Goal: Task Accomplishment & Management: Manage account settings

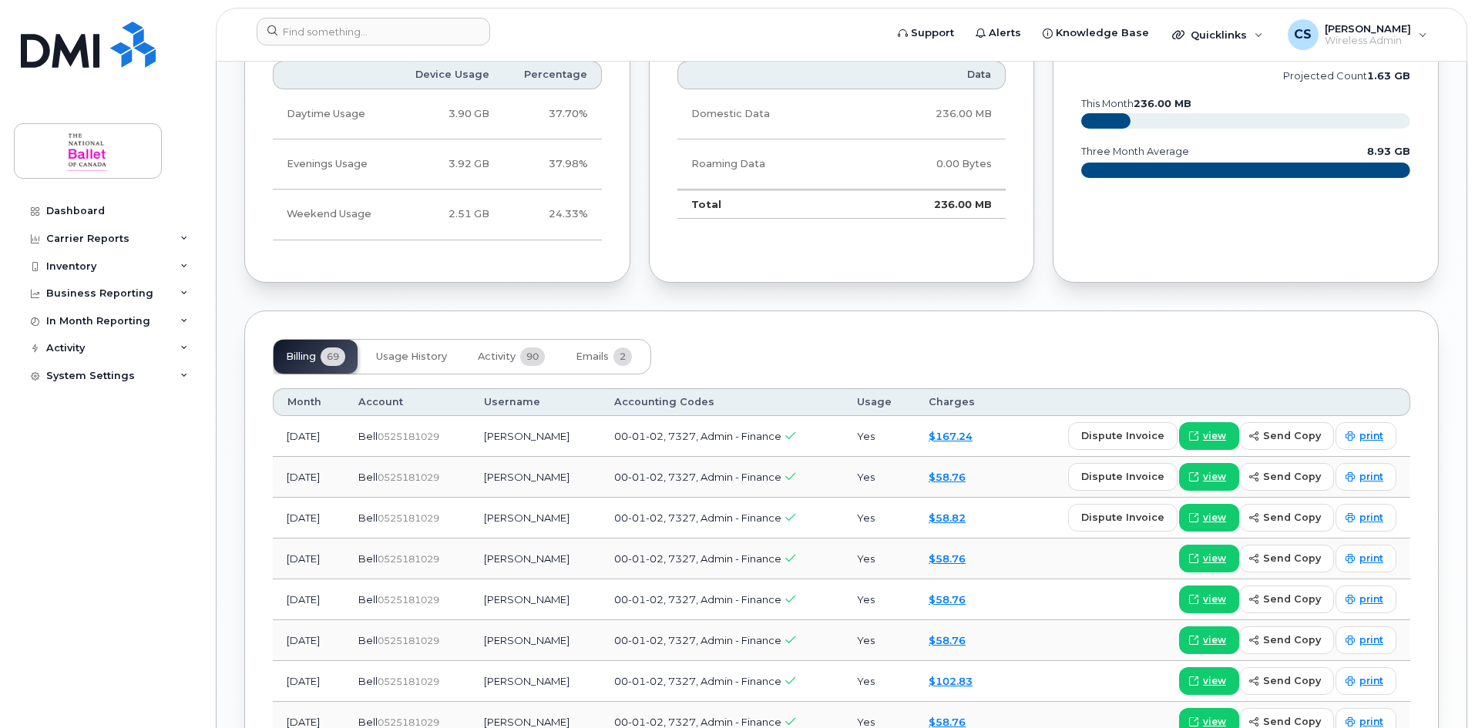
scroll to position [1233, 0]
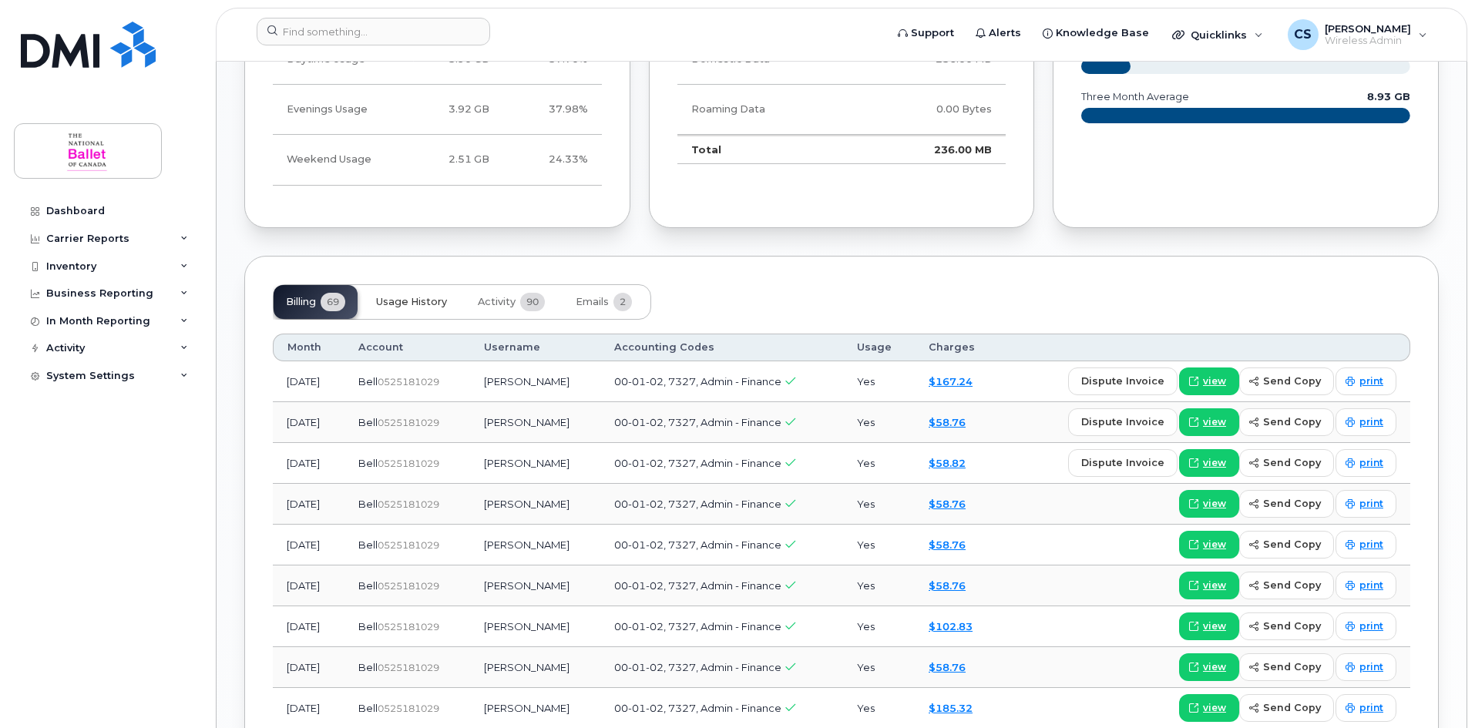
click at [428, 300] on span "Usage History" at bounding box center [411, 302] width 71 height 12
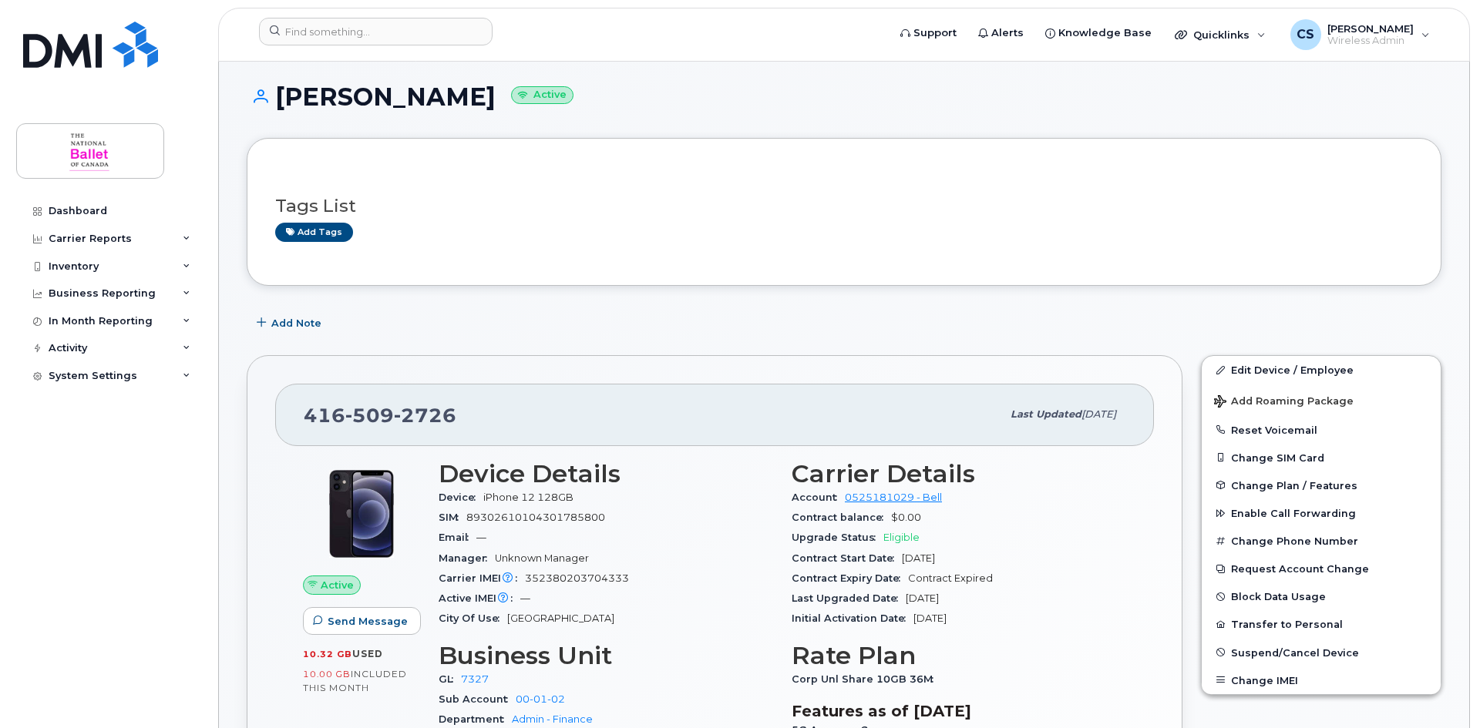
scroll to position [0, 0]
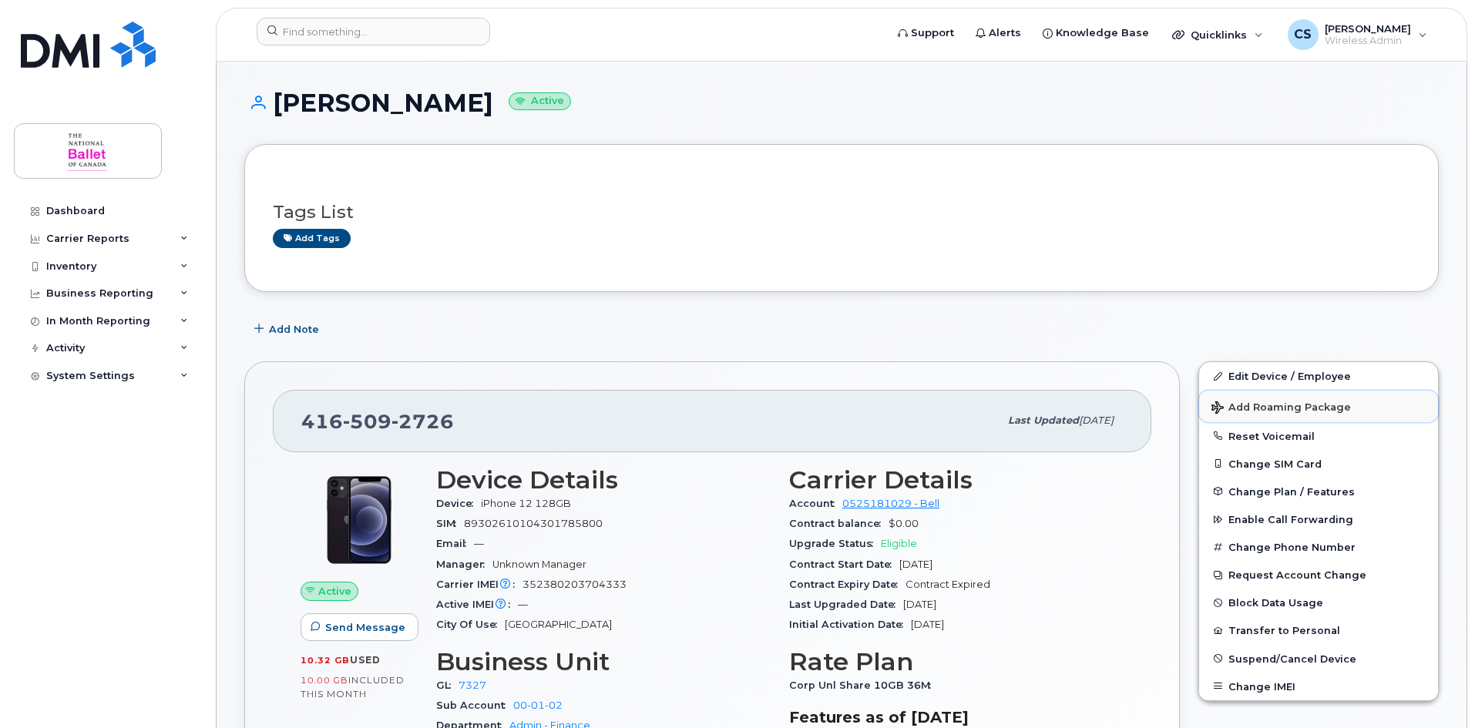
click at [1290, 405] on span "Add Roaming Package" at bounding box center [1282, 409] width 140 height 15
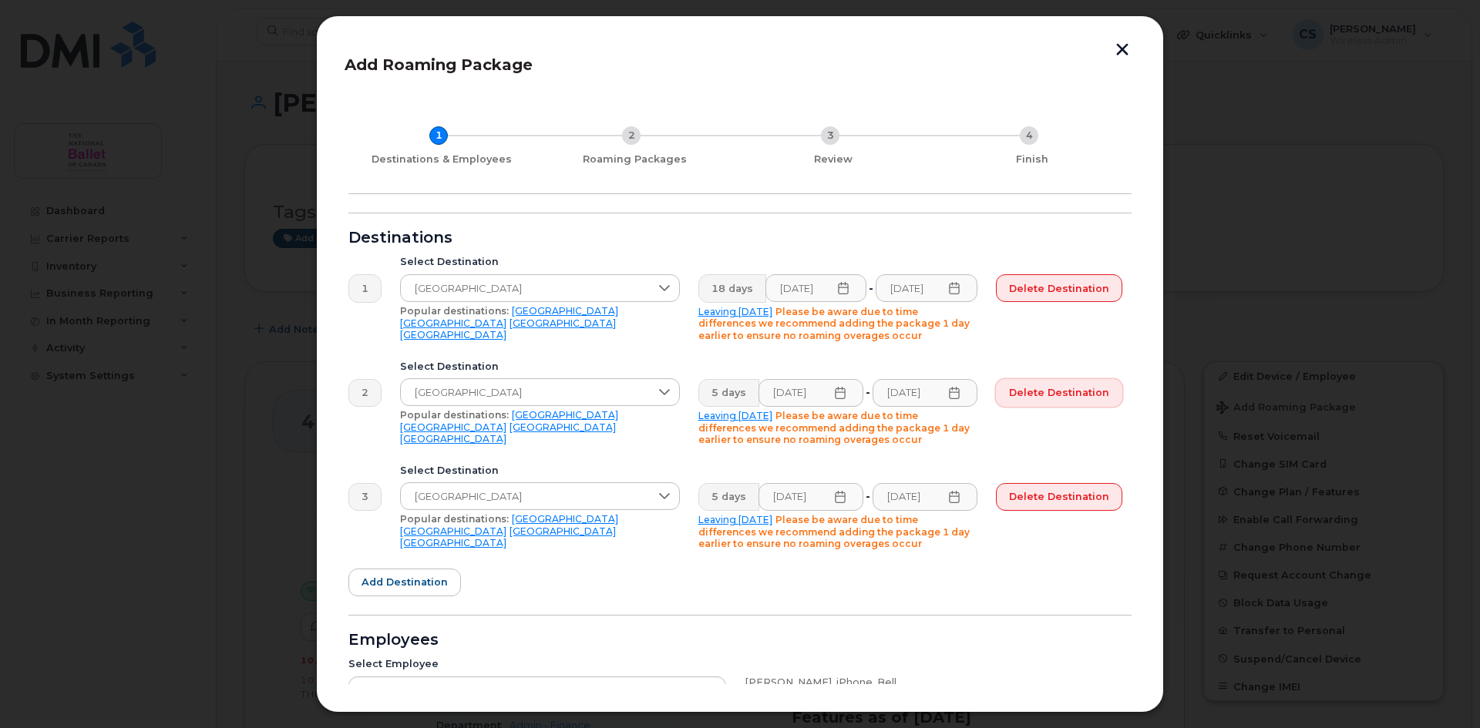
click at [1067, 397] on span "Delete destination" at bounding box center [1059, 392] width 100 height 15
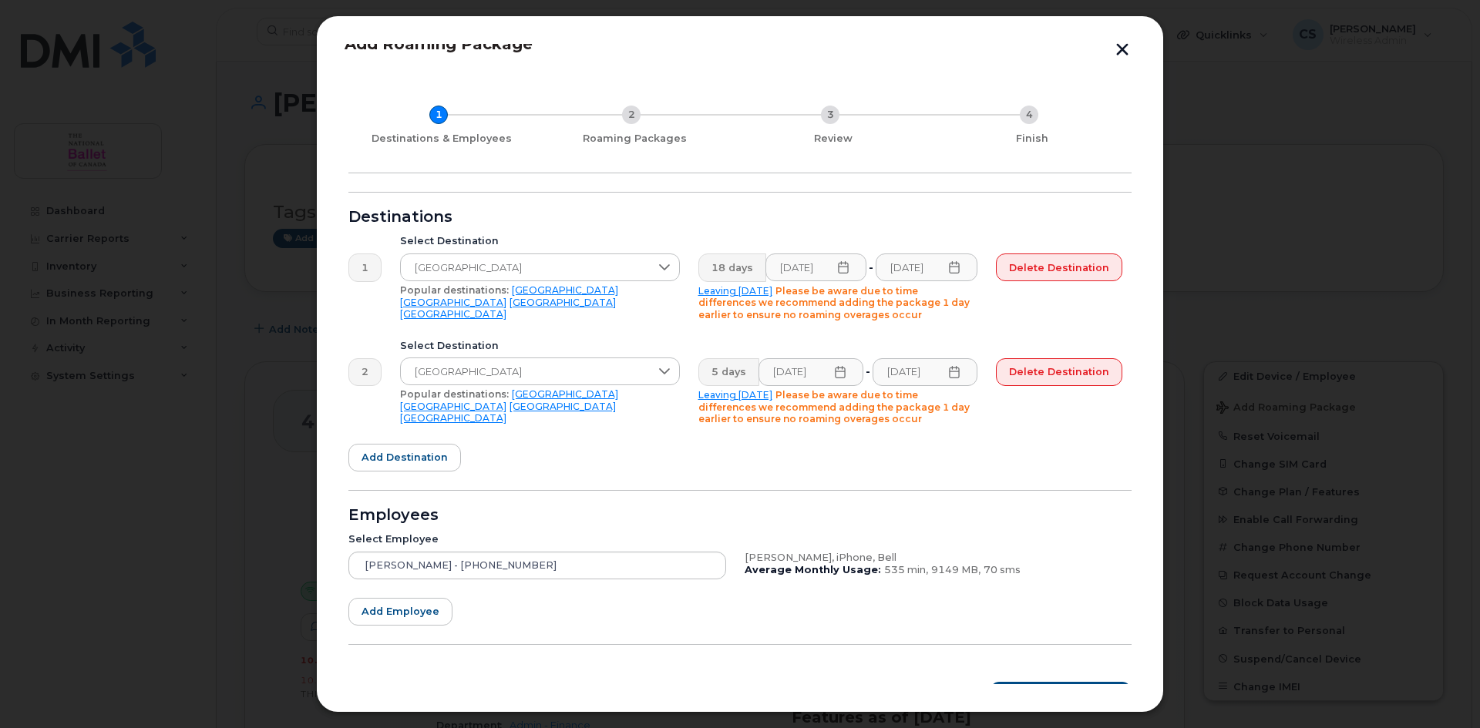
scroll to position [50, 0]
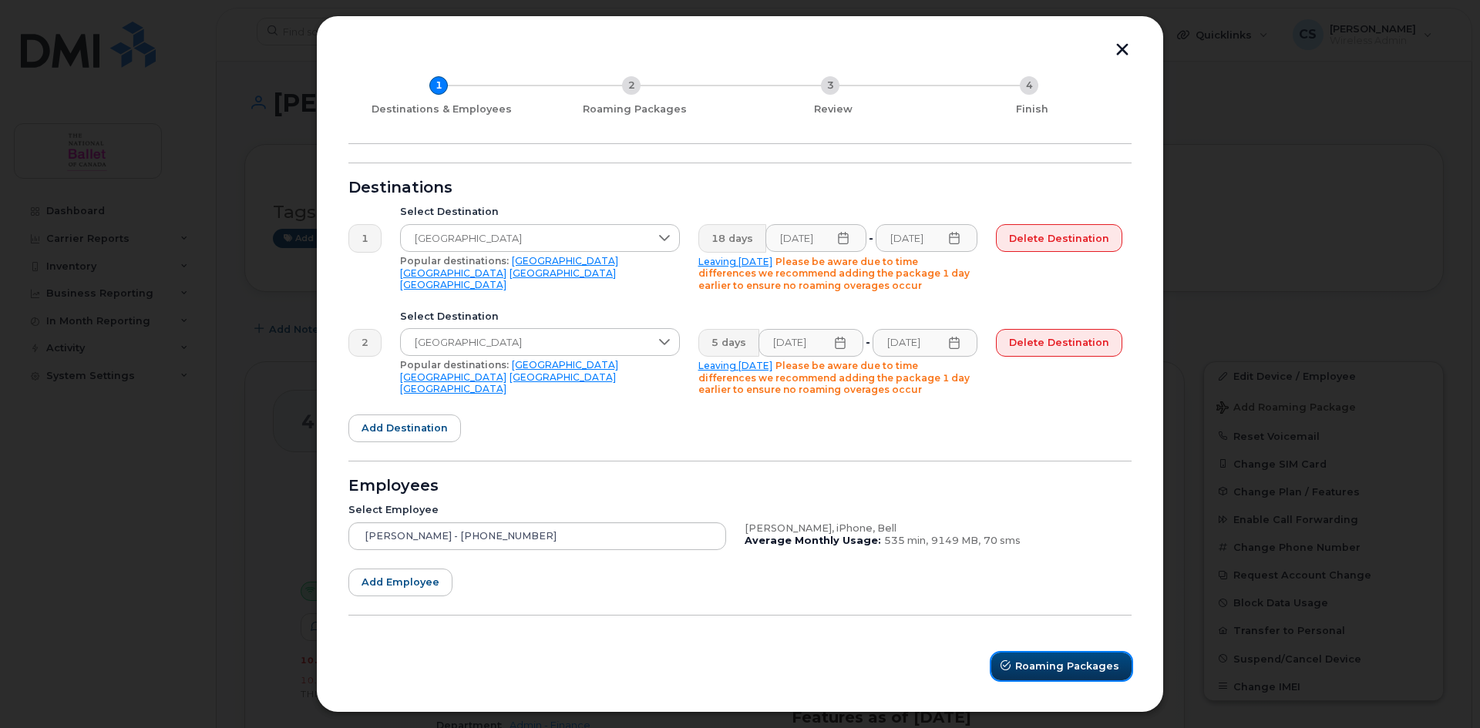
click at [1037, 668] on span "Roaming Packages" at bounding box center [1067, 666] width 104 height 15
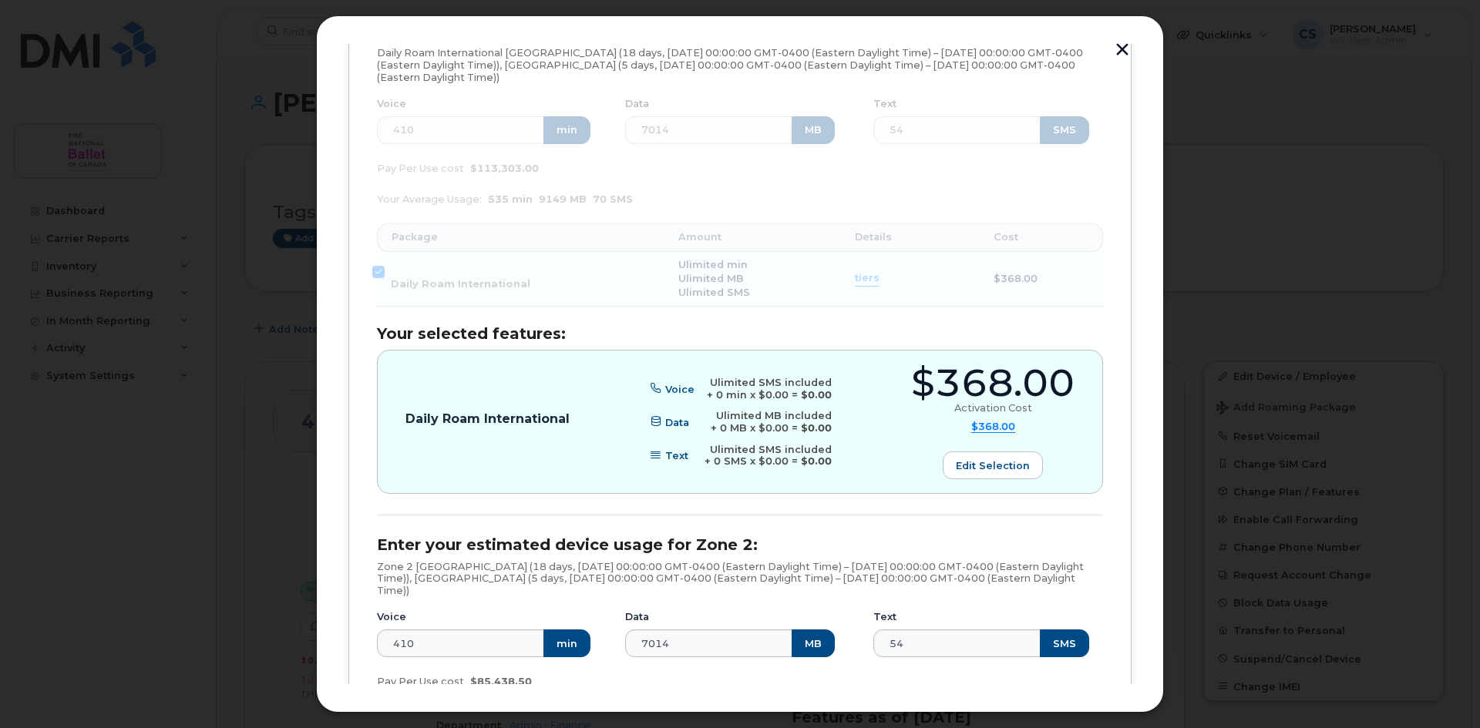
scroll to position [281, 0]
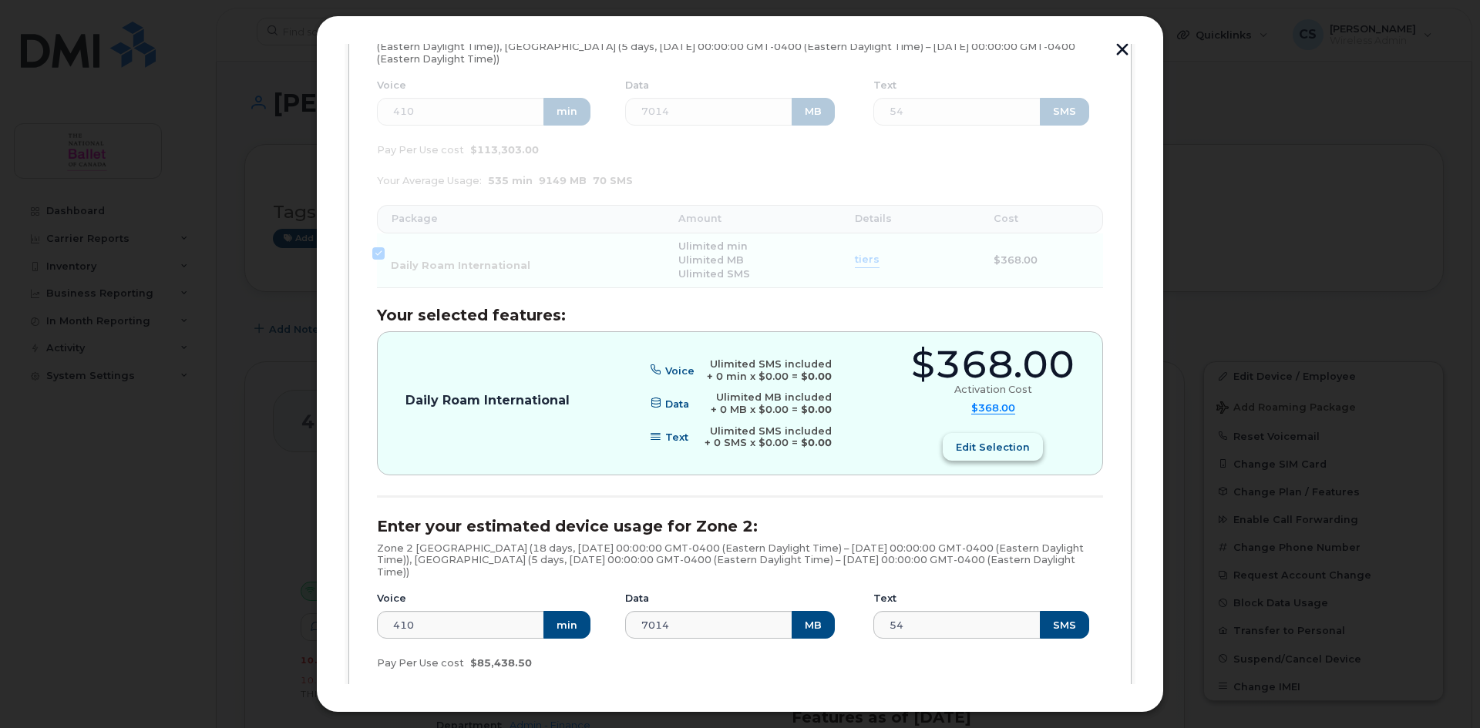
click at [991, 451] on span "Edit selection" at bounding box center [993, 447] width 74 height 15
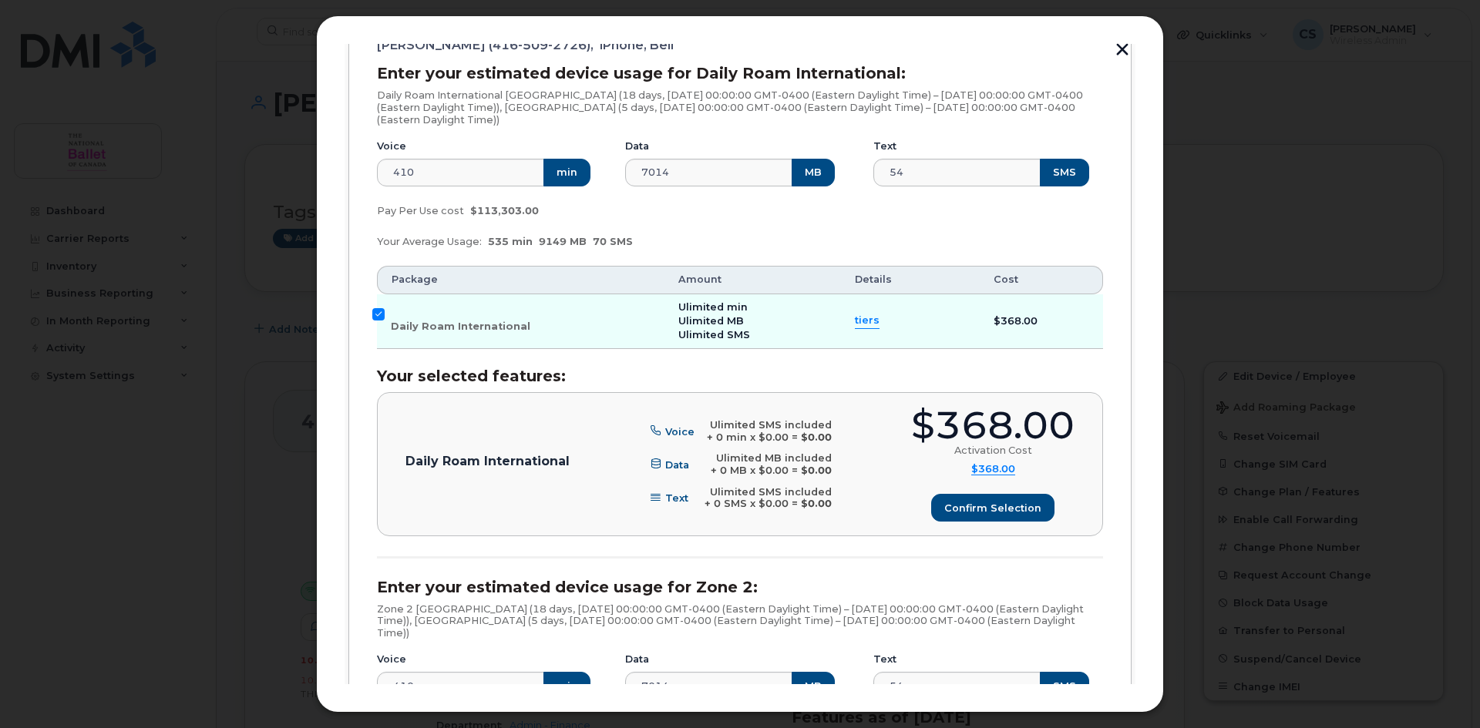
scroll to position [50, 0]
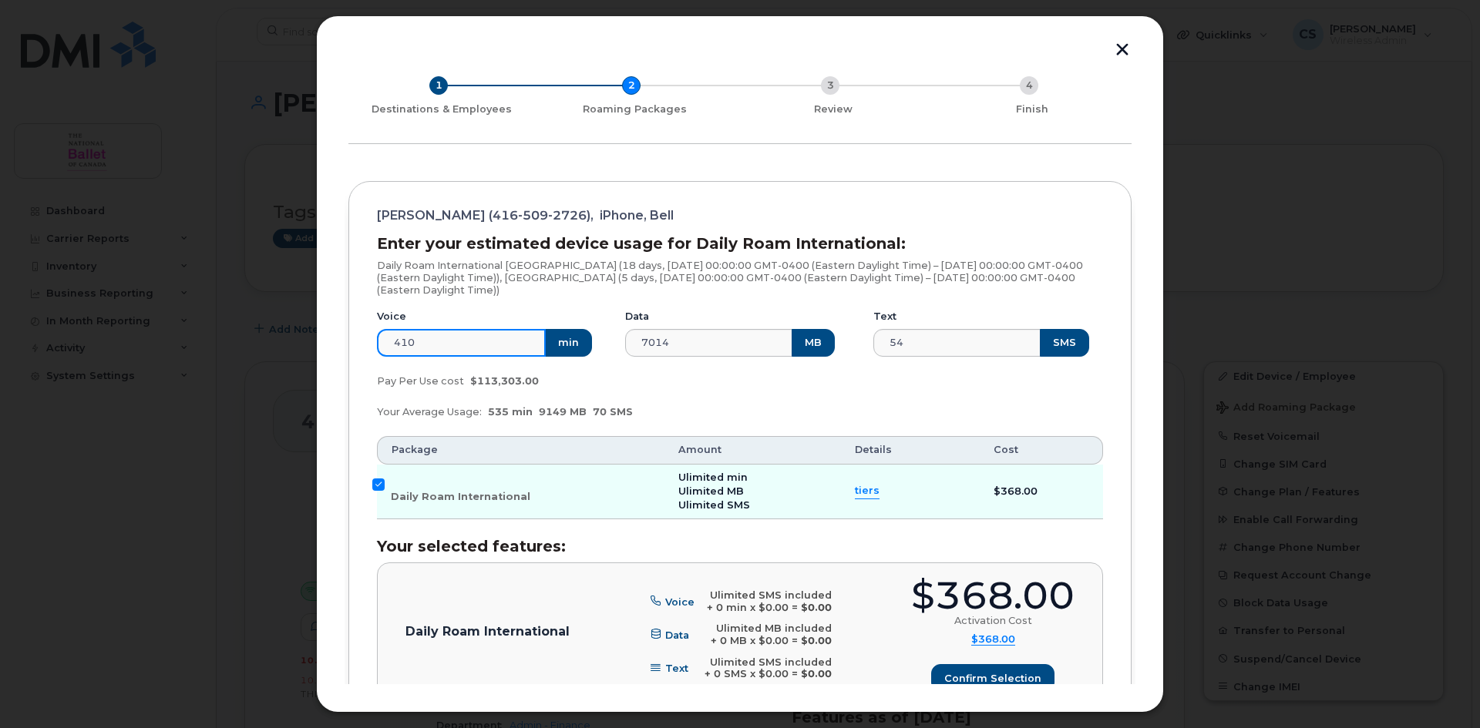
drag, startPoint x: 436, startPoint y: 342, endPoint x: 658, endPoint y: 658, distance: 386.2
click at [367, 343] on div "[PERSON_NAME] (416-509-2726), iPhone, Bell Enter your estimated device usage fo…" at bounding box center [739, 722] width 783 height 1082
type input "30"
click at [769, 397] on div "Your Average Usage: 535 min 9149 MB 70 SMS" at bounding box center [740, 412] width 745 height 31
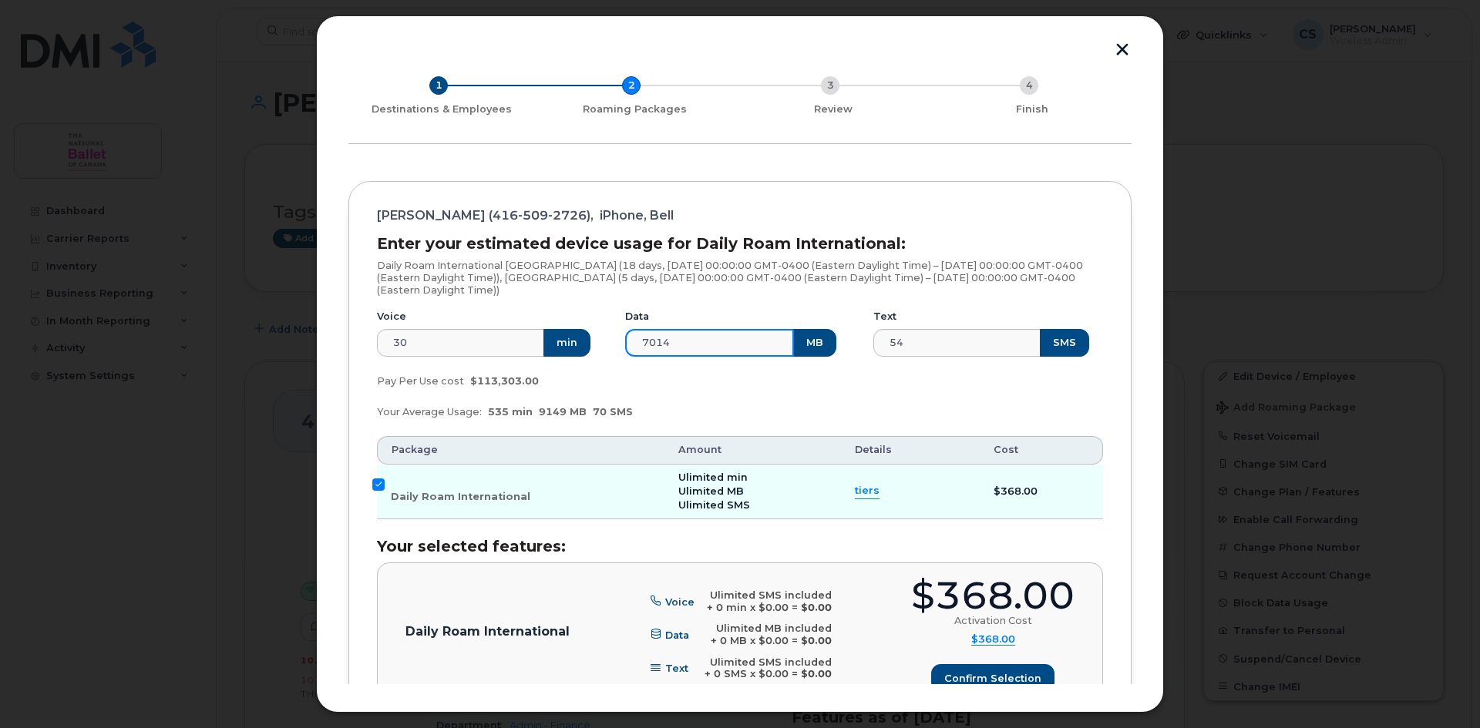
drag, startPoint x: 684, startPoint y: 346, endPoint x: 590, endPoint y: 362, distance: 94.5
click at [587, 358] on div "Voice 30 min Data 7014 MB Text 54 SMS" at bounding box center [740, 334] width 745 height 66
type input "250"
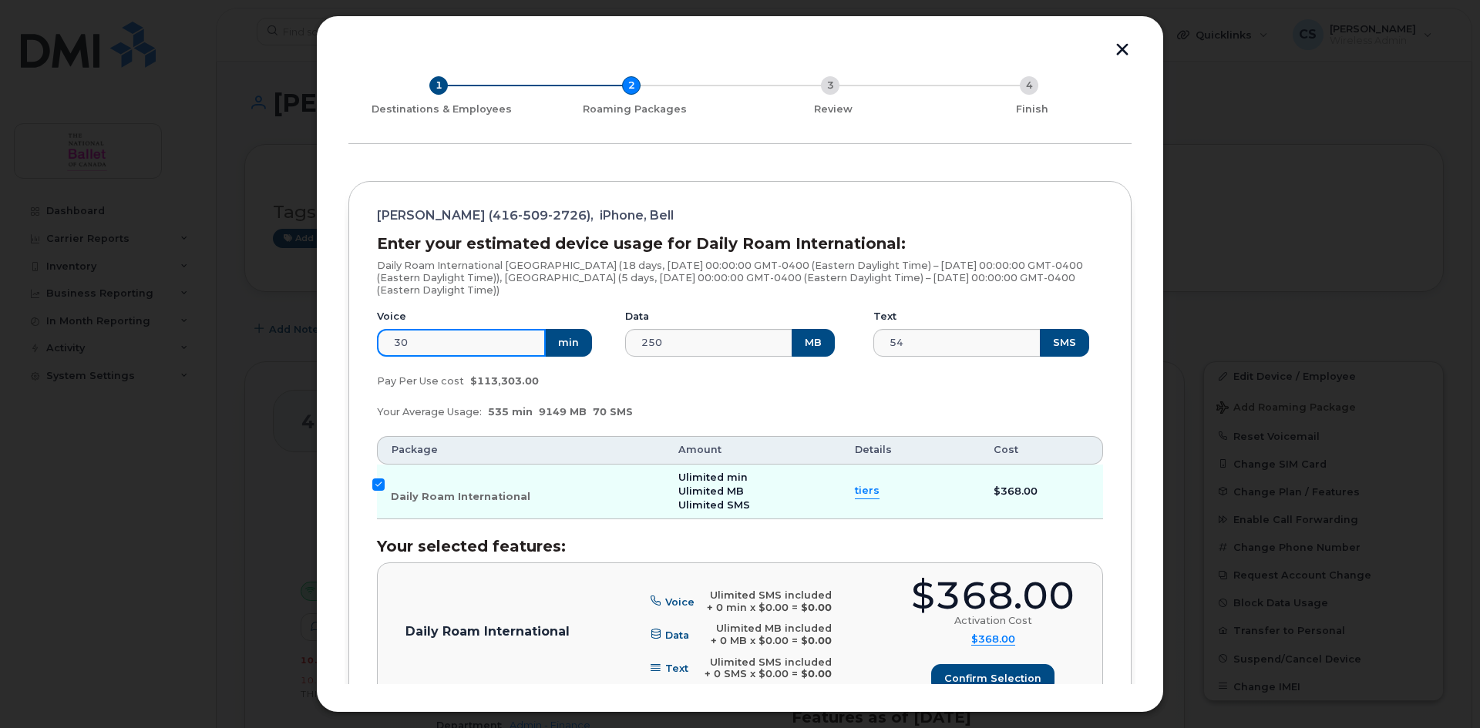
drag, startPoint x: 430, startPoint y: 344, endPoint x: 360, endPoint y: 348, distance: 70.3
click at [358, 344] on div "[PERSON_NAME] (416-509-2726), iPhone, Bell Enter your estimated device usage fo…" at bounding box center [739, 722] width 783 height 1082
type input "100"
click at [670, 404] on div "Your Average Usage: 535 min 9149 MB 70 SMS" at bounding box center [740, 412] width 745 height 31
drag, startPoint x: 927, startPoint y: 348, endPoint x: 868, endPoint y: 347, distance: 58.6
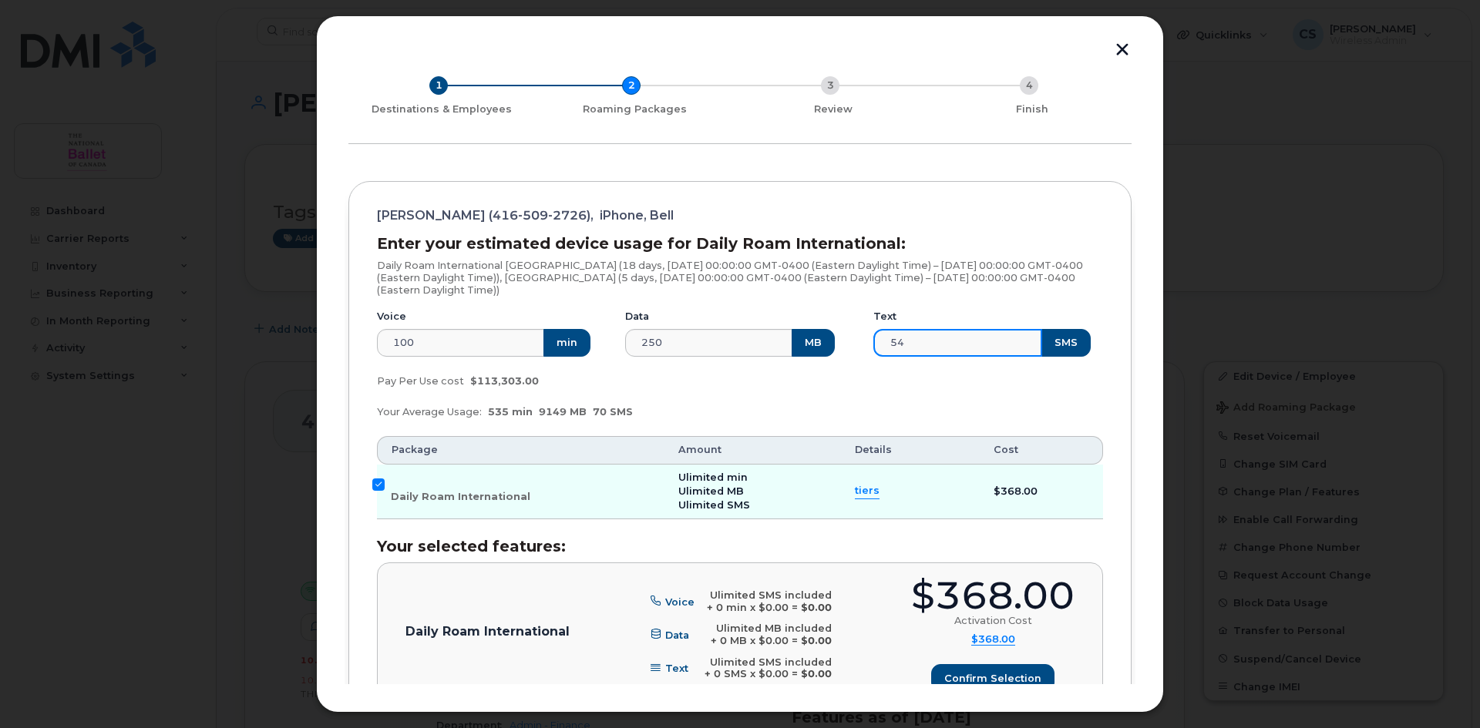
click at [868, 347] on div "Text 54 SMS" at bounding box center [988, 334] width 248 height 66
type input "100"
click at [806, 391] on div "Pay Per Use cost $113,303.00" at bounding box center [740, 381] width 745 height 31
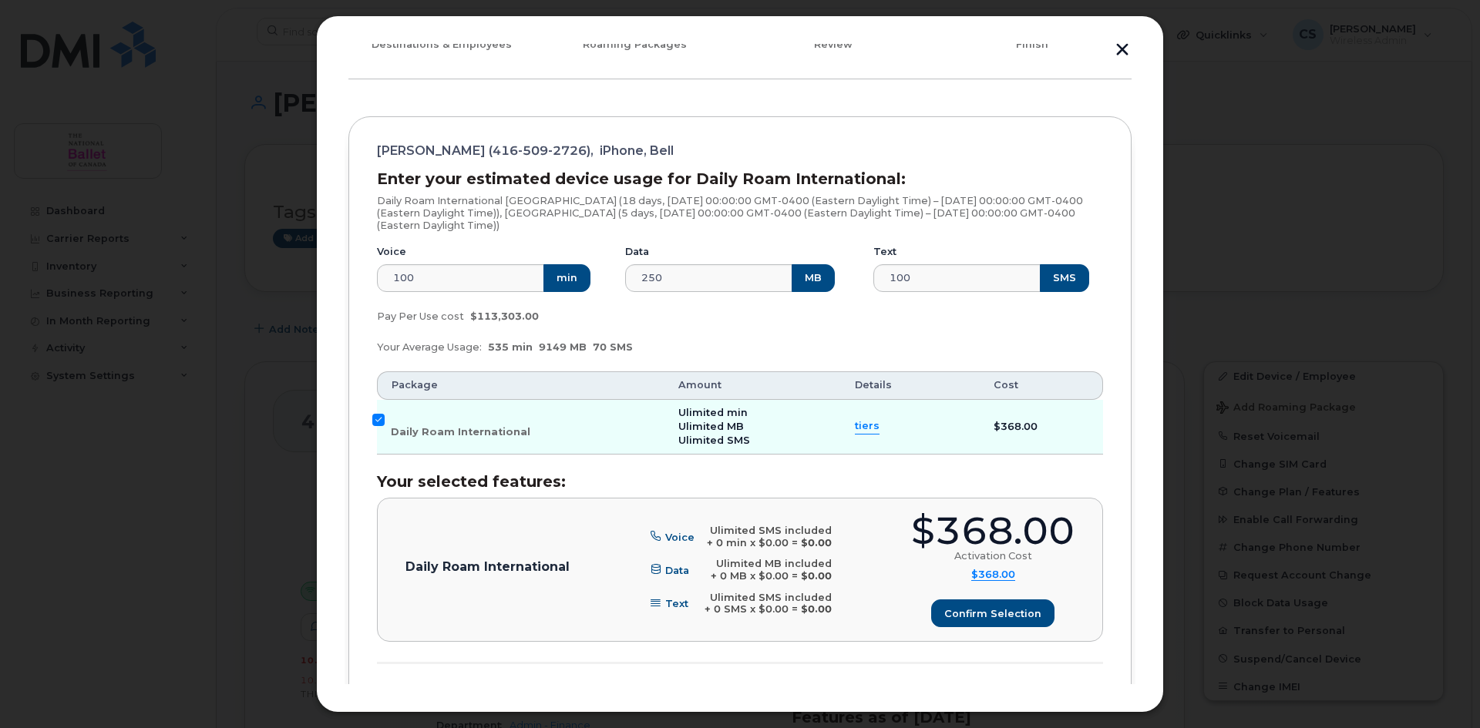
scroll to position [0, 0]
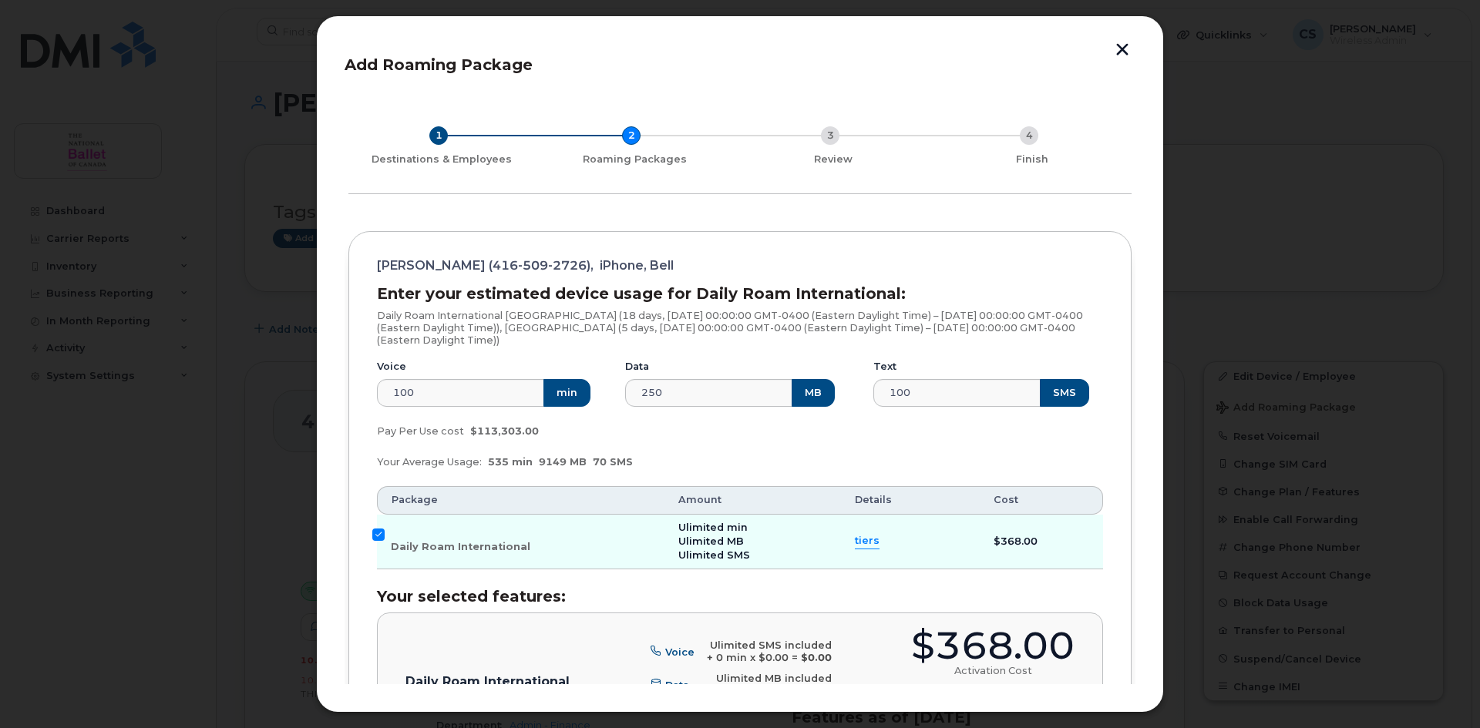
click at [821, 440] on div "Pay Per Use cost $113,303.00" at bounding box center [740, 431] width 745 height 31
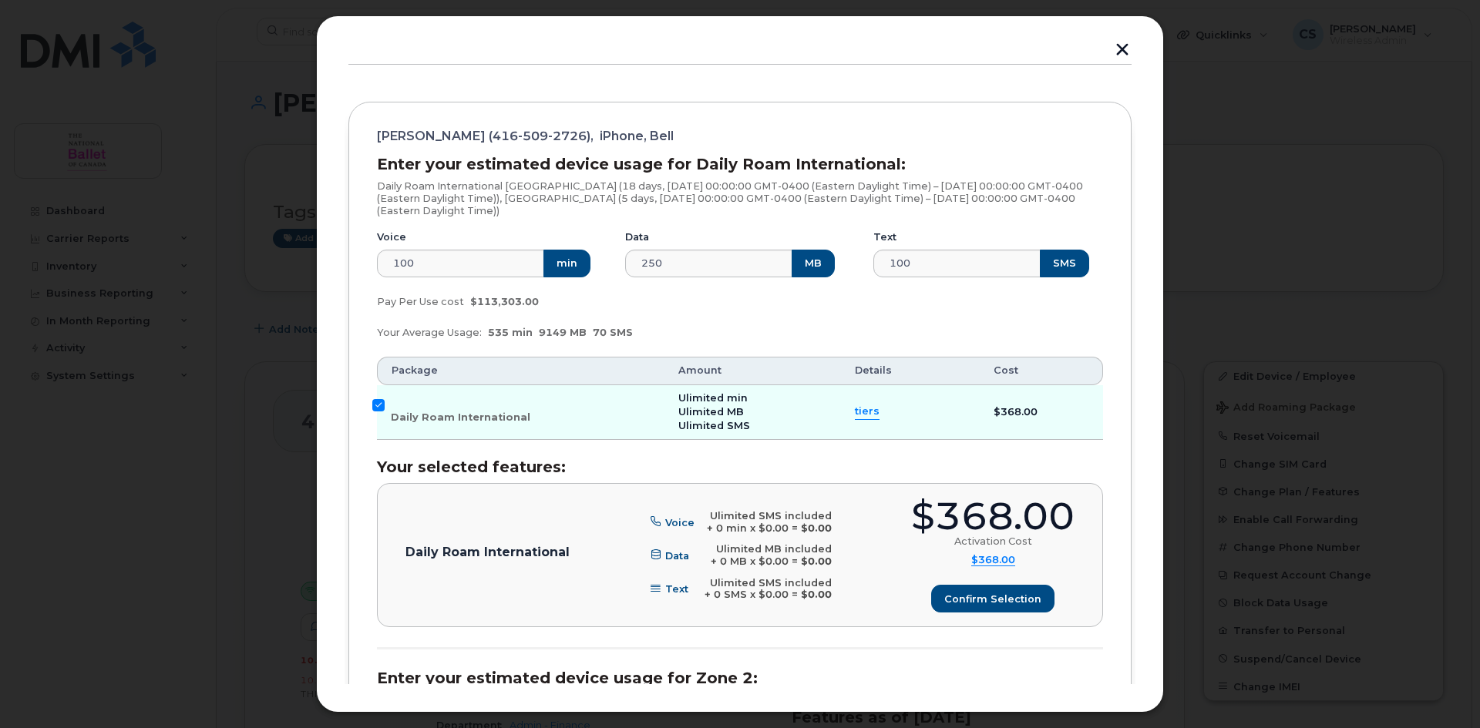
scroll to position [154, 0]
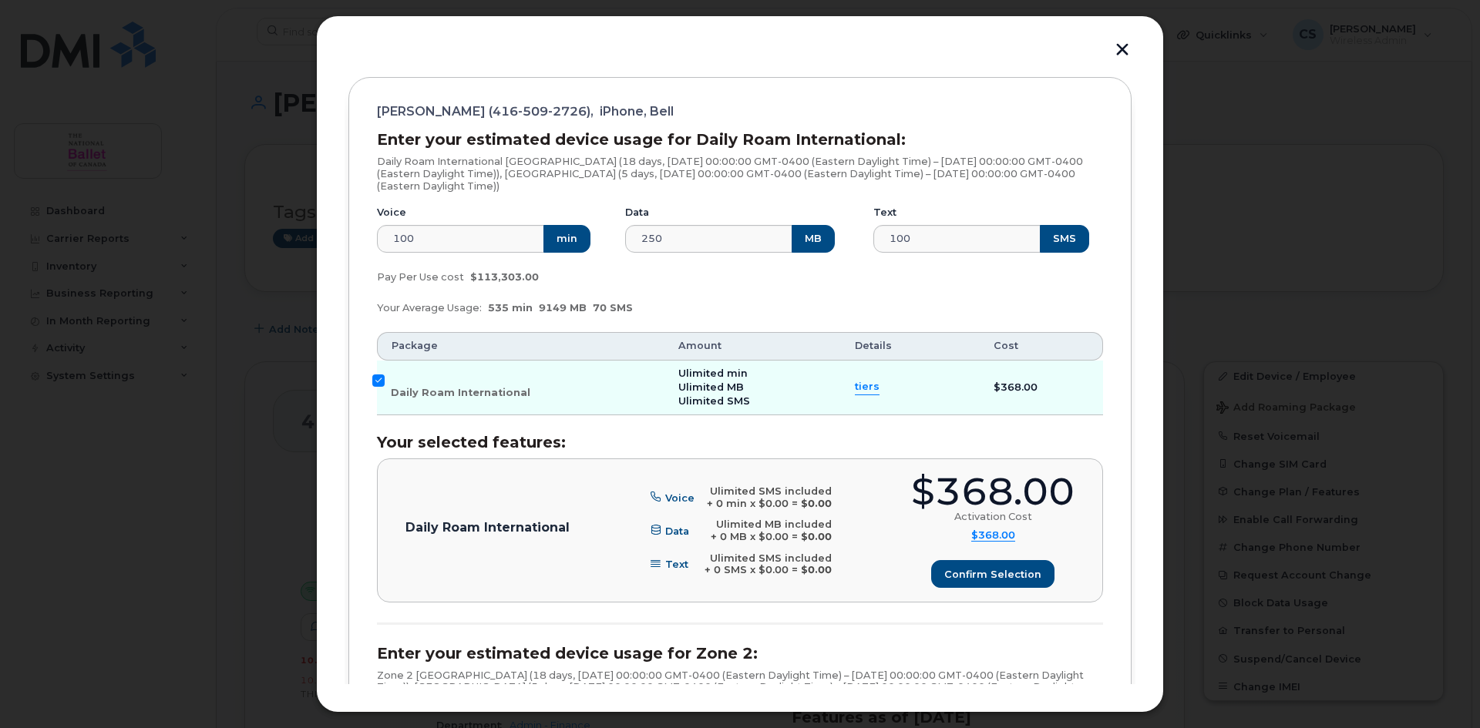
click at [727, 298] on div "Your Average Usage: 535 min 9149 MB 70 SMS" at bounding box center [740, 308] width 745 height 31
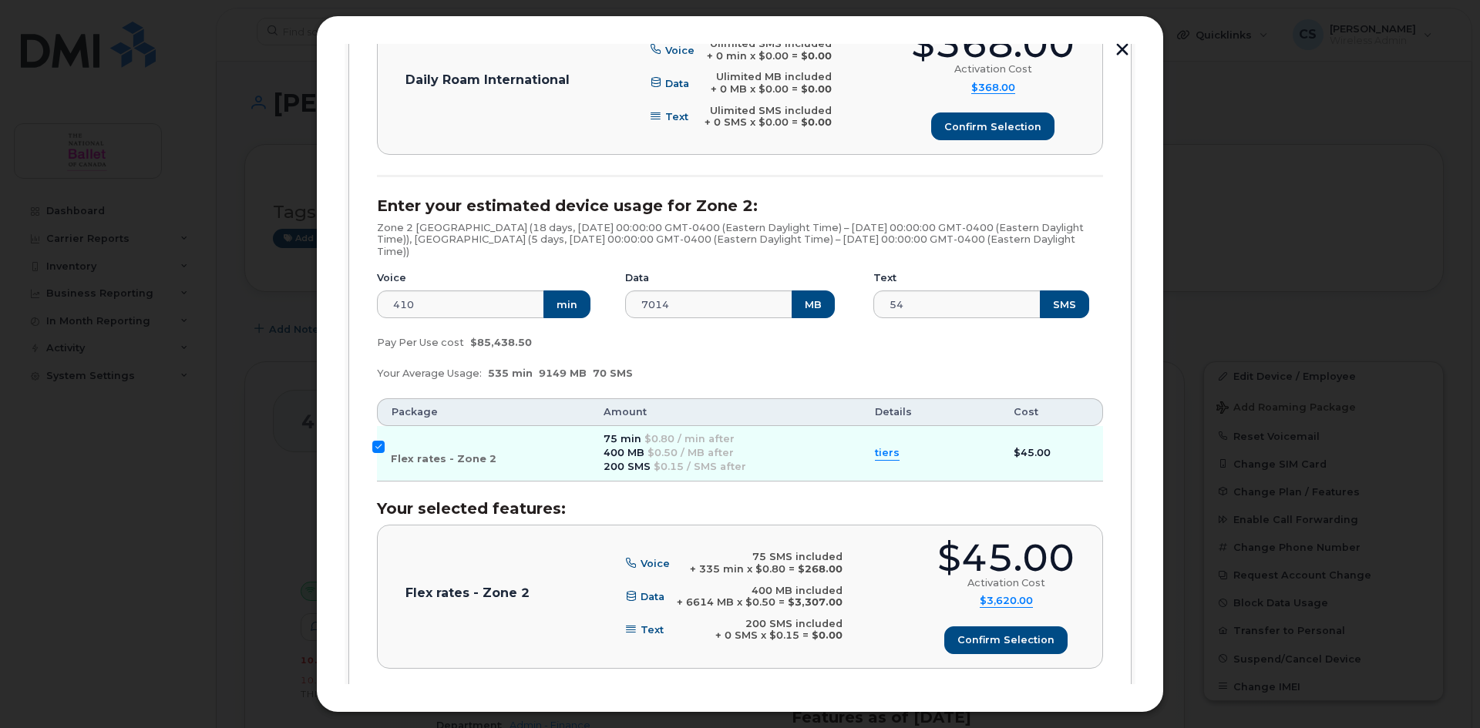
scroll to position [617, 0]
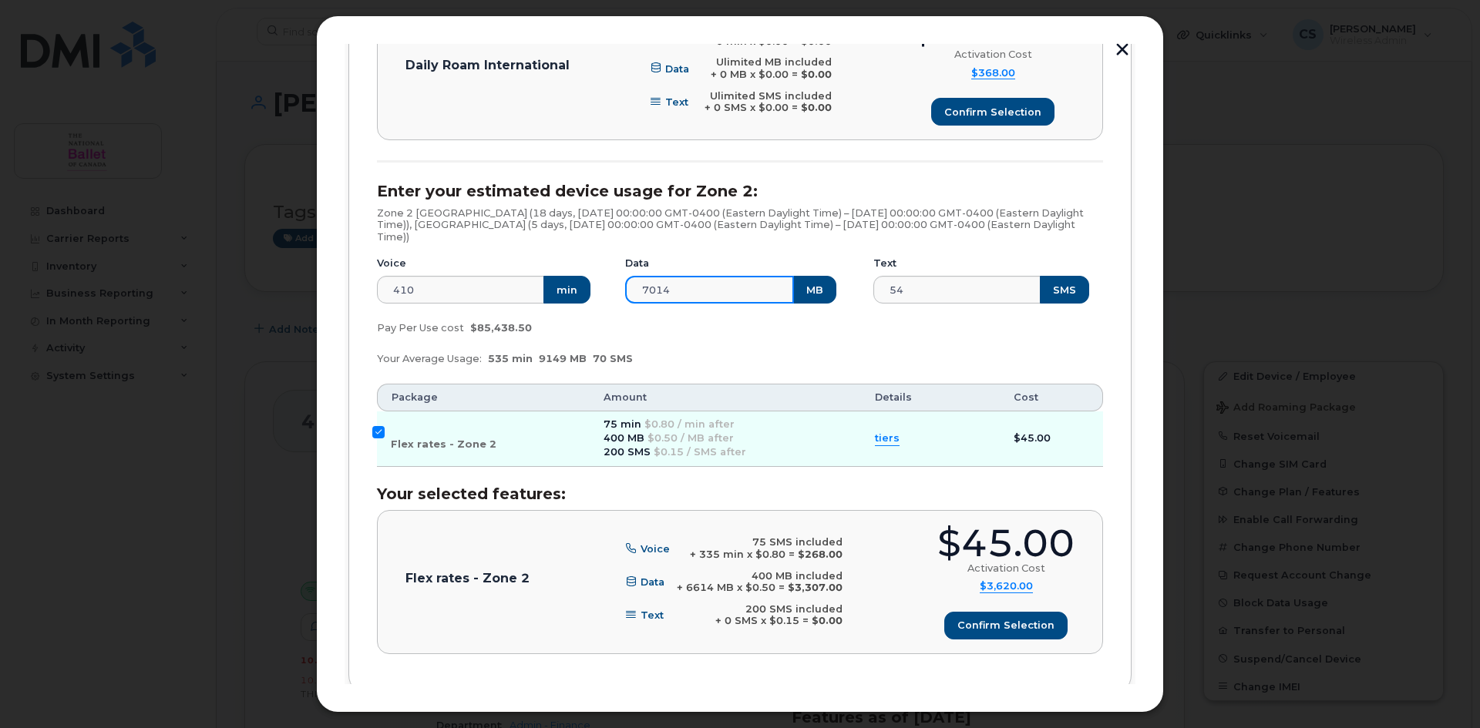
drag, startPoint x: 681, startPoint y: 288, endPoint x: 644, endPoint y: 428, distance: 144.3
click at [597, 290] on div "Voice 410 min Data 7014 MB Text 54 SMS" at bounding box center [740, 280] width 745 height 66
type input "250"
drag, startPoint x: 420, startPoint y: 290, endPoint x: 335, endPoint y: 284, distance: 85.8
click at [335, 284] on div "Add Roaming Package 1 Destinations & Employees 2 Roaming Packages 3 Review 4 Fi…" at bounding box center [740, 364] width 848 height 698
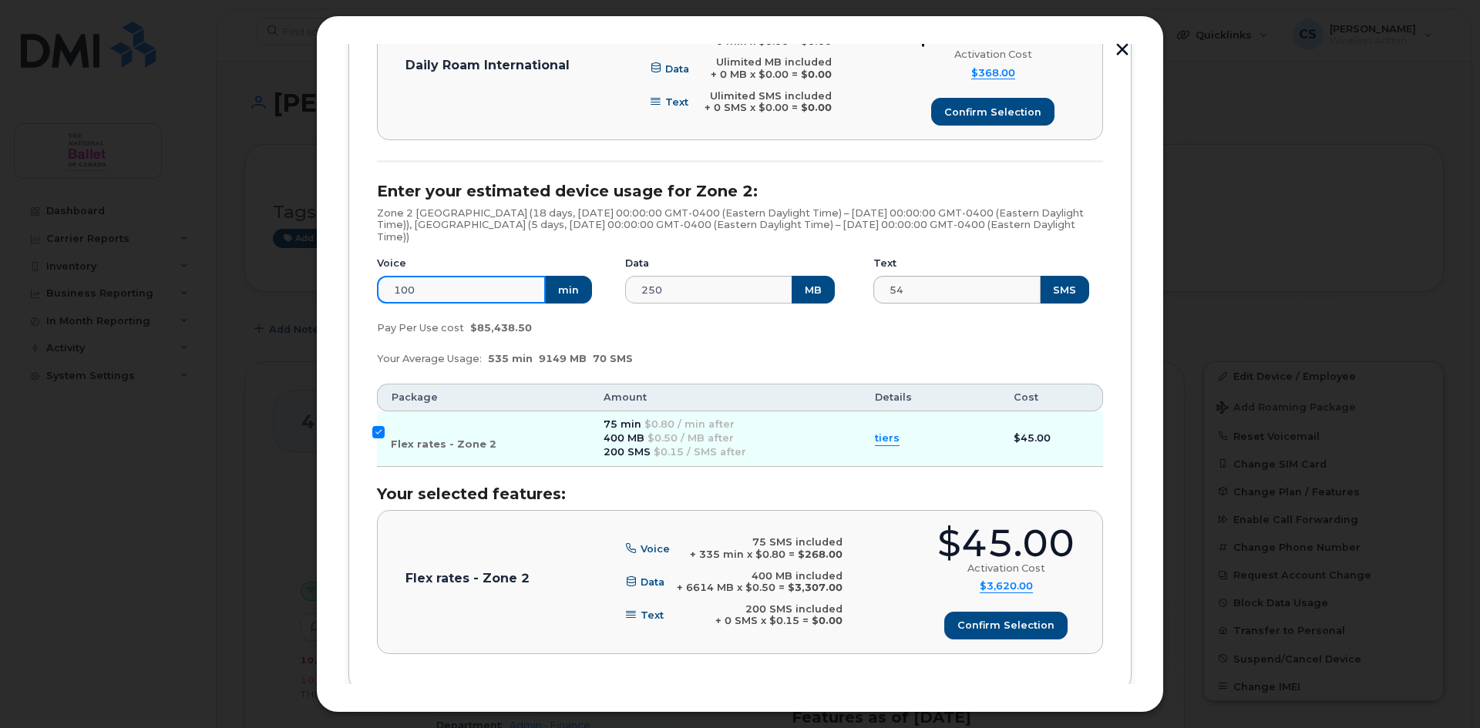
type input "100"
click at [918, 290] on input "54" at bounding box center [957, 290] width 169 height 28
drag, startPoint x: 922, startPoint y: 289, endPoint x: 858, endPoint y: 294, distance: 64.1
click at [858, 294] on div "Voice 100 min Data 250 MB Text 54 SMS" at bounding box center [740, 280] width 745 height 66
type input "100"
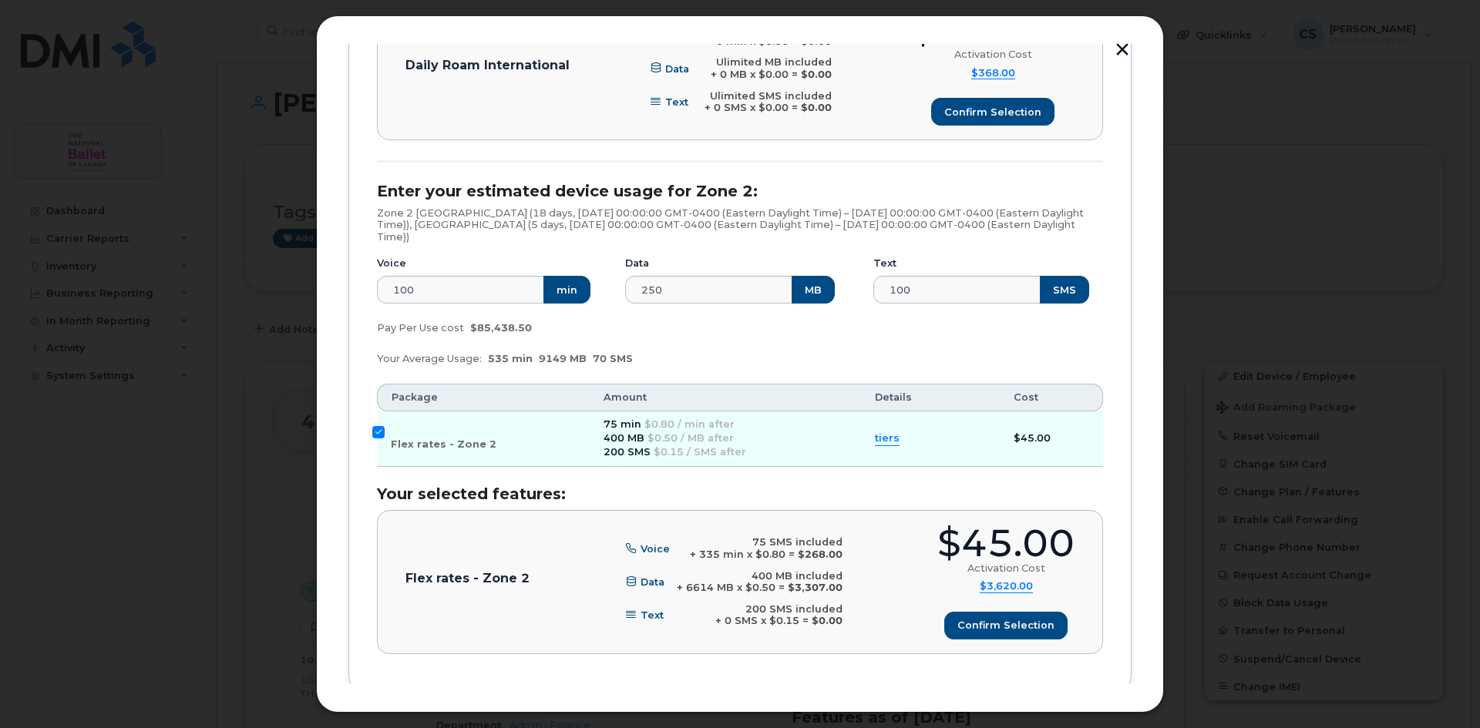
click at [871, 359] on div "Your Average Usage: 535 min 9149 MB 70 SMS" at bounding box center [740, 359] width 745 height 31
click at [797, 449] on div "200 SMS $0.15 / SMS after" at bounding box center [726, 453] width 244 height 14
click at [380, 434] on input "Flex rates - Zone 2" at bounding box center [378, 432] width 12 height 12
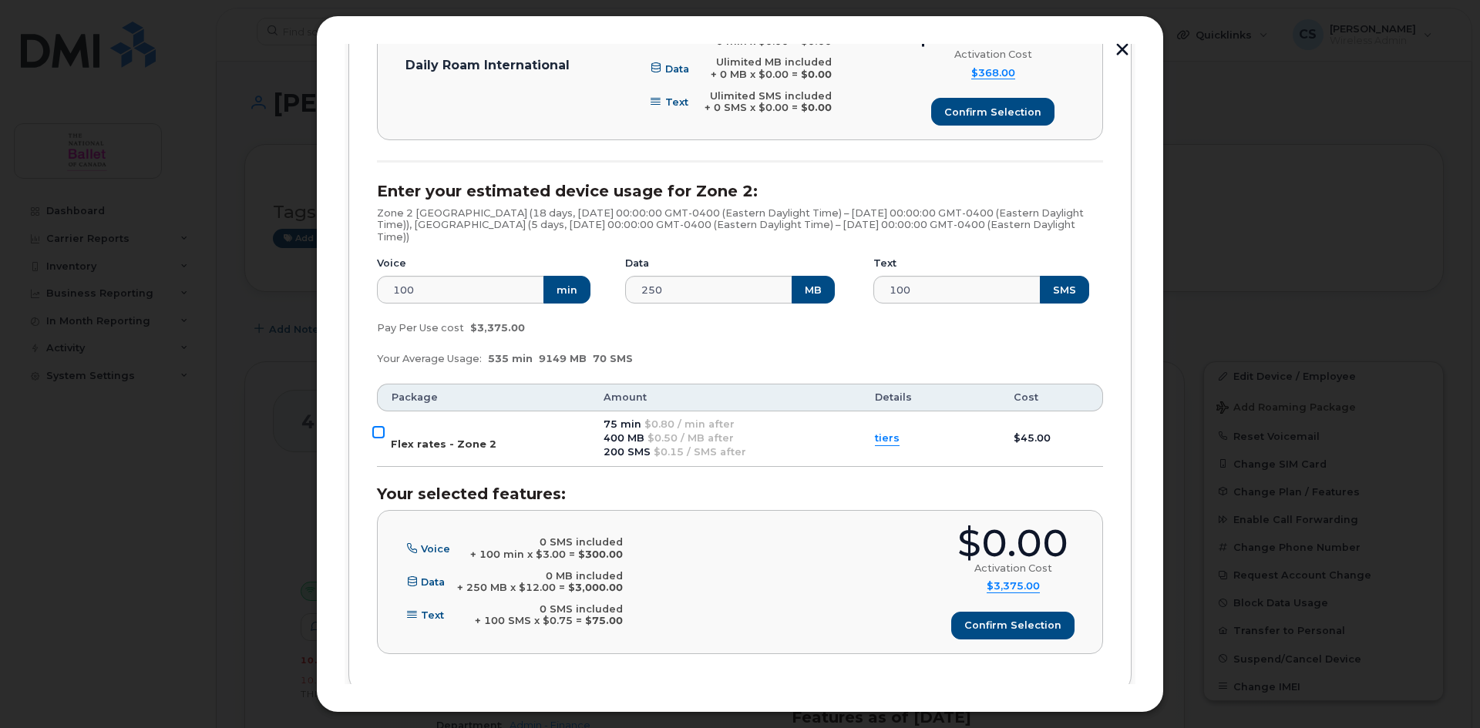
click at [380, 433] on input "Flex rates - Zone 2" at bounding box center [378, 432] width 12 height 12
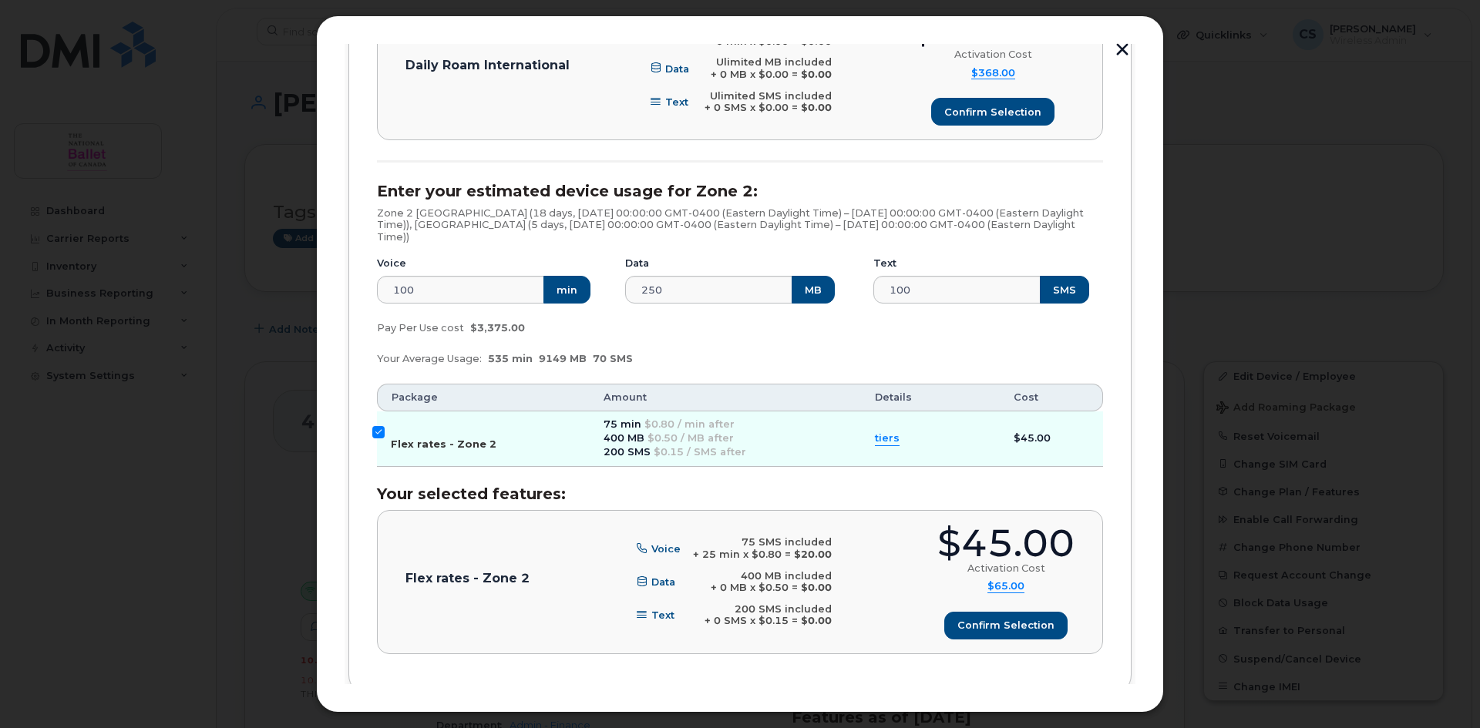
click at [381, 432] on input "Flex rates - Zone 2" at bounding box center [378, 432] width 12 height 12
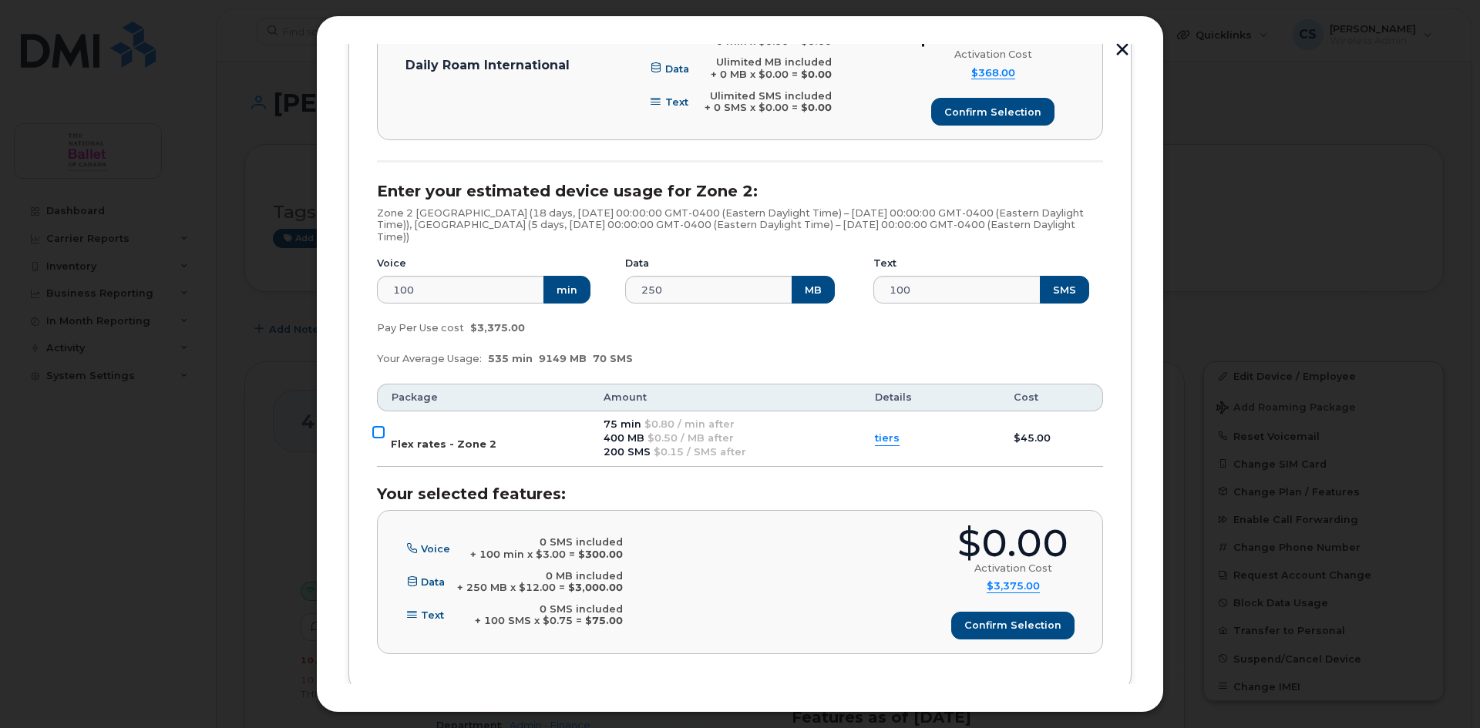
click at [380, 433] on input "Flex rates - Zone 2" at bounding box center [378, 432] width 12 height 12
checkbox input "true"
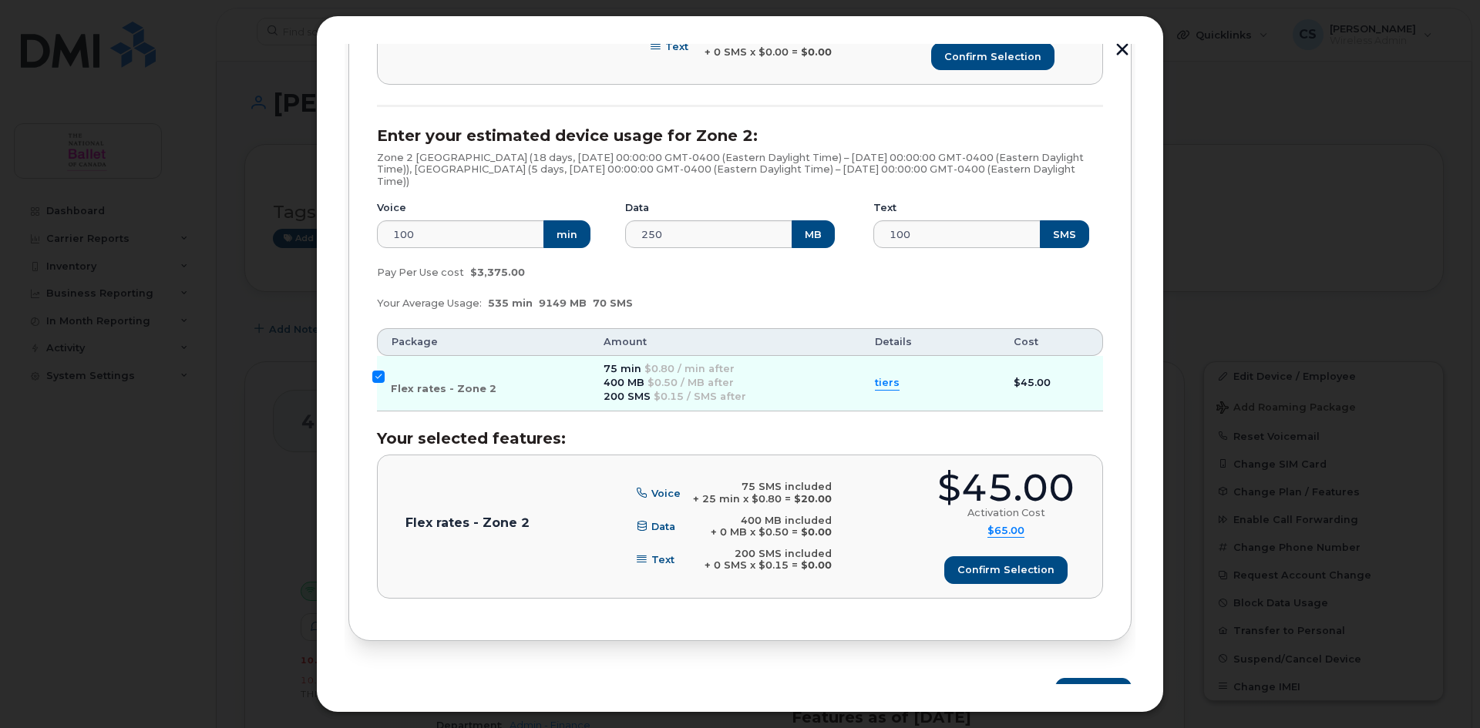
scroll to position [698, 0]
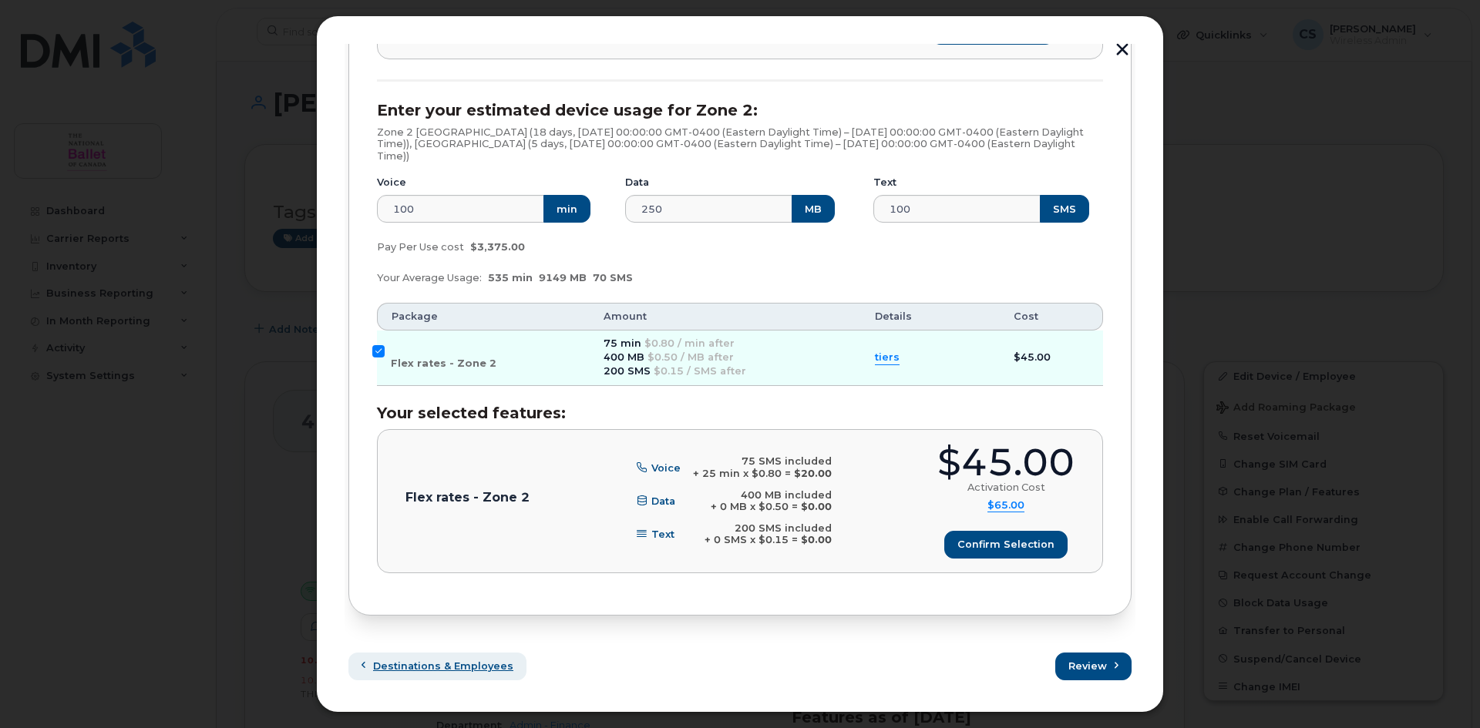
click at [446, 670] on span "Destinations & Employees" at bounding box center [443, 666] width 140 height 15
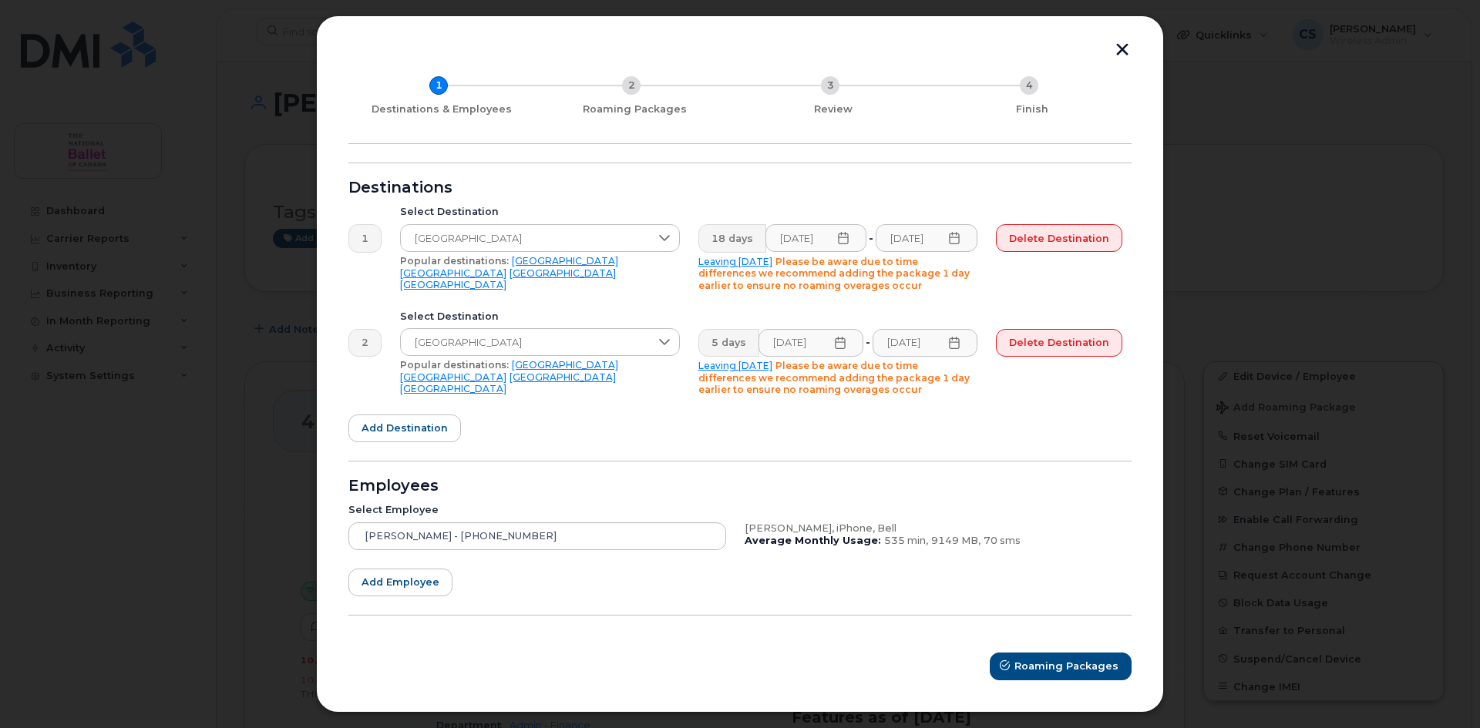
click at [843, 238] on icon at bounding box center [844, 238] width 10 height 12
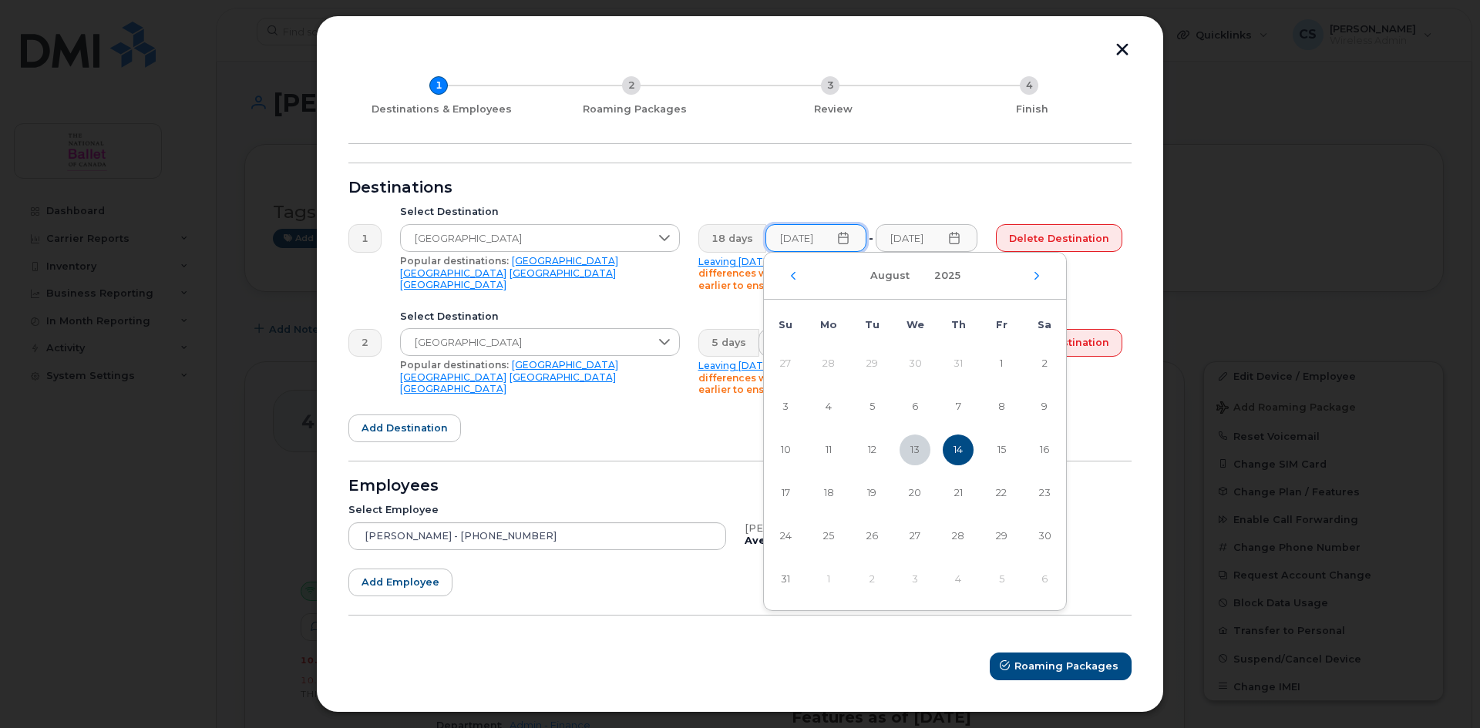
scroll to position [0, 0]
click at [958, 452] on span "14" at bounding box center [958, 450] width 31 height 31
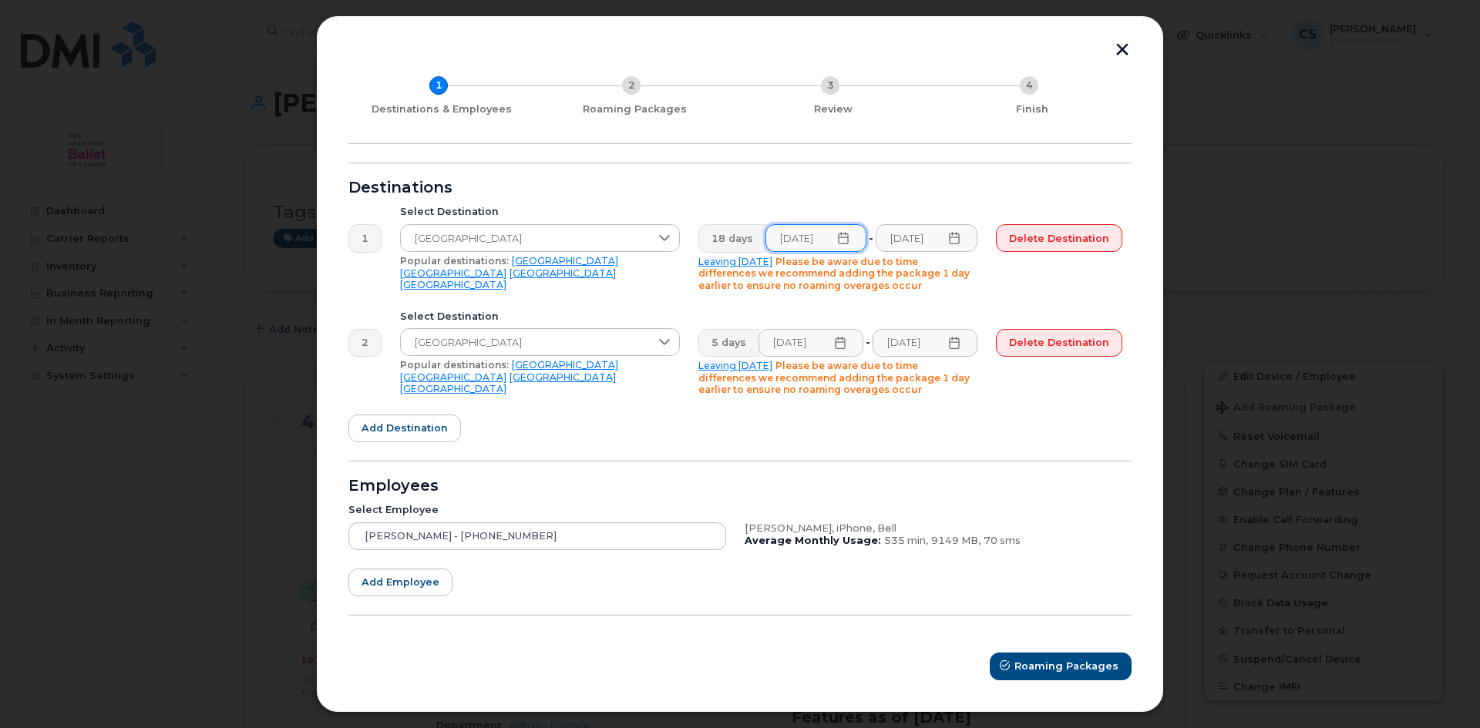
click at [951, 233] on icon at bounding box center [954, 238] width 12 height 12
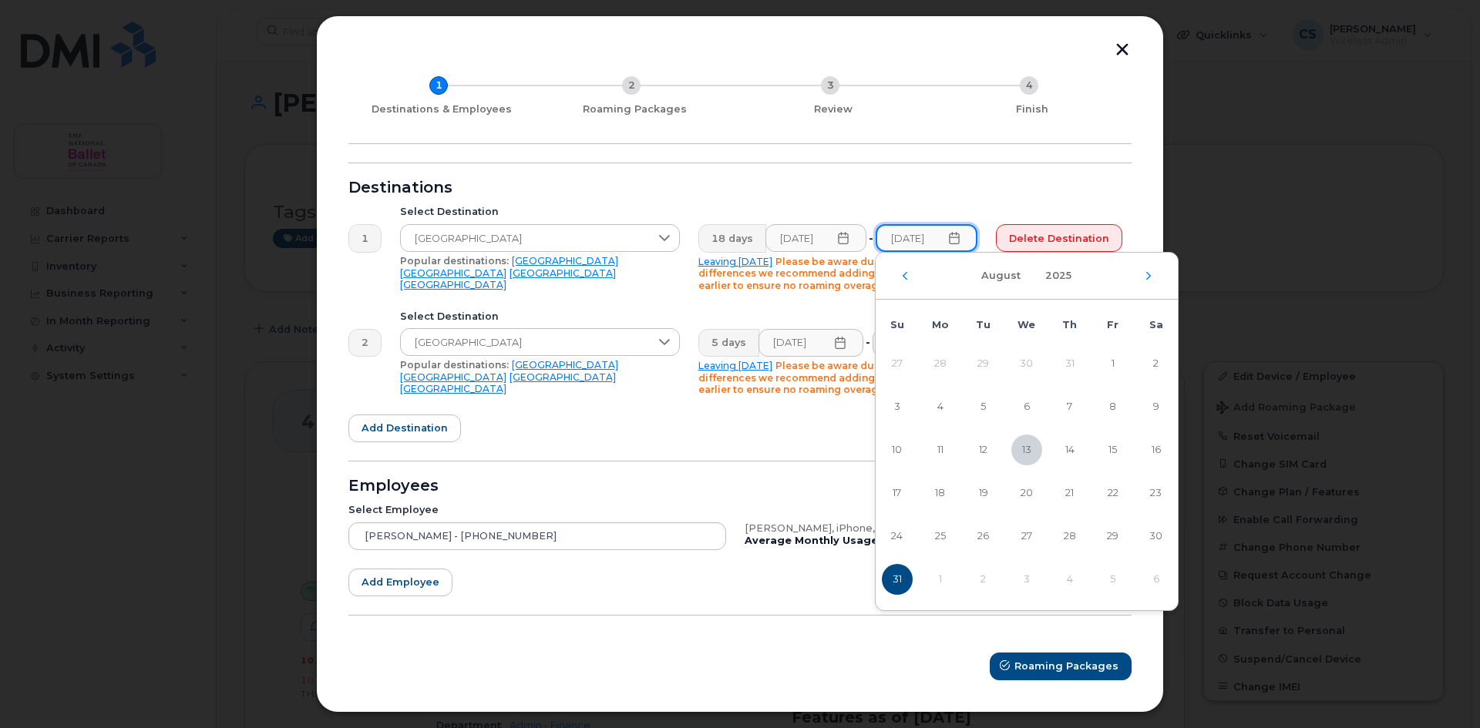
scroll to position [0, 6]
click at [1161, 452] on span "16" at bounding box center [1156, 450] width 31 height 31
type input "[DATE]"
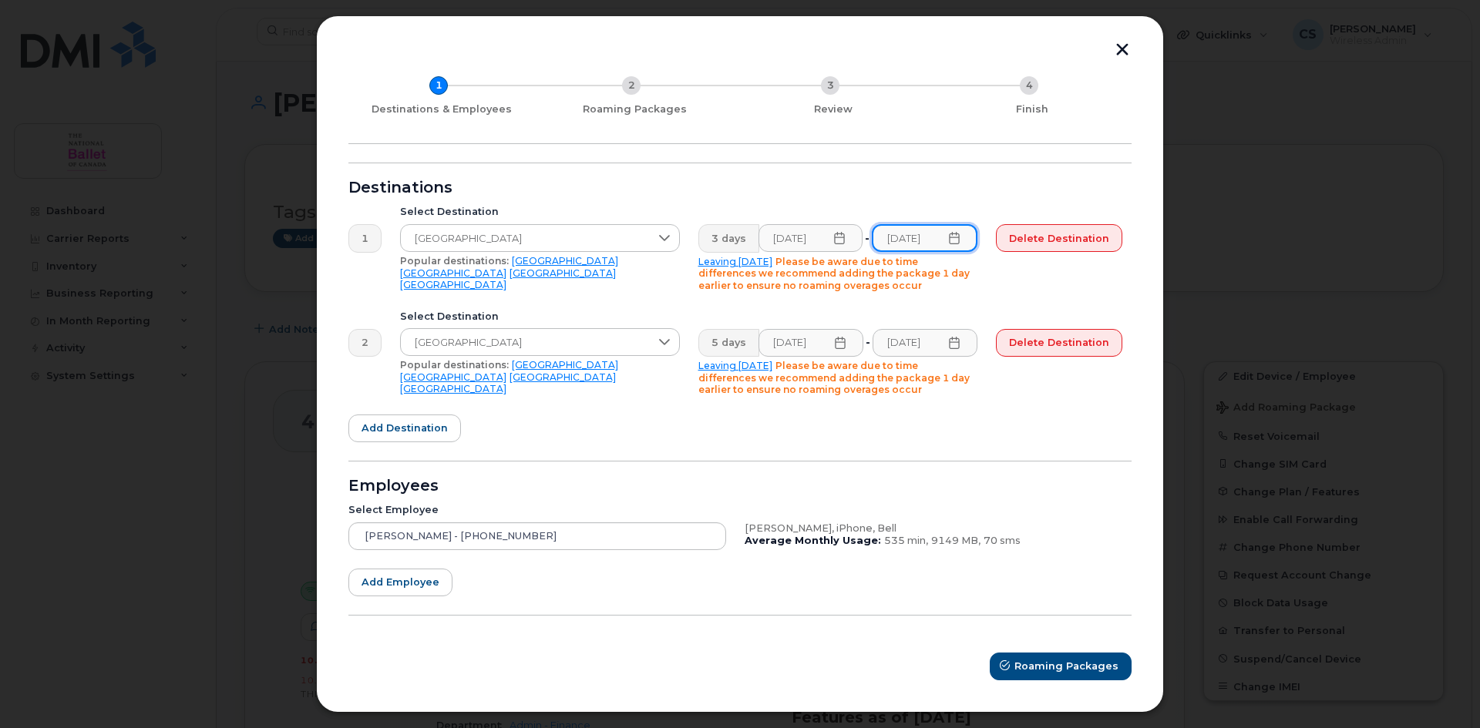
scroll to position [0, 3]
click at [957, 341] on icon at bounding box center [954, 343] width 12 height 12
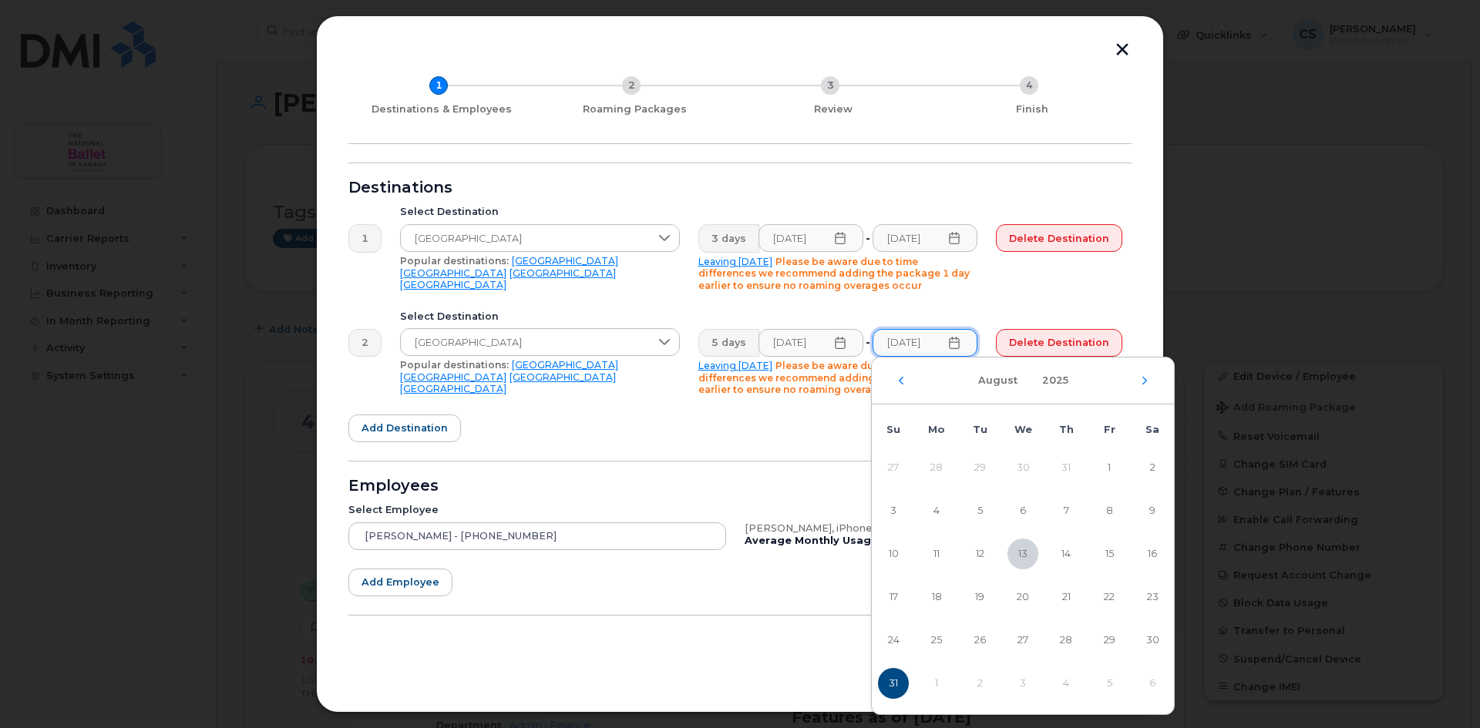
scroll to position [0, 0]
click at [934, 683] on td "1" at bounding box center [936, 683] width 43 height 43
click at [936, 683] on td "1" at bounding box center [936, 683] width 43 height 43
click at [1144, 379] on icon "Next Month" at bounding box center [1144, 381] width 9 height 12
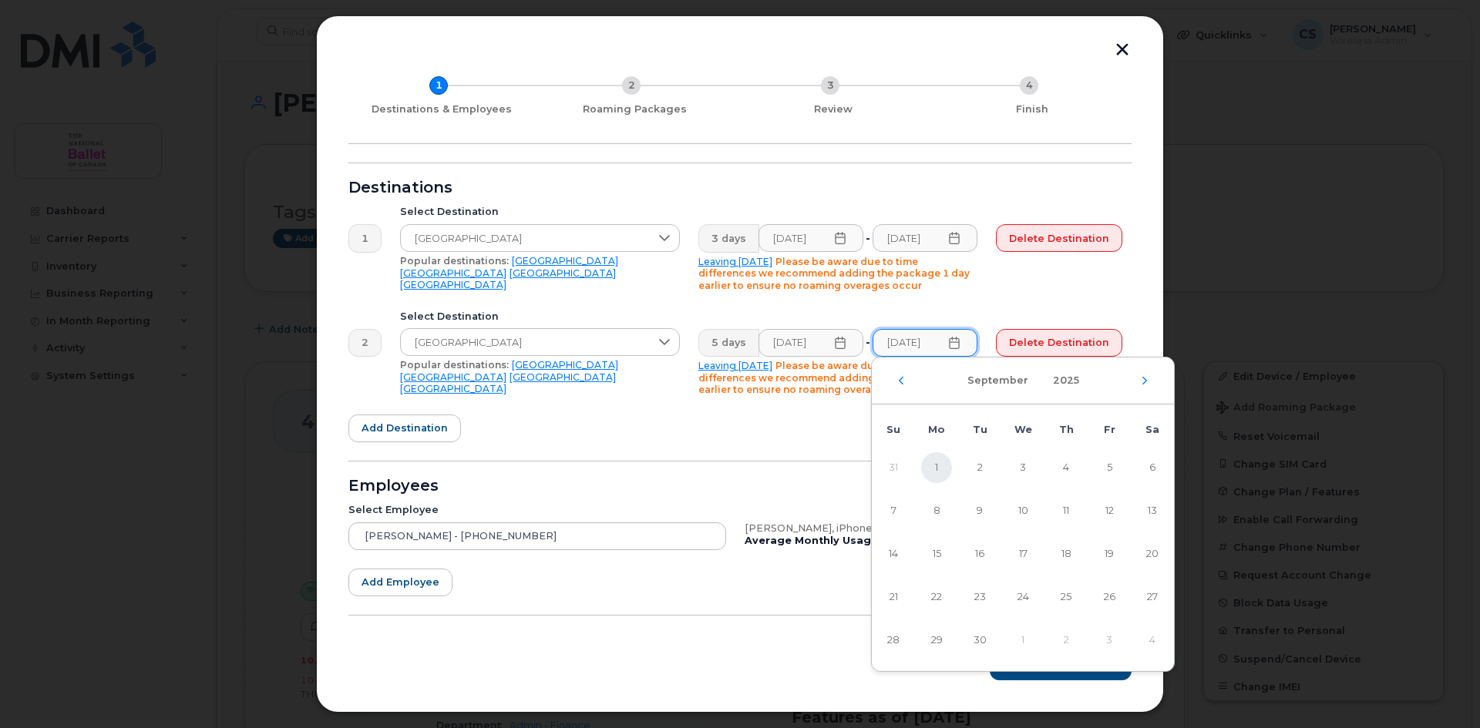
click at [936, 468] on span "1" at bounding box center [936, 467] width 31 height 31
type input "[DATE]"
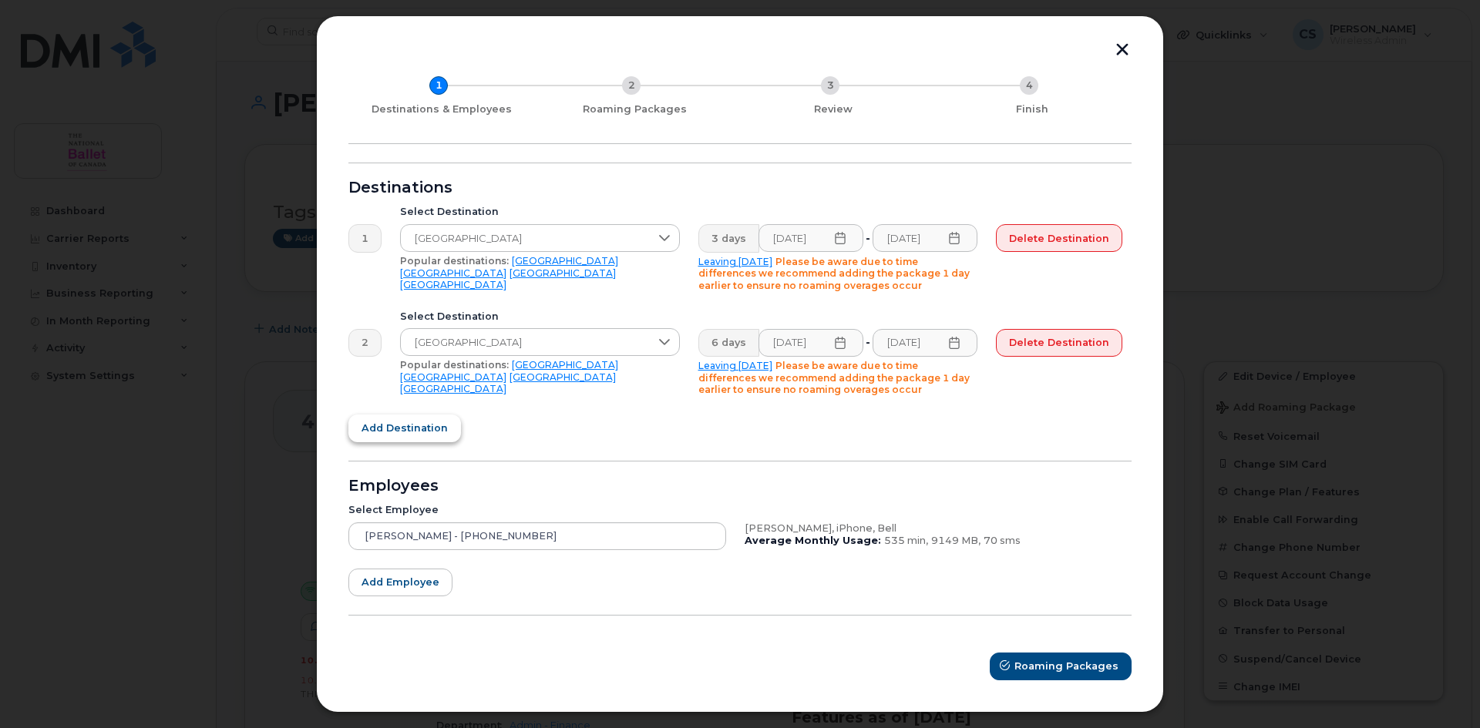
click at [426, 426] on span "Add destination" at bounding box center [405, 428] width 86 height 15
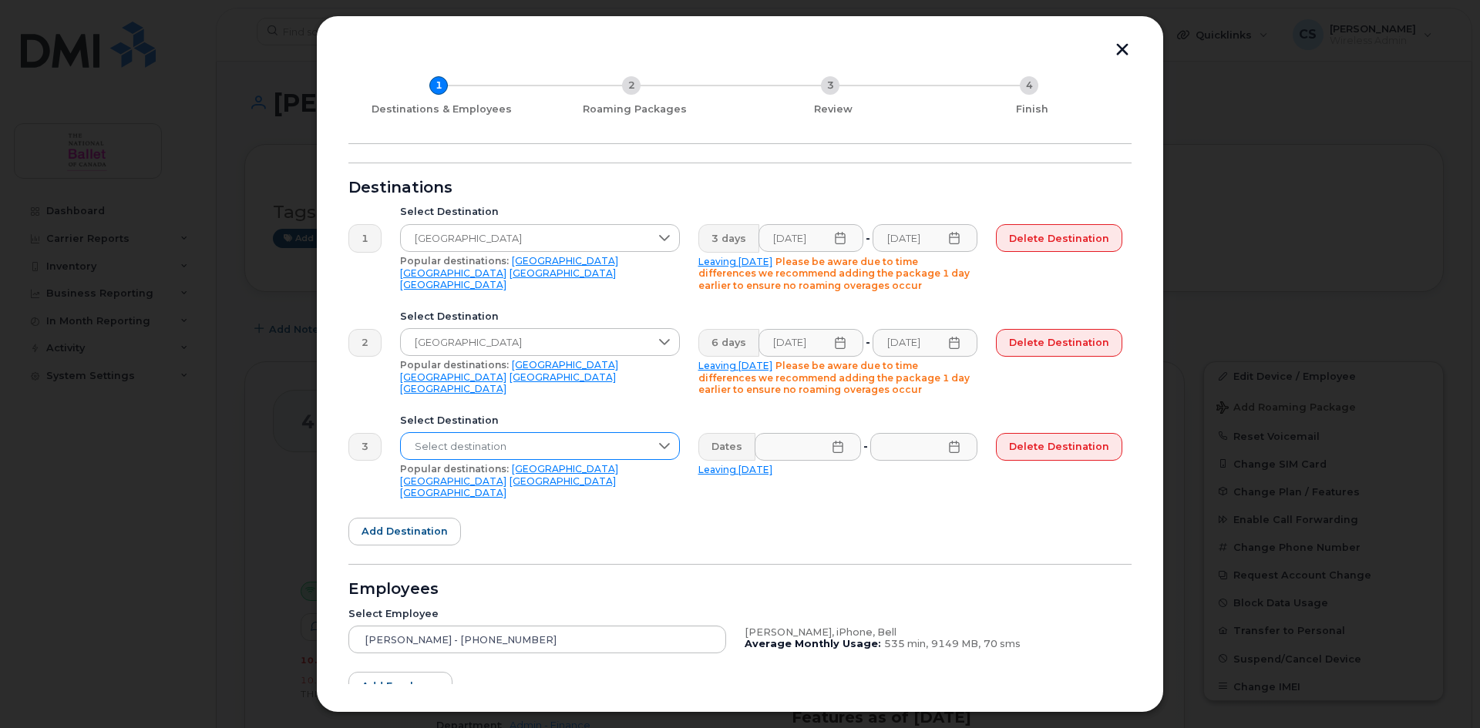
click at [654, 446] on div at bounding box center [664, 446] width 29 height 26
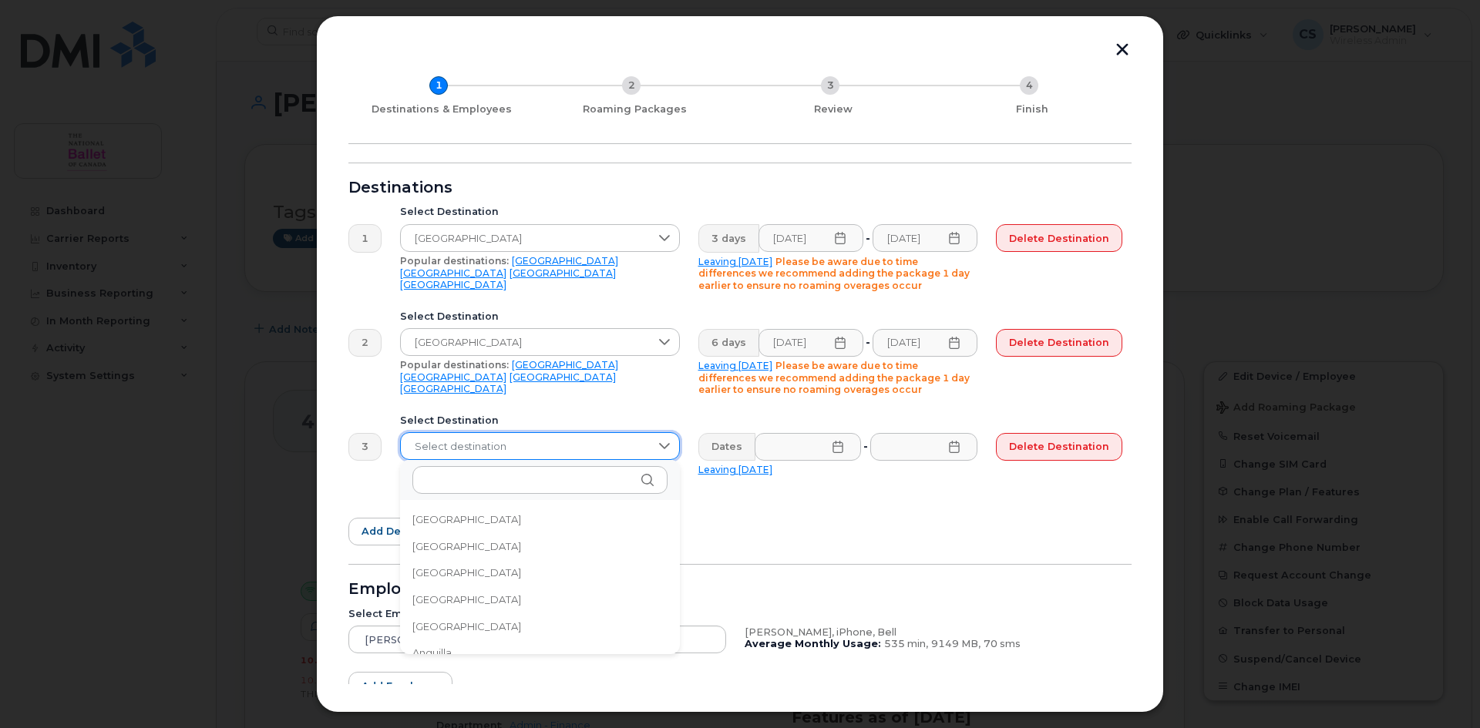
click at [508, 449] on span "Select destination" at bounding box center [525, 447] width 249 height 28
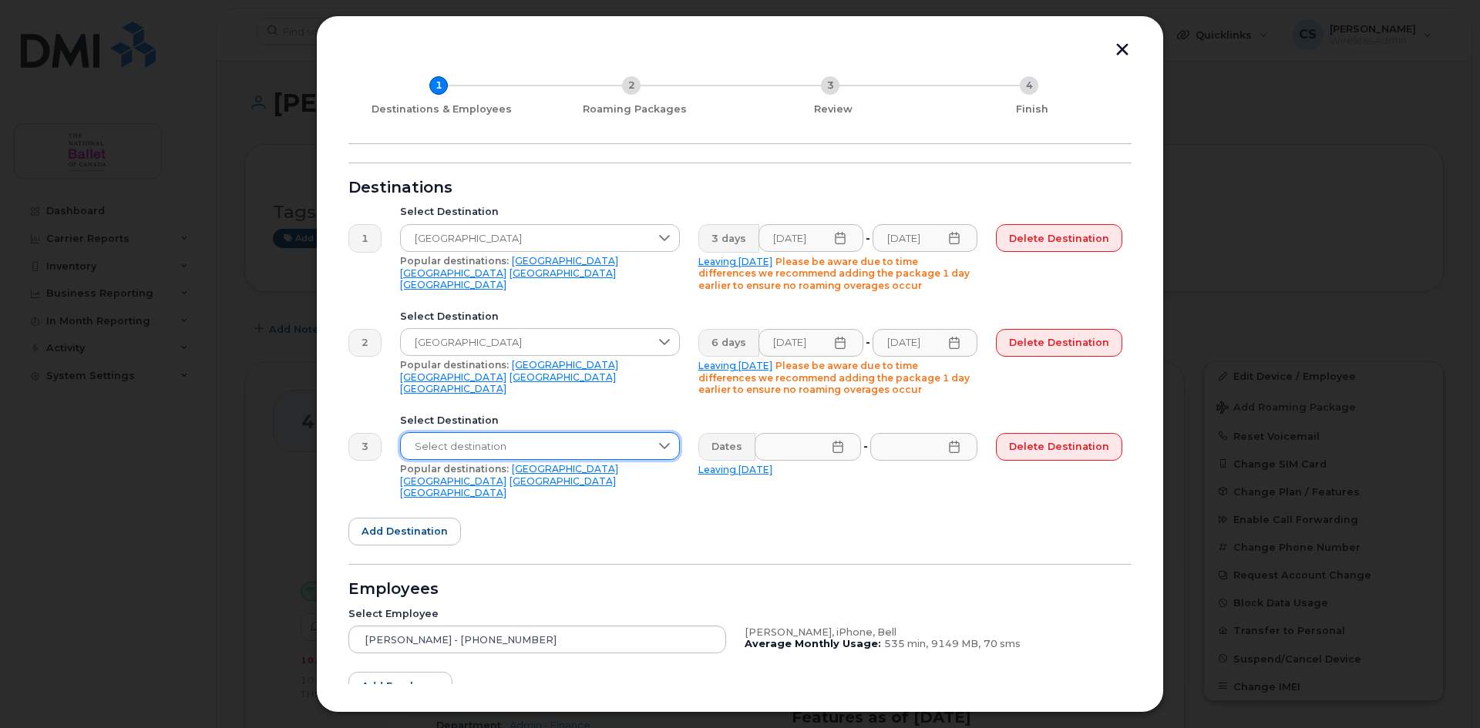
click at [523, 447] on span "Select destination" at bounding box center [525, 447] width 249 height 28
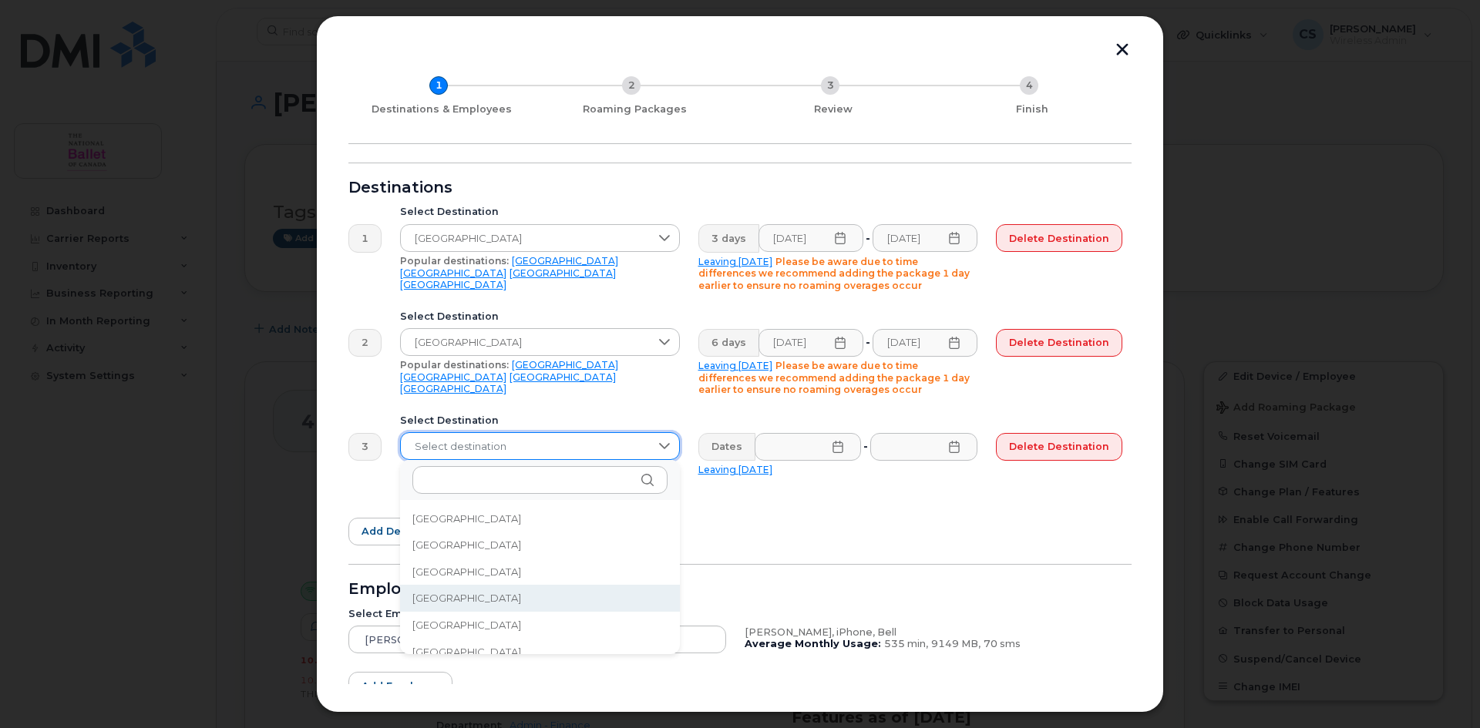
scroll to position [5347, 0]
click at [438, 634] on span "[GEOGRAPHIC_DATA]" at bounding box center [466, 635] width 109 height 15
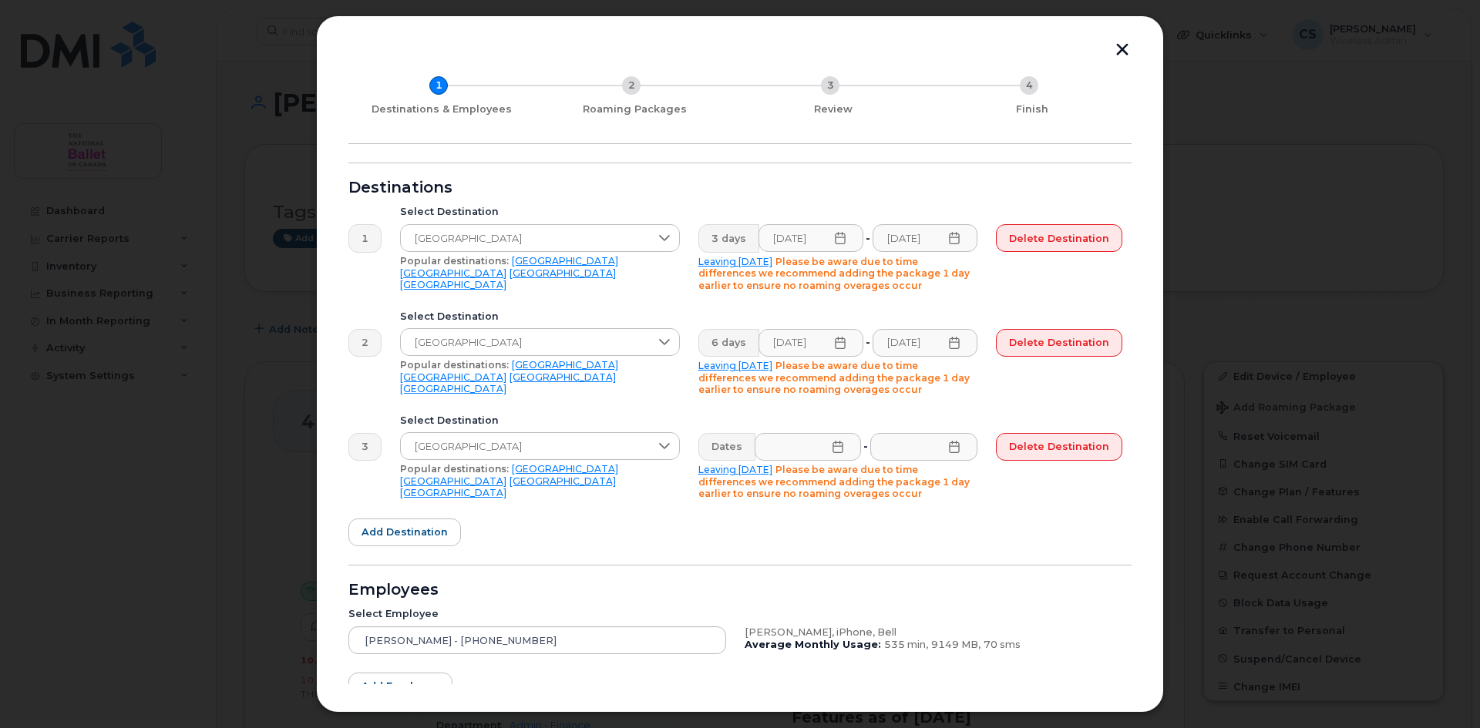
click at [837, 452] on icon at bounding box center [838, 447] width 10 height 12
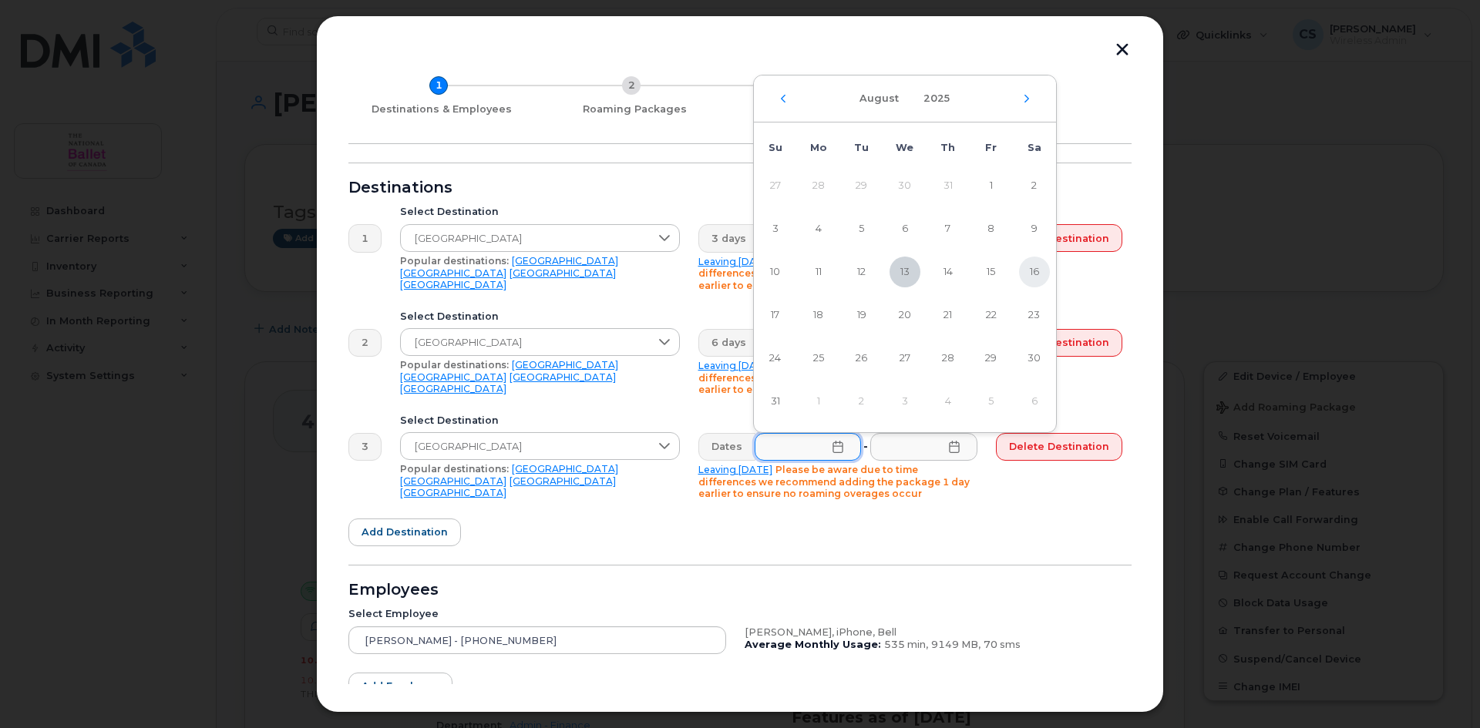
click at [1038, 269] on span "16" at bounding box center [1034, 272] width 31 height 31
type input "[DATE]"
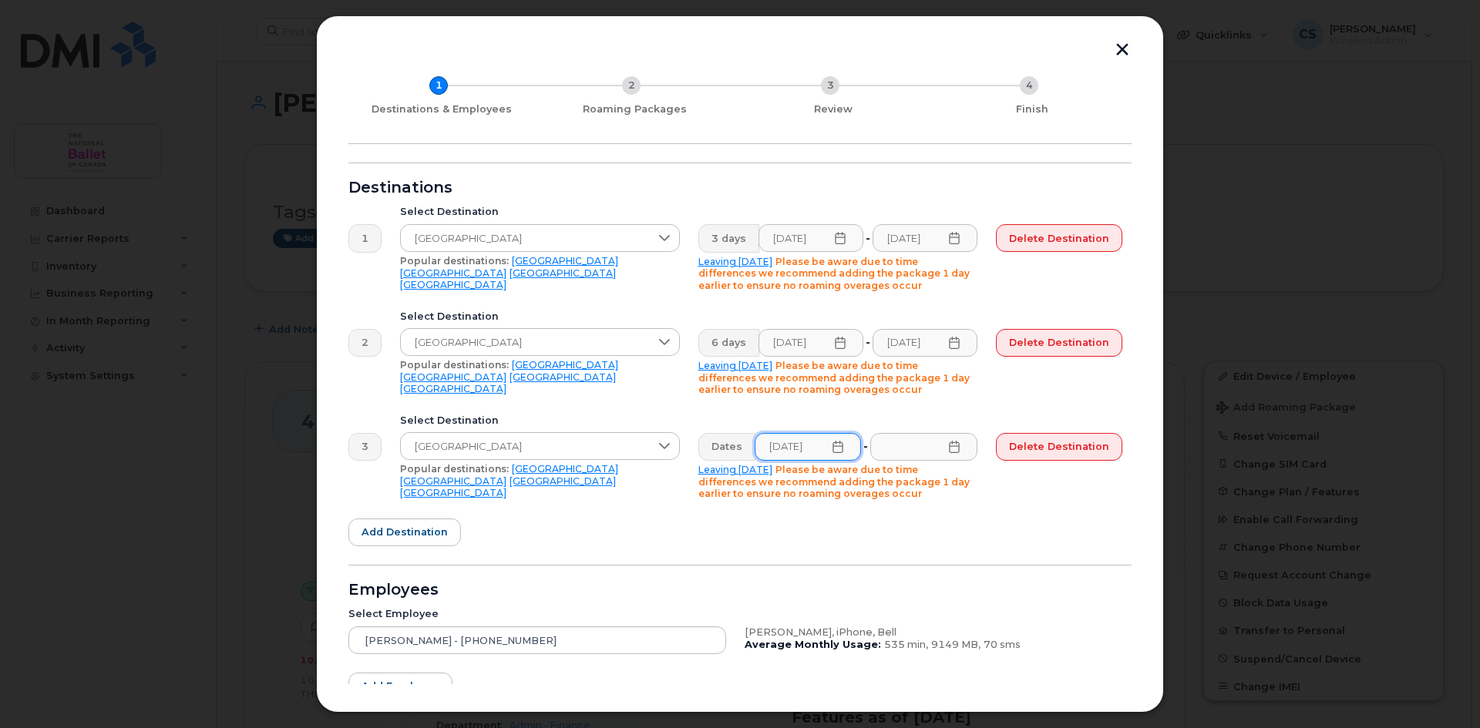
click at [956, 447] on icon at bounding box center [954, 447] width 12 height 12
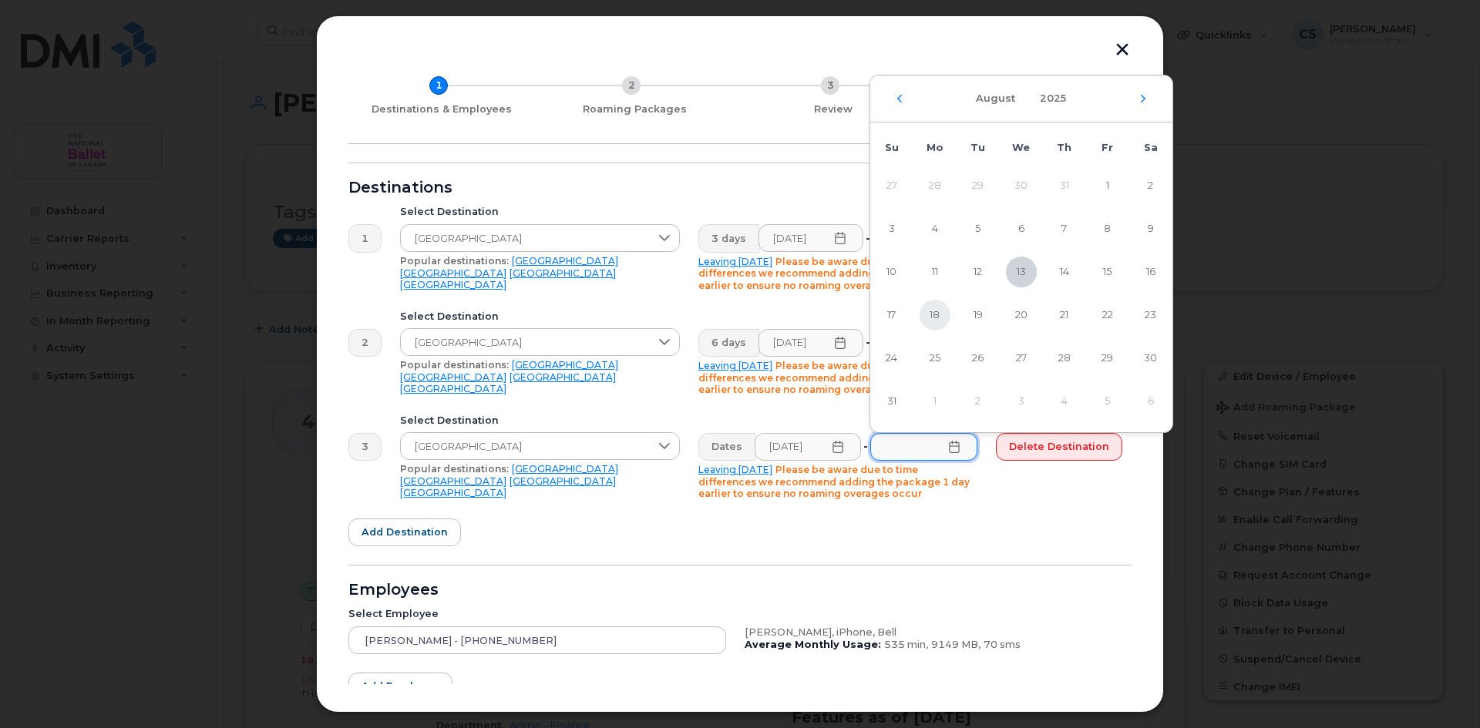
click at [931, 312] on span "18" at bounding box center [935, 315] width 31 height 31
type input "[DATE]"
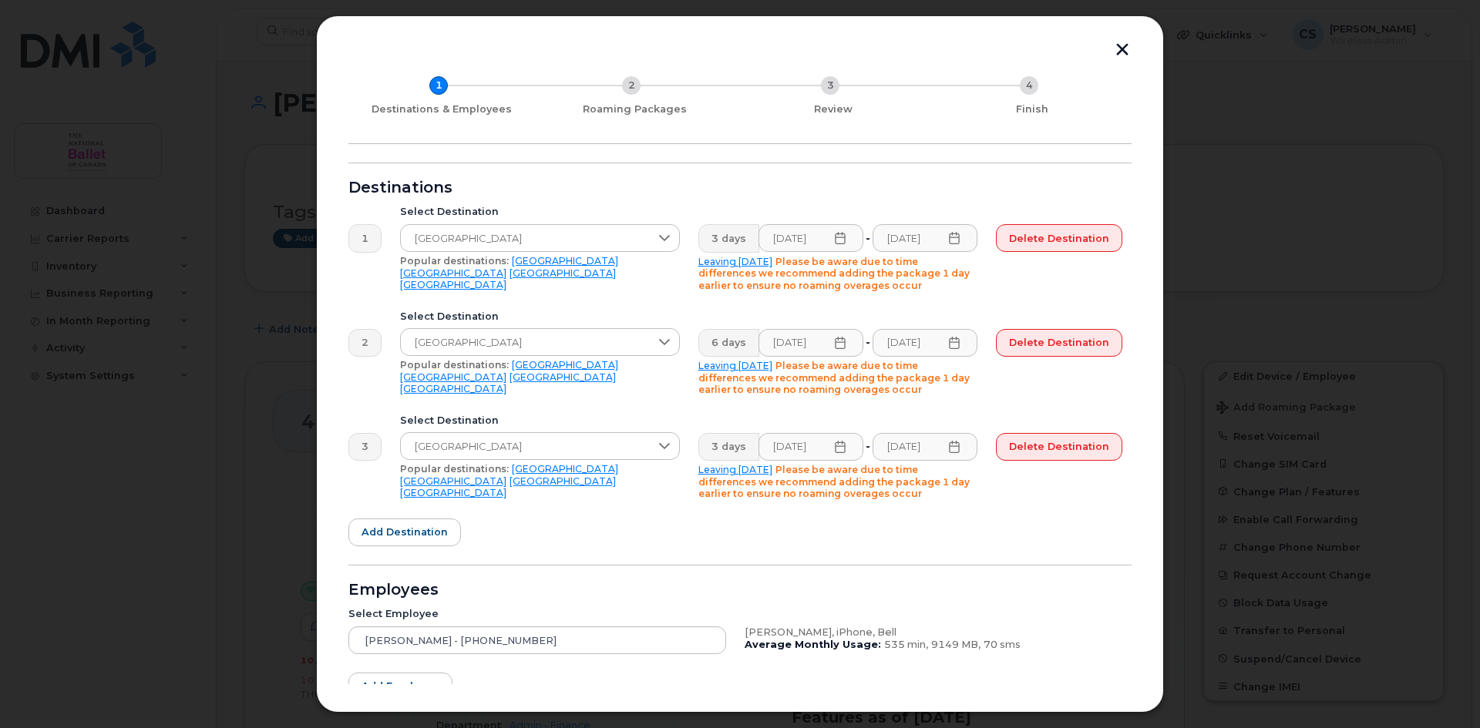
click at [961, 503] on div "3 days [DATE] - [DATE] Leaving [DATE] Please be aware due to time differences w…" at bounding box center [838, 467] width 298 height 86
click at [1067, 445] on span "Delete destination" at bounding box center [1059, 446] width 100 height 15
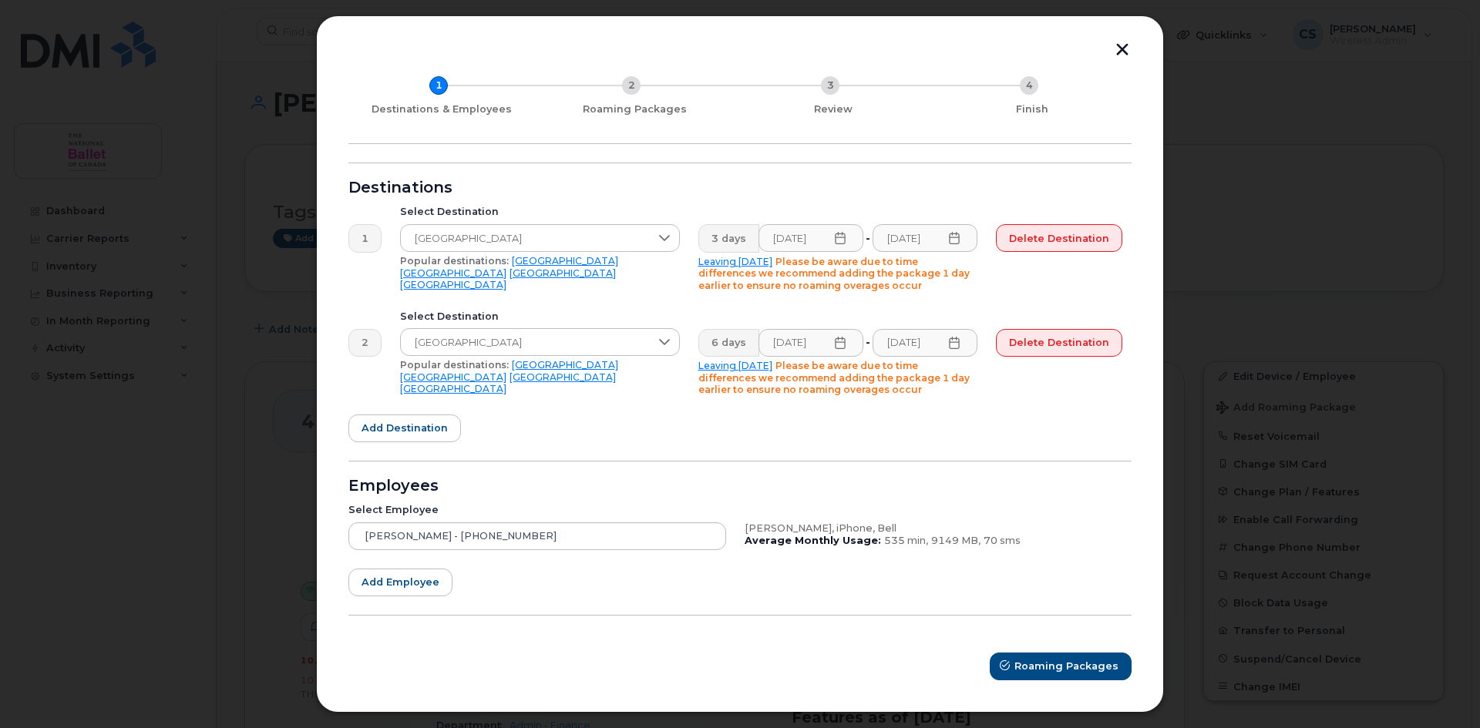
click at [957, 239] on icon at bounding box center [954, 238] width 12 height 12
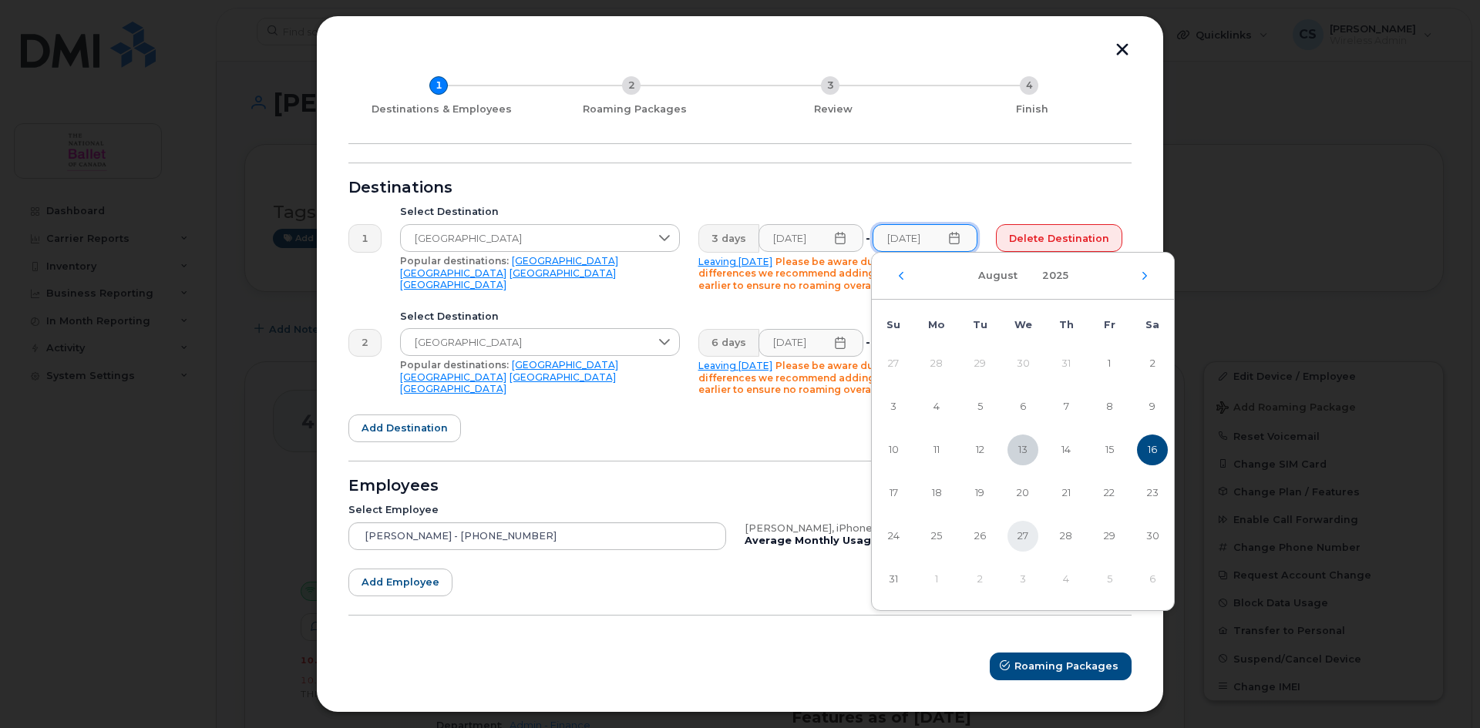
click at [1023, 534] on span "27" at bounding box center [1023, 536] width 31 height 31
type input "[DATE]"
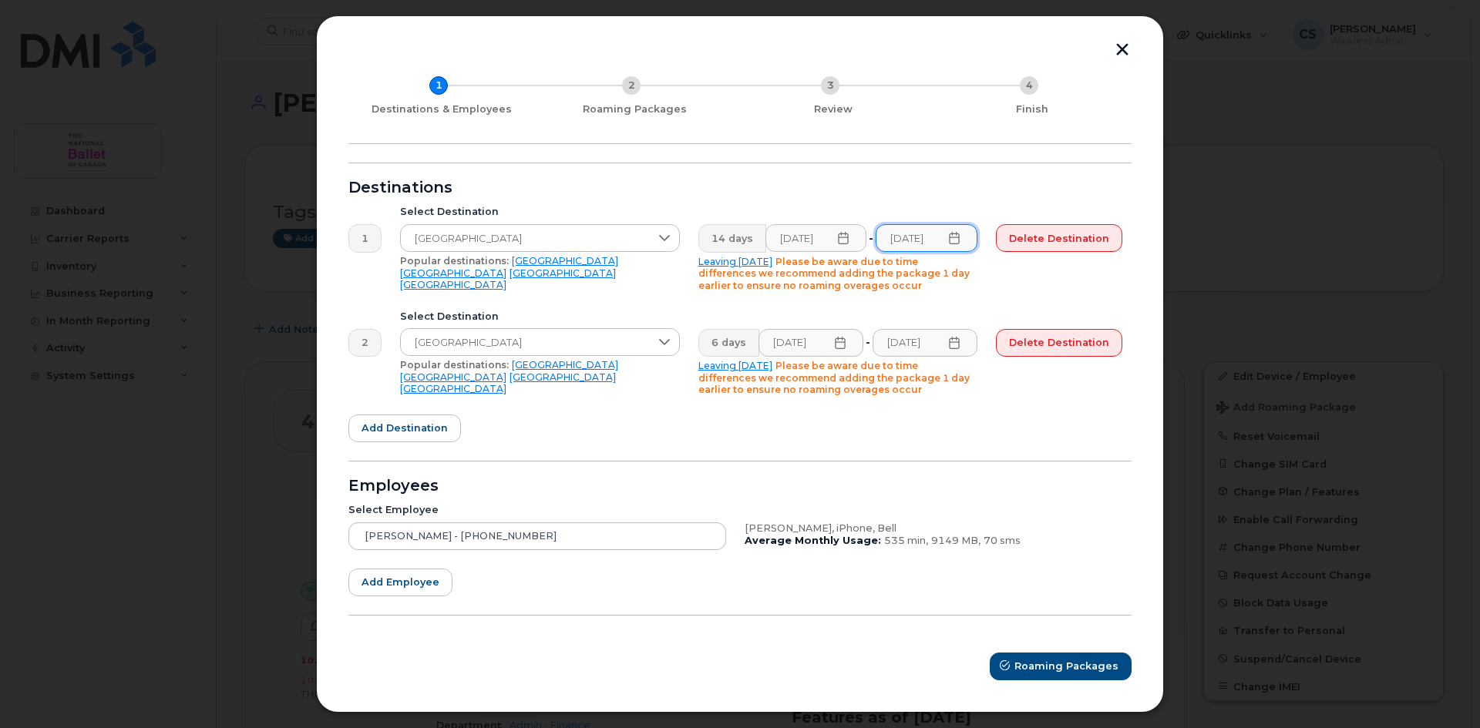
click at [947, 190] on div "Destinations" at bounding box center [739, 188] width 783 height 12
click at [1058, 433] on form "Destinations 1 Select Destination [GEOGRAPHIC_DATA] Popular destinations: [GEOG…" at bounding box center [739, 422] width 783 height 518
click at [1053, 671] on span "Roaming Packages" at bounding box center [1067, 666] width 104 height 15
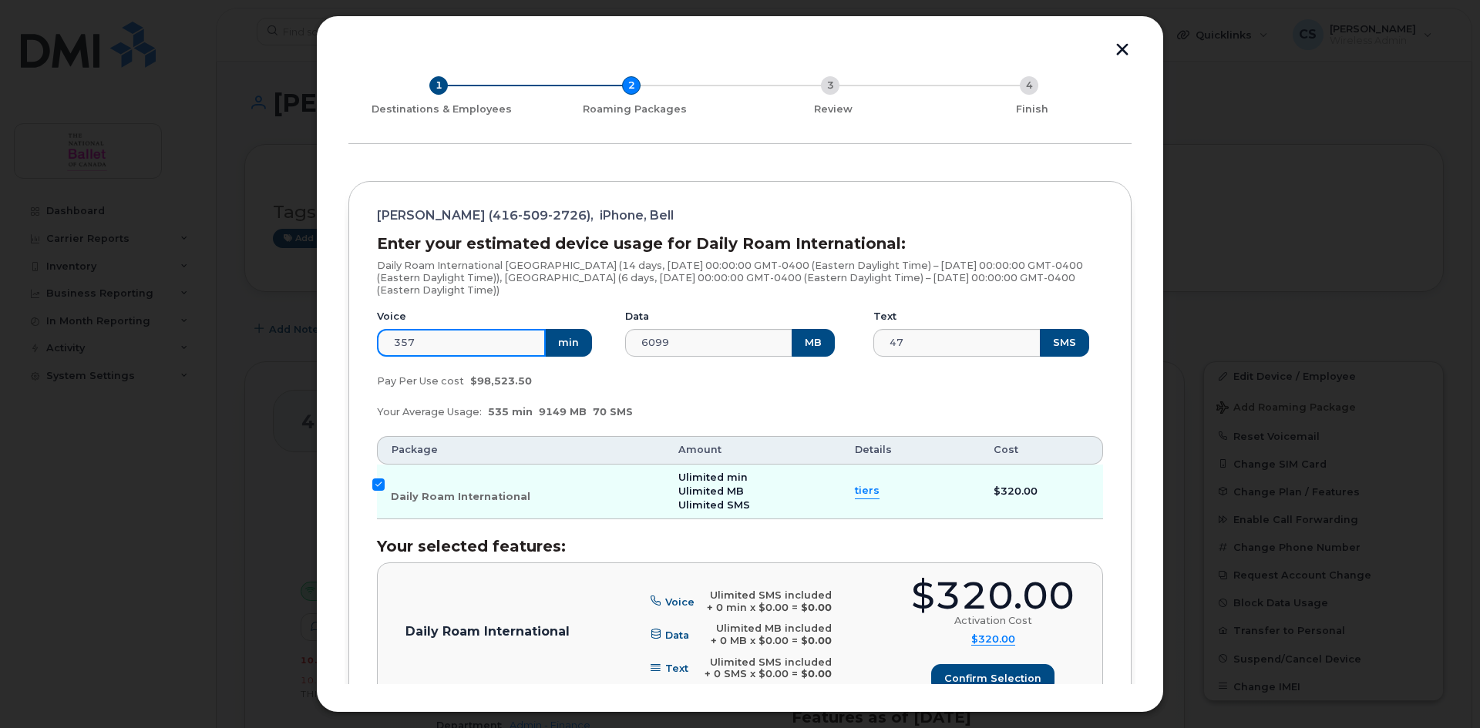
drag, startPoint x: 418, startPoint y: 344, endPoint x: 326, endPoint y: 341, distance: 91.8
click at [325, 341] on div "Add Roaming Package 1 Destinations & Employees 2 Roaming Packages 3 Review 4 Fi…" at bounding box center [740, 364] width 848 height 698
type input "100"
click at [671, 379] on div "Pay Per Use cost $98,523.50" at bounding box center [740, 381] width 745 height 31
click at [557, 341] on button "min" at bounding box center [566, 343] width 47 height 28
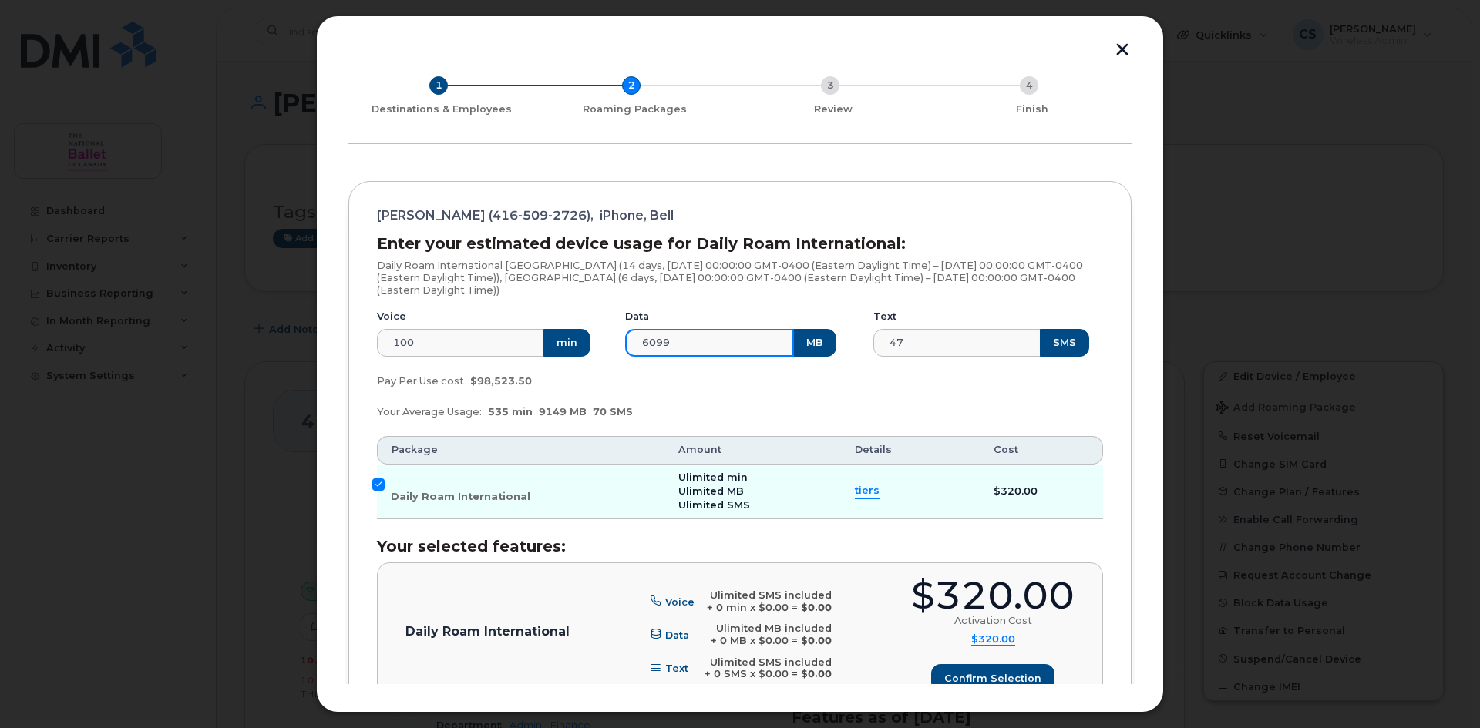
drag, startPoint x: 687, startPoint y: 343, endPoint x: 596, endPoint y: 350, distance: 91.2
click at [596, 349] on div "Voice 100 min Data 6099 MB Text 47 SMS" at bounding box center [740, 334] width 745 height 66
type input "250"
click at [783, 399] on div "Your Average Usage: 535 min 9149 MB 70 SMS" at bounding box center [740, 412] width 745 height 31
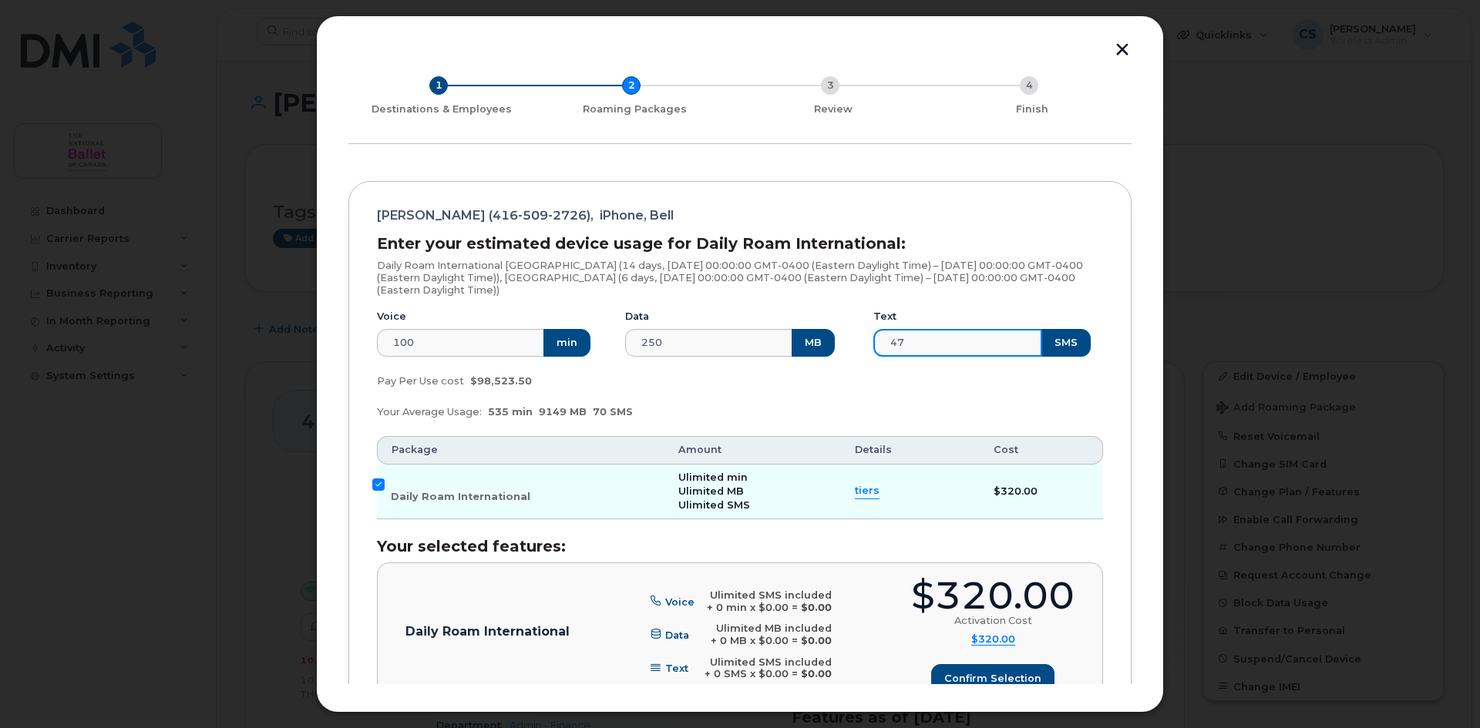
drag, startPoint x: 918, startPoint y: 338, endPoint x: 842, endPoint y: 355, distance: 78.3
click at [842, 355] on div "Voice 100 min Data 250 MB Text 47 SMS" at bounding box center [740, 334] width 745 height 66
type input "100"
click at [812, 403] on div "Your Average Usage: 535 min 9149 MB 70 SMS" at bounding box center [740, 412] width 745 height 31
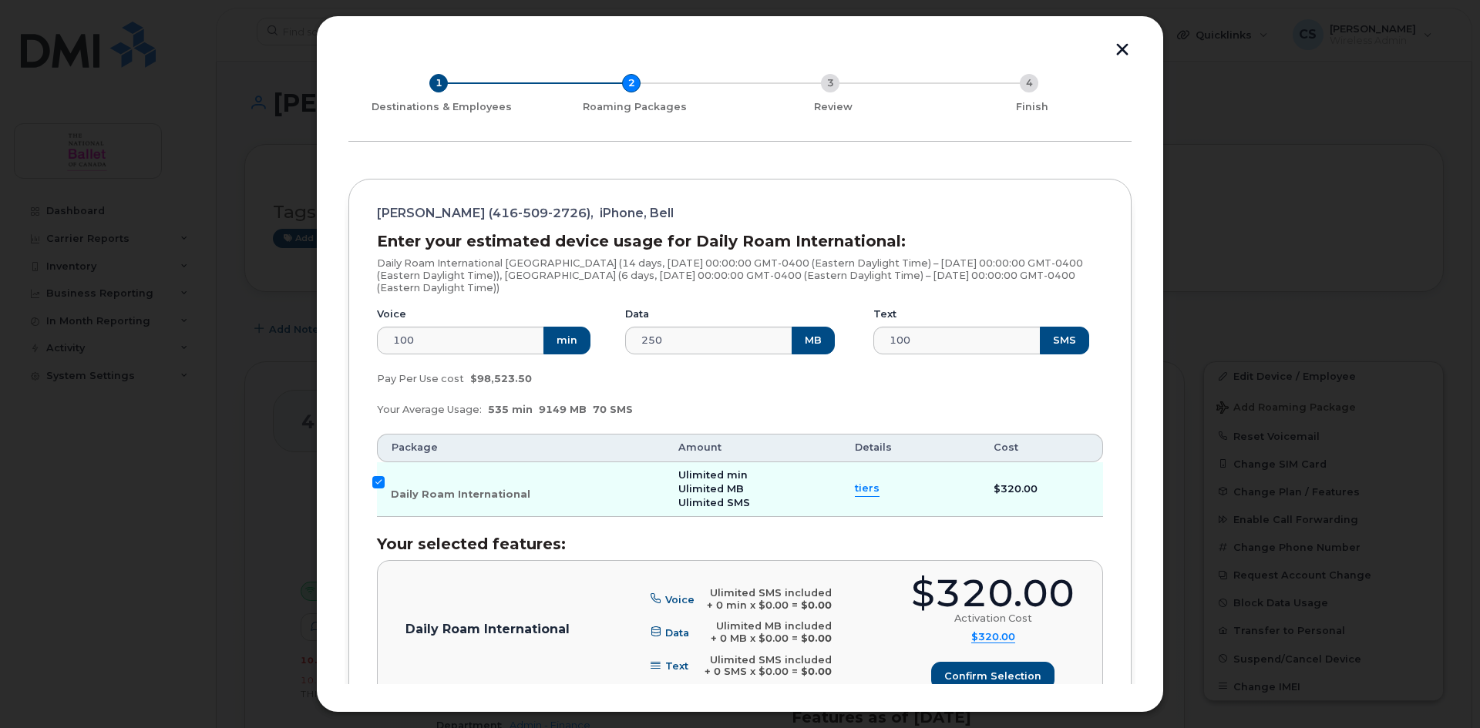
scroll to position [50, 0]
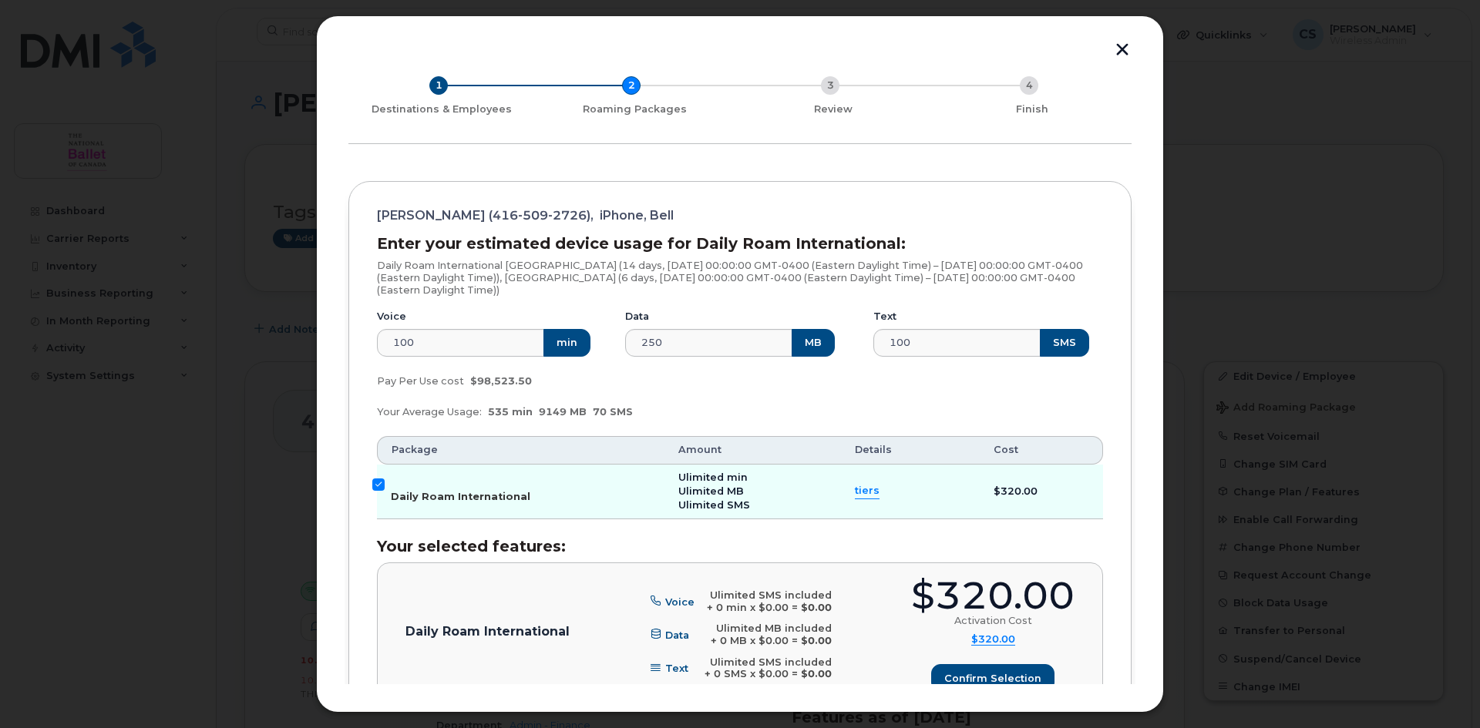
click at [376, 486] on input "Daily Roam International" at bounding box center [378, 485] width 12 height 12
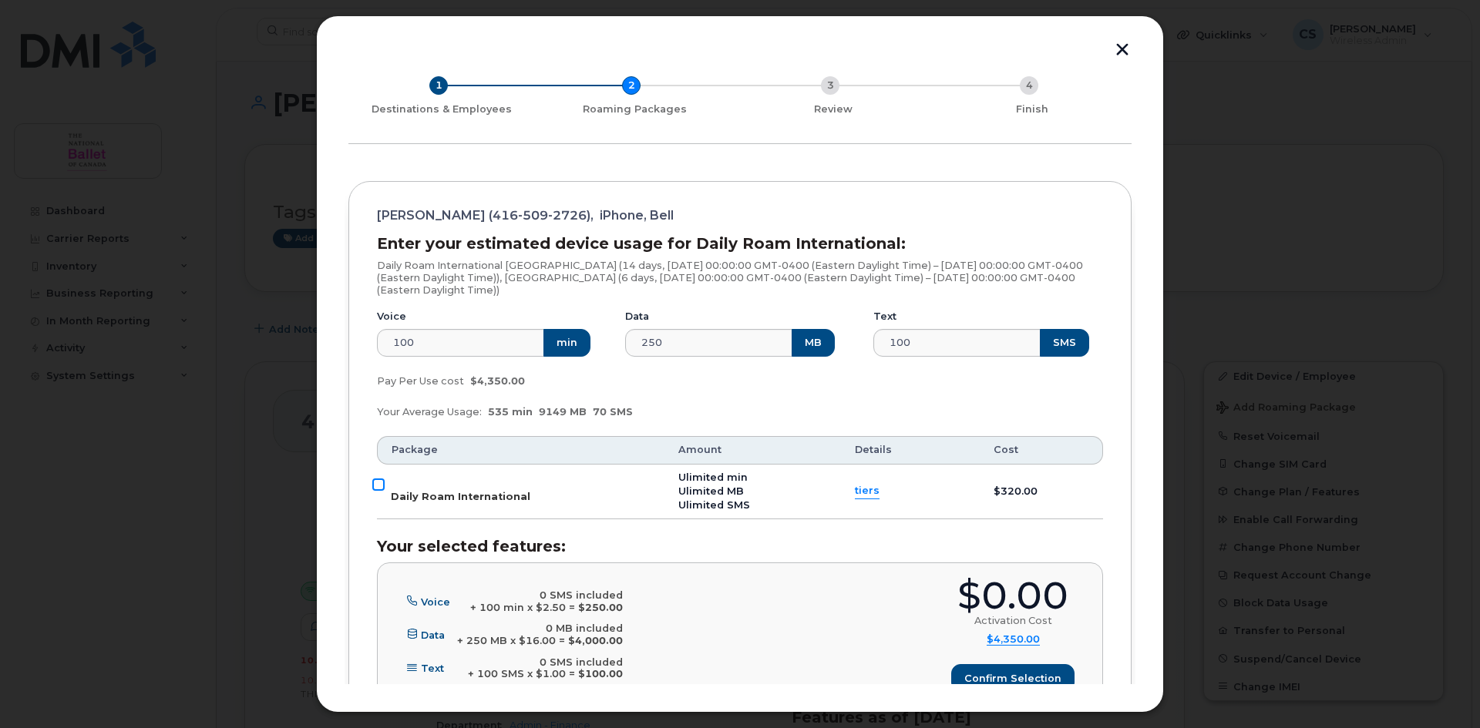
click at [378, 485] on input "Daily Roam International" at bounding box center [378, 485] width 12 height 12
checkbox input "true"
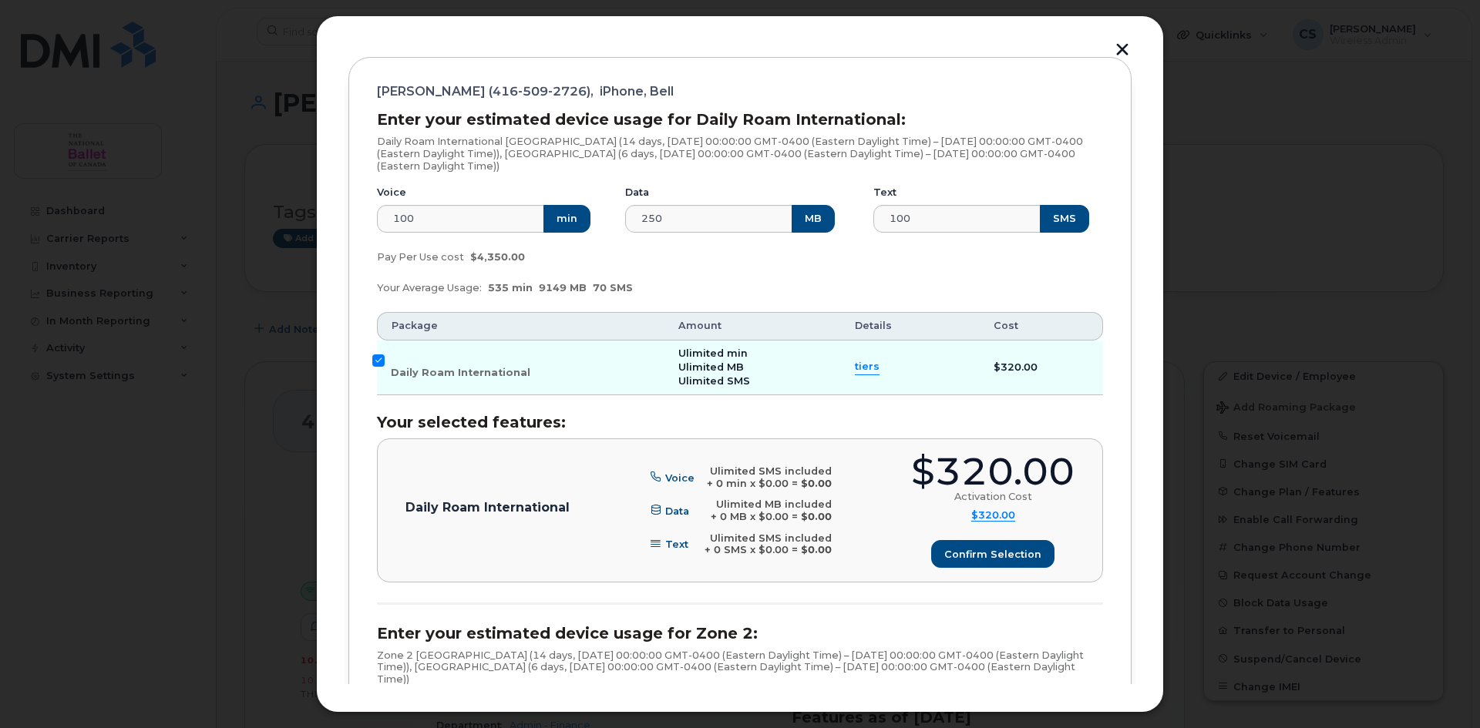
scroll to position [204, 0]
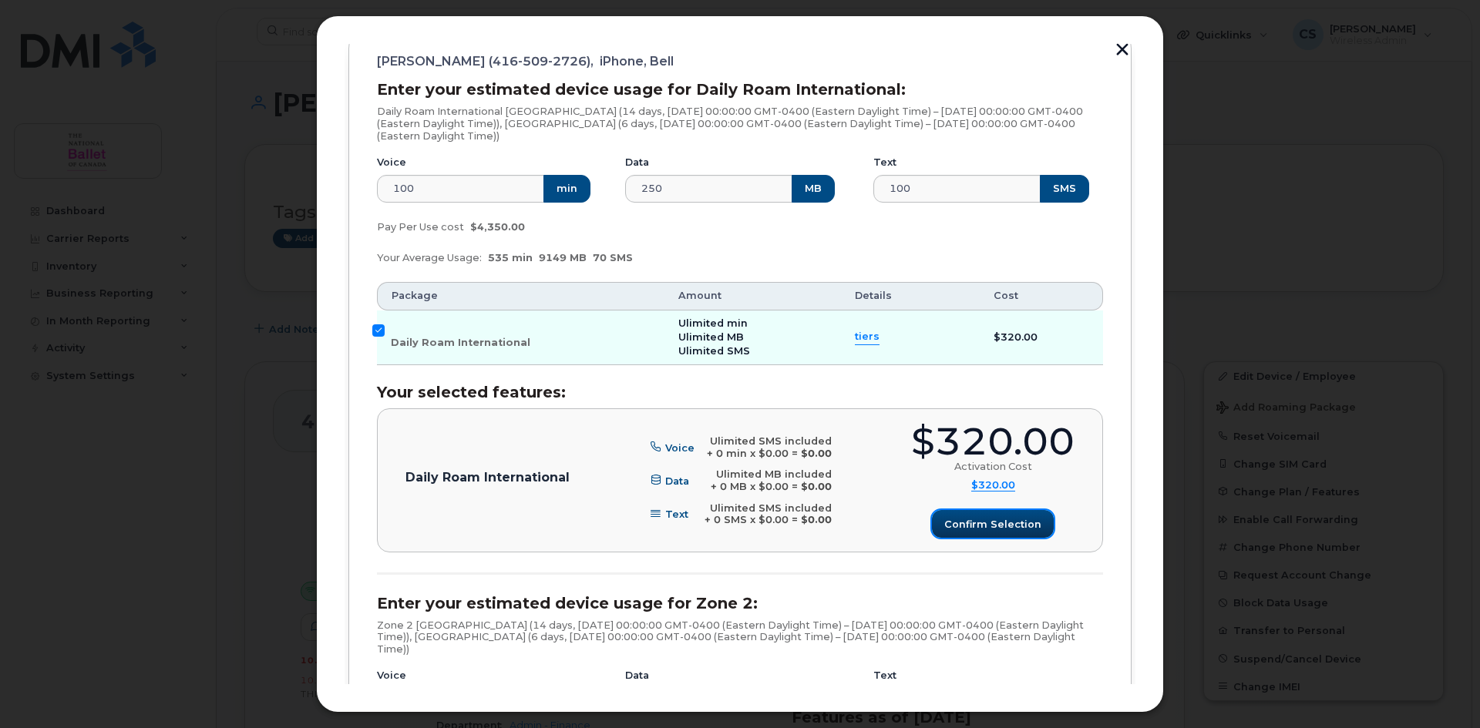
click at [999, 525] on span "Confirm selection" at bounding box center [992, 524] width 97 height 15
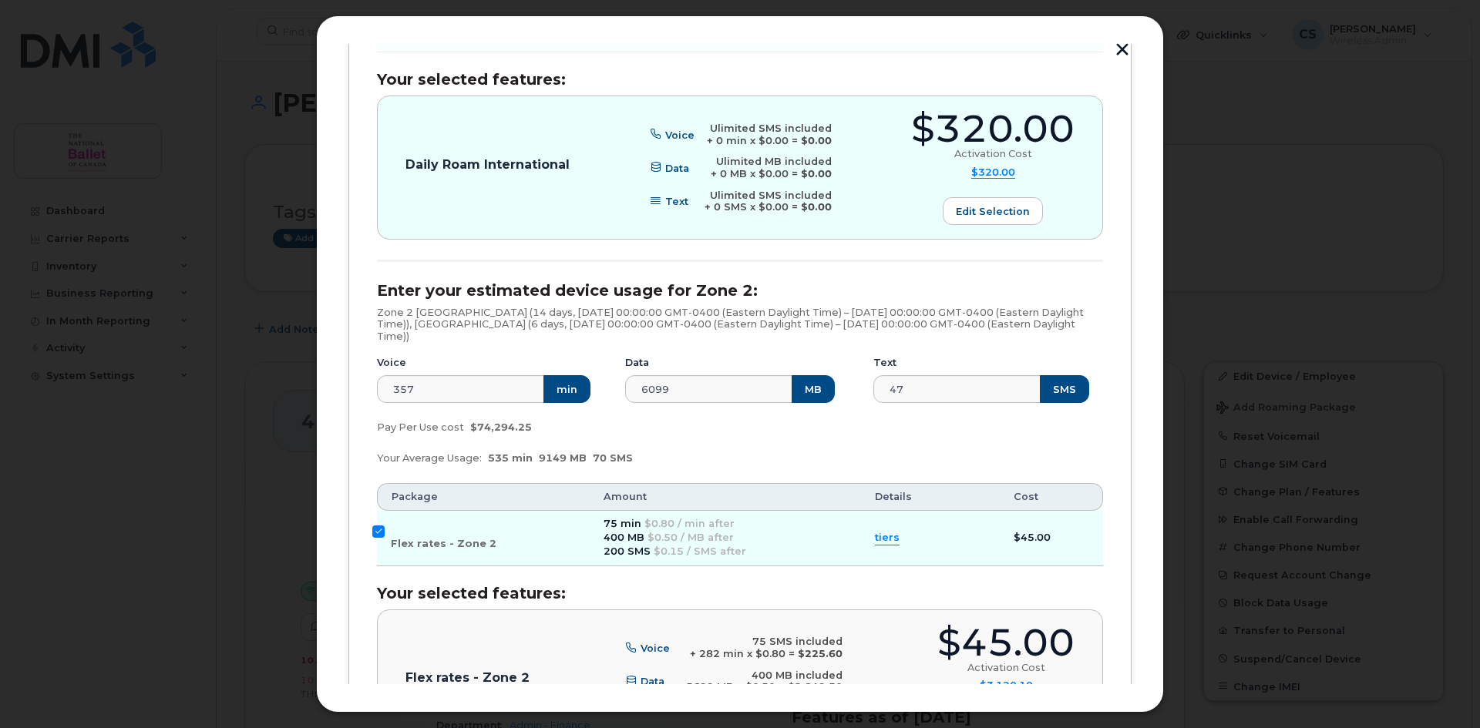
scroll to position [513, 0]
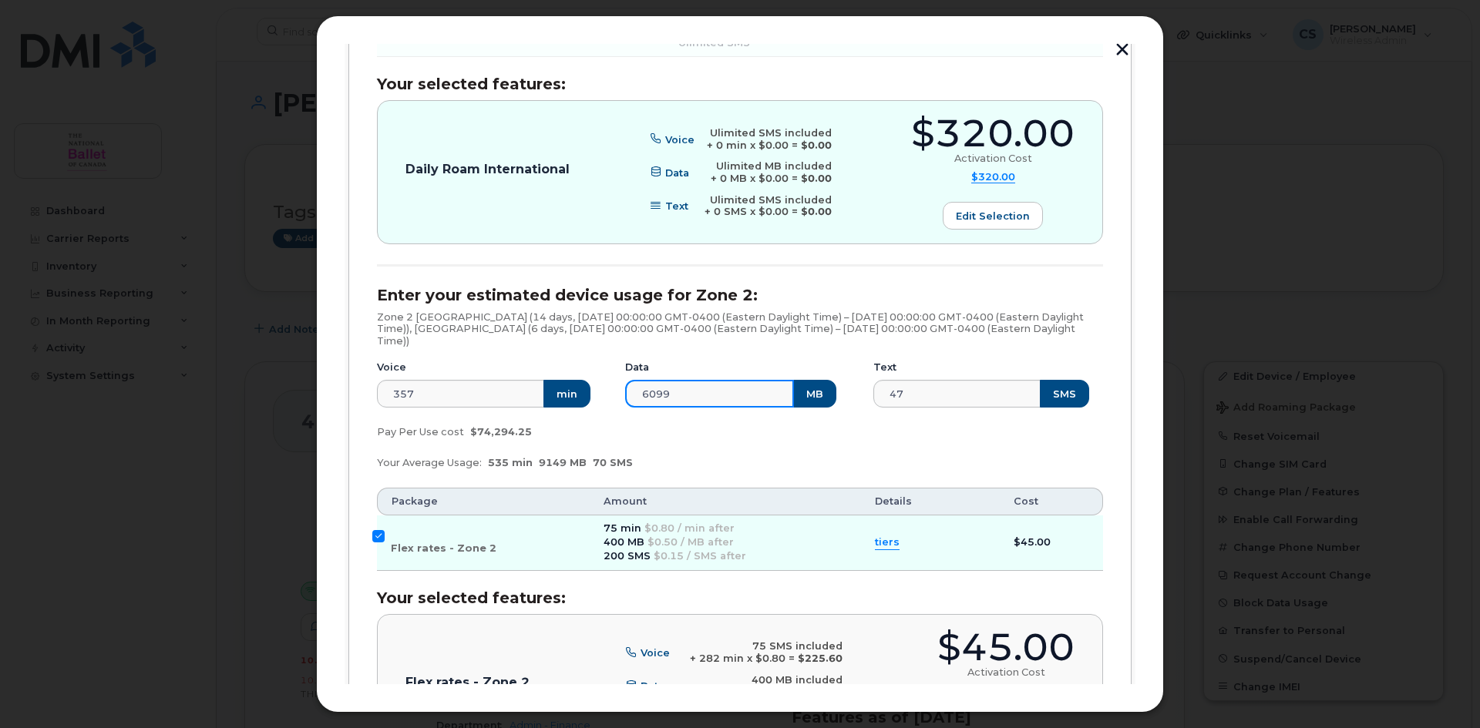
drag, startPoint x: 679, startPoint y: 399, endPoint x: 588, endPoint y: 392, distance: 91.2
click at [588, 392] on div "Voice 357 min Data 6099 MB Text 47 SMS" at bounding box center [740, 385] width 745 height 66
type input "3500"
click at [870, 429] on div "Pay Per Use cost $74,294.25" at bounding box center [740, 432] width 745 height 31
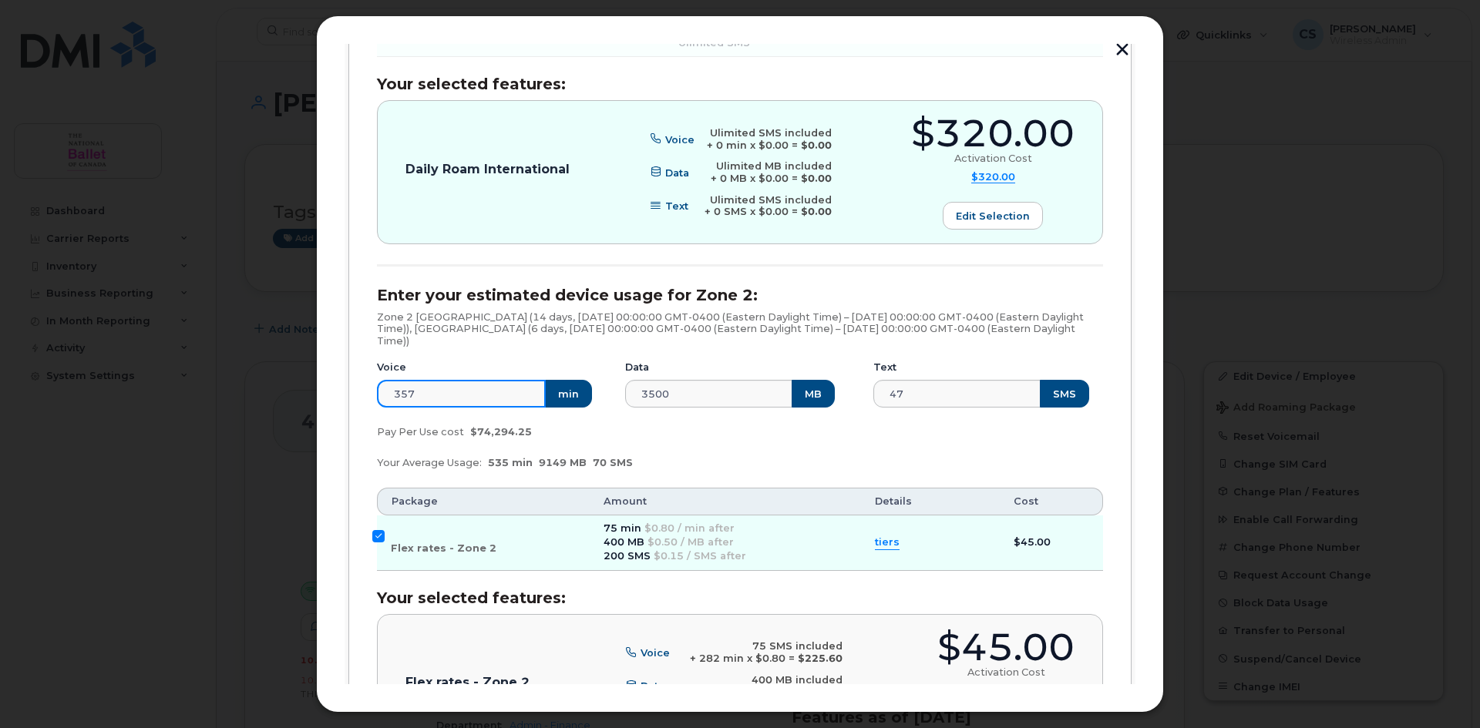
drag, startPoint x: 419, startPoint y: 392, endPoint x: 365, endPoint y: 437, distance: 70.6
click at [333, 402] on div "Add Roaming Package 1 Destinations & Employees 2 Roaming Packages 3 Review 4 Fi…" at bounding box center [740, 364] width 848 height 698
type input "1400"
click at [953, 444] on div "Pay Per Use cost $74,294.25" at bounding box center [740, 432] width 745 height 31
drag, startPoint x: 927, startPoint y: 394, endPoint x: 852, endPoint y: 399, distance: 75.0
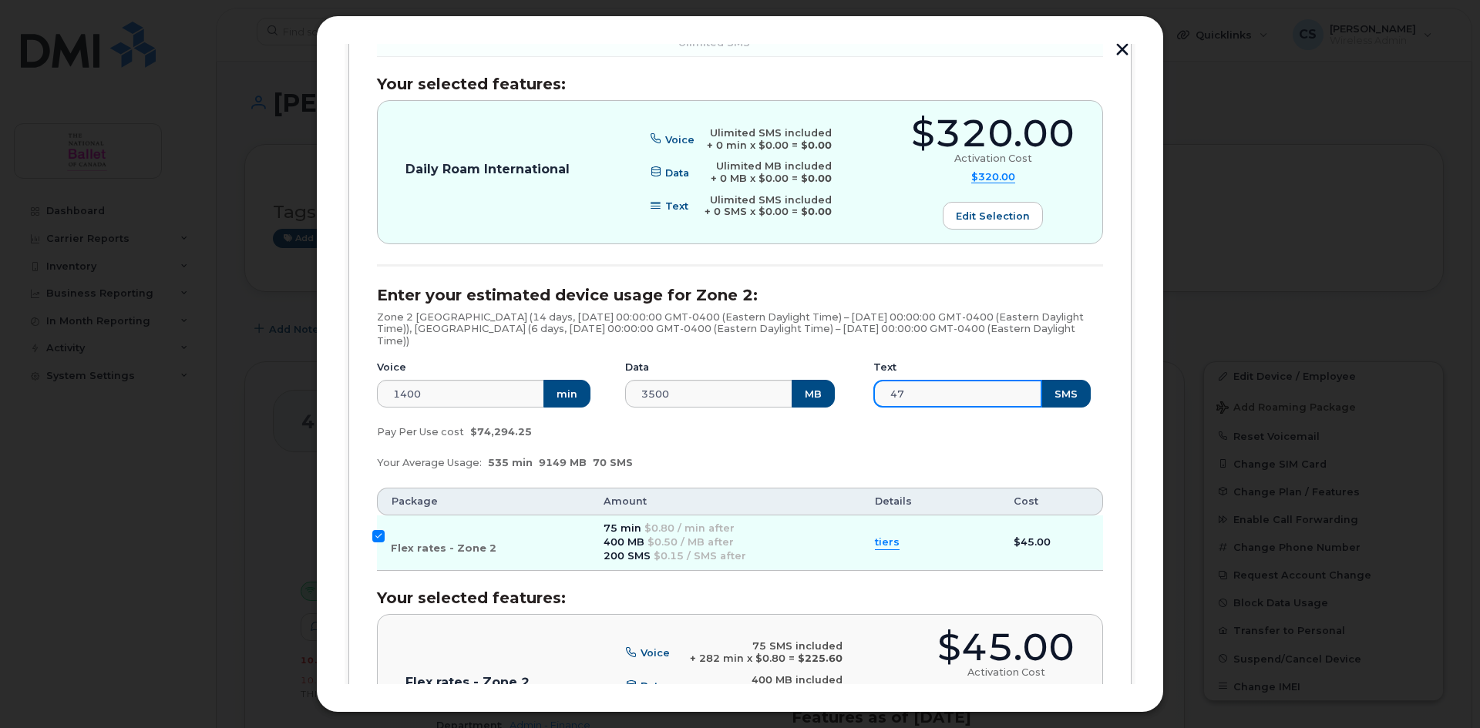
click at [856, 399] on div "Voice 1400 min Data 3500 MB Text 47 SMS" at bounding box center [740, 385] width 745 height 66
type input "1400"
click at [817, 449] on div "Your Average Usage: 535 min 9149 MB 70 SMS" at bounding box center [740, 463] width 745 height 31
click at [378, 535] on input "Flex rates - Zone 2" at bounding box center [378, 536] width 12 height 12
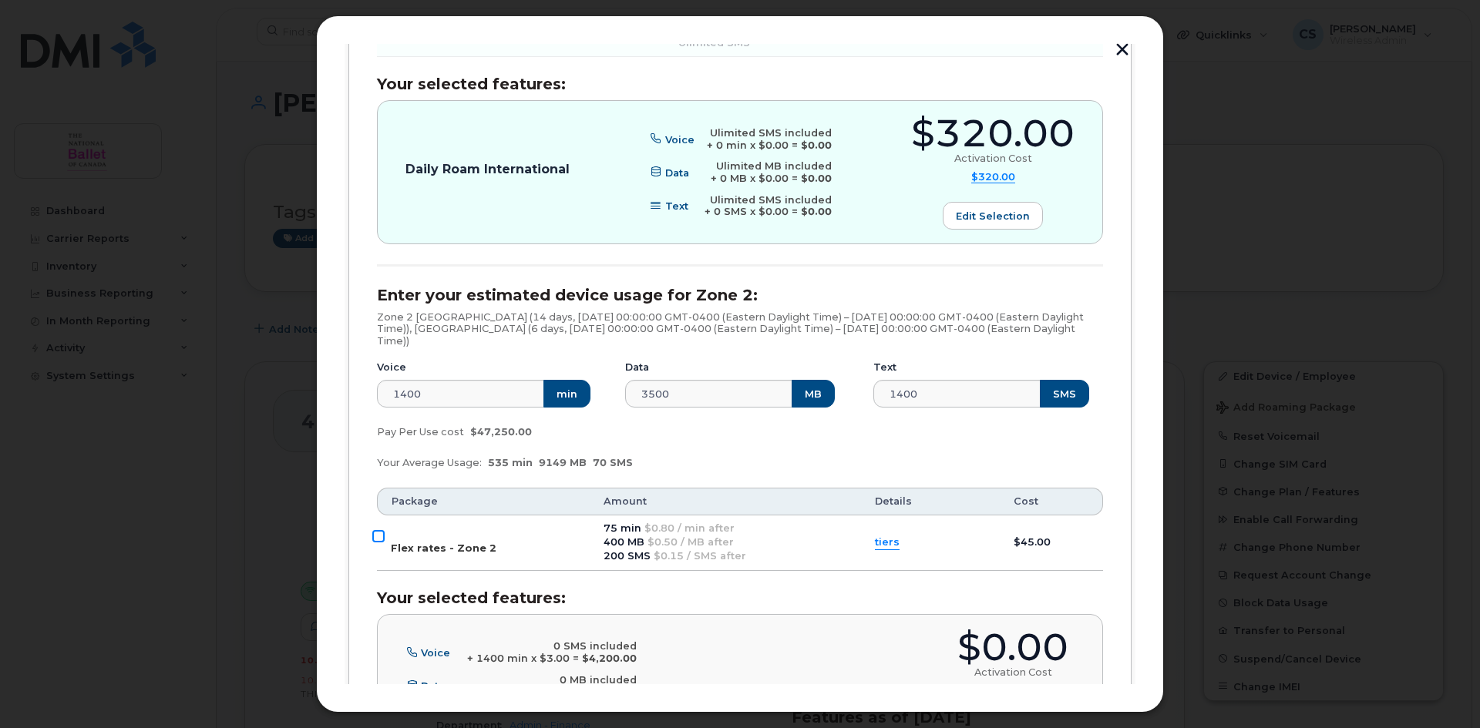
click at [380, 533] on input "Flex rates - Zone 2" at bounding box center [378, 536] width 12 height 12
checkbox input "true"
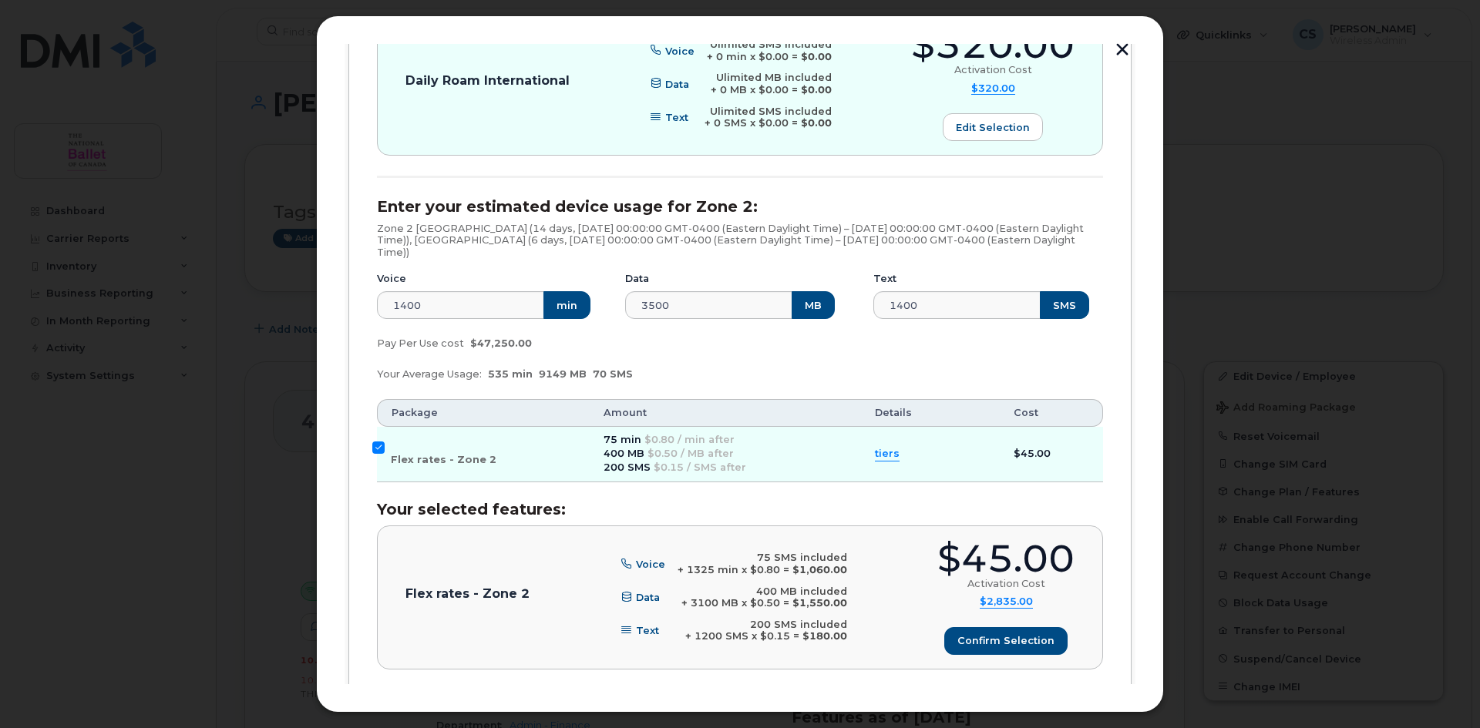
scroll to position [590, 0]
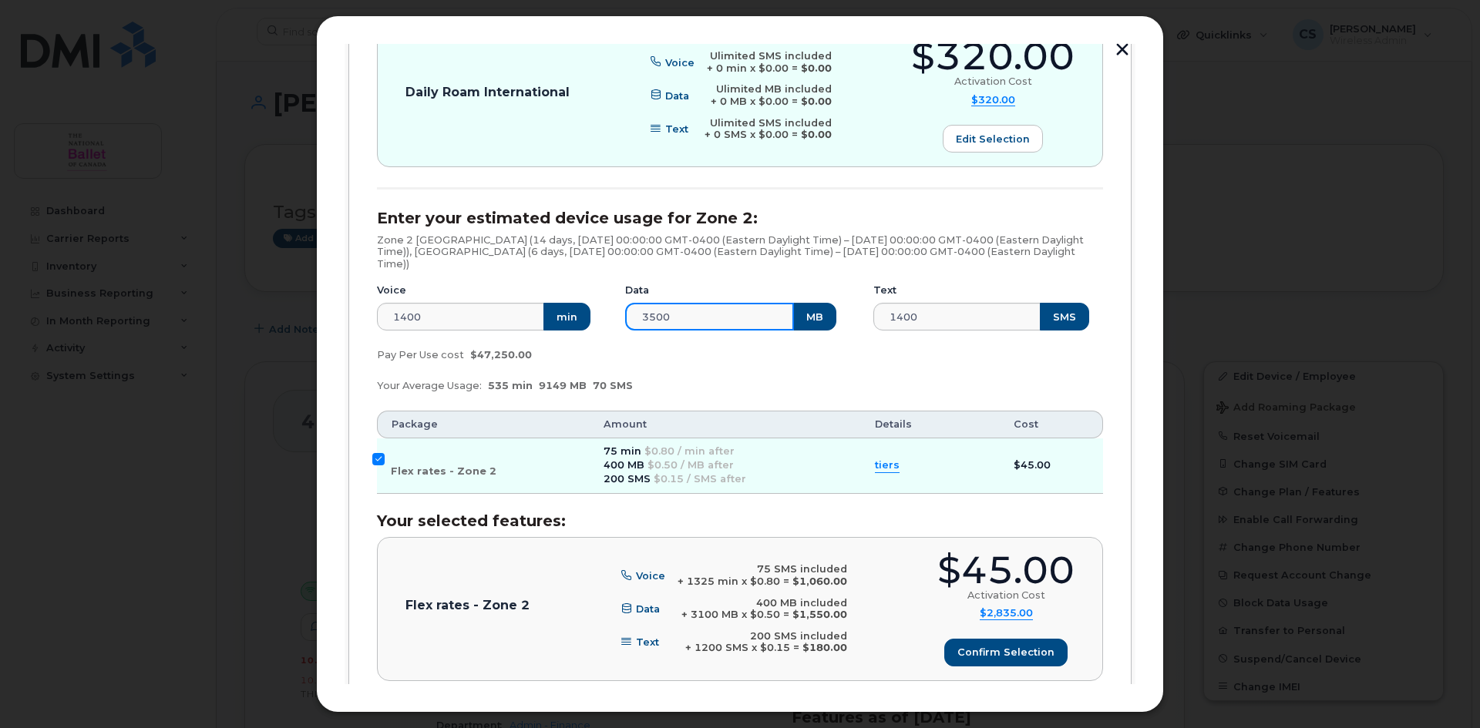
drag, startPoint x: 680, startPoint y: 320, endPoint x: 570, endPoint y: 331, distance: 110.0
click at [570, 331] on div "Voice 1400 min Data 3500 MB Text 1400 SMS" at bounding box center [740, 307] width 745 height 66
type input "2500"
click at [770, 375] on div "Your Average Usage: 535 min 9149 MB 70 SMS" at bounding box center [740, 386] width 745 height 31
click at [377, 459] on input "Flex rates - Zone 2" at bounding box center [378, 459] width 12 height 12
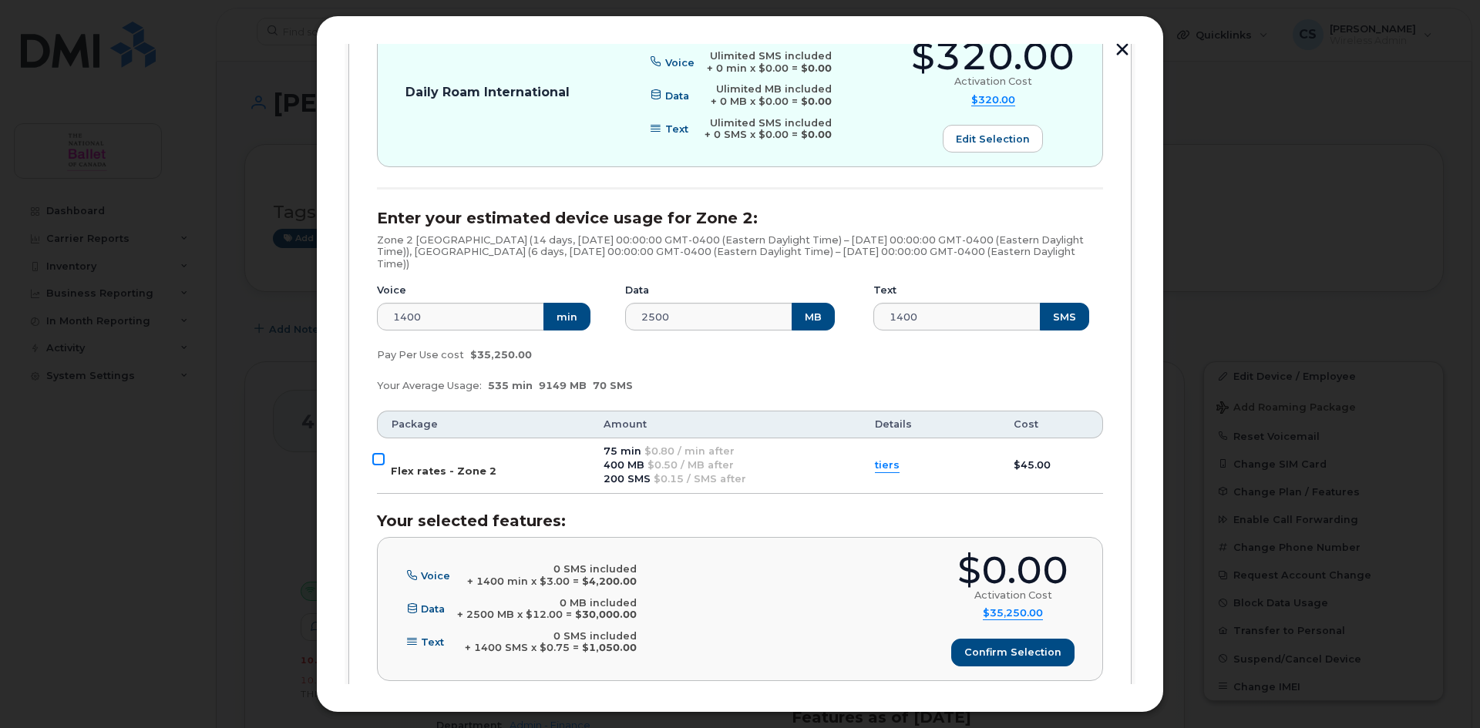
click at [377, 459] on input "Flex rates - Zone 2" at bounding box center [378, 459] width 12 height 12
checkbox input "true"
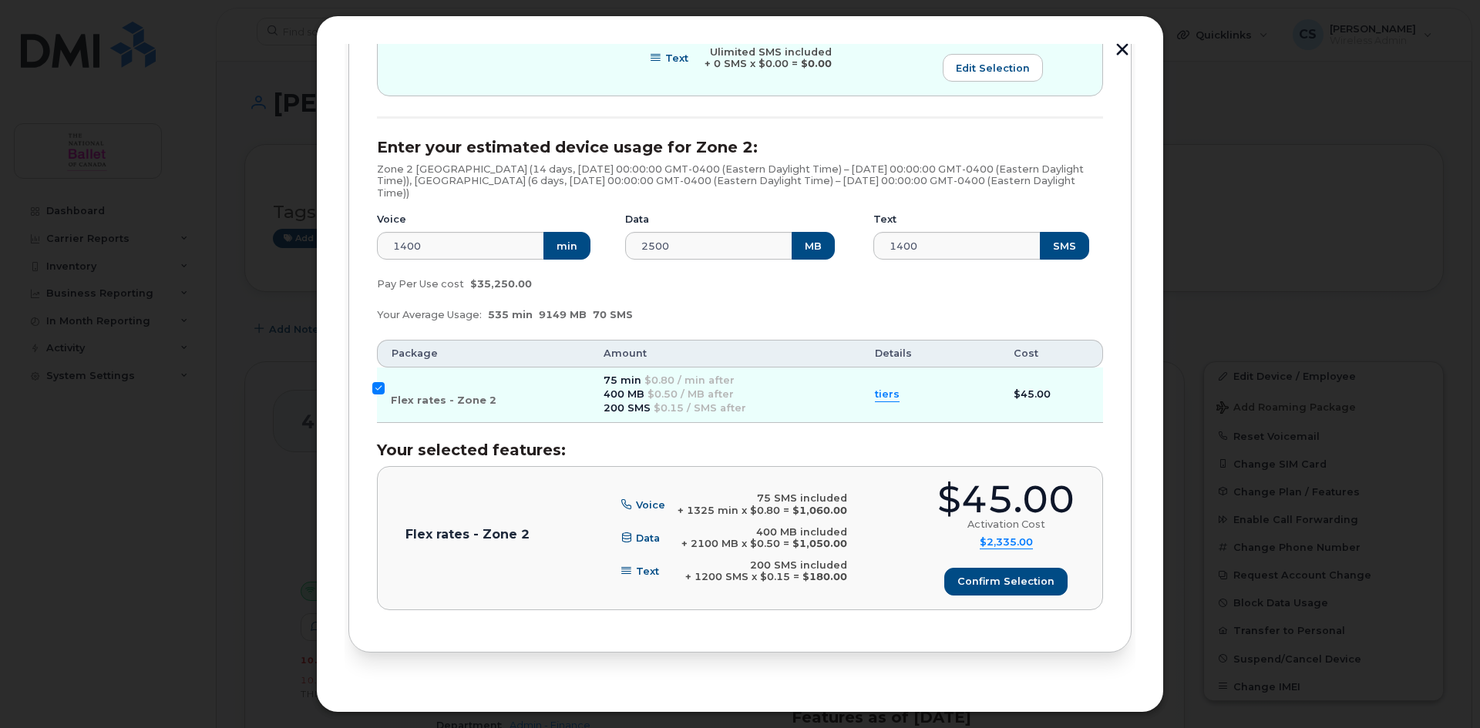
scroll to position [667, 0]
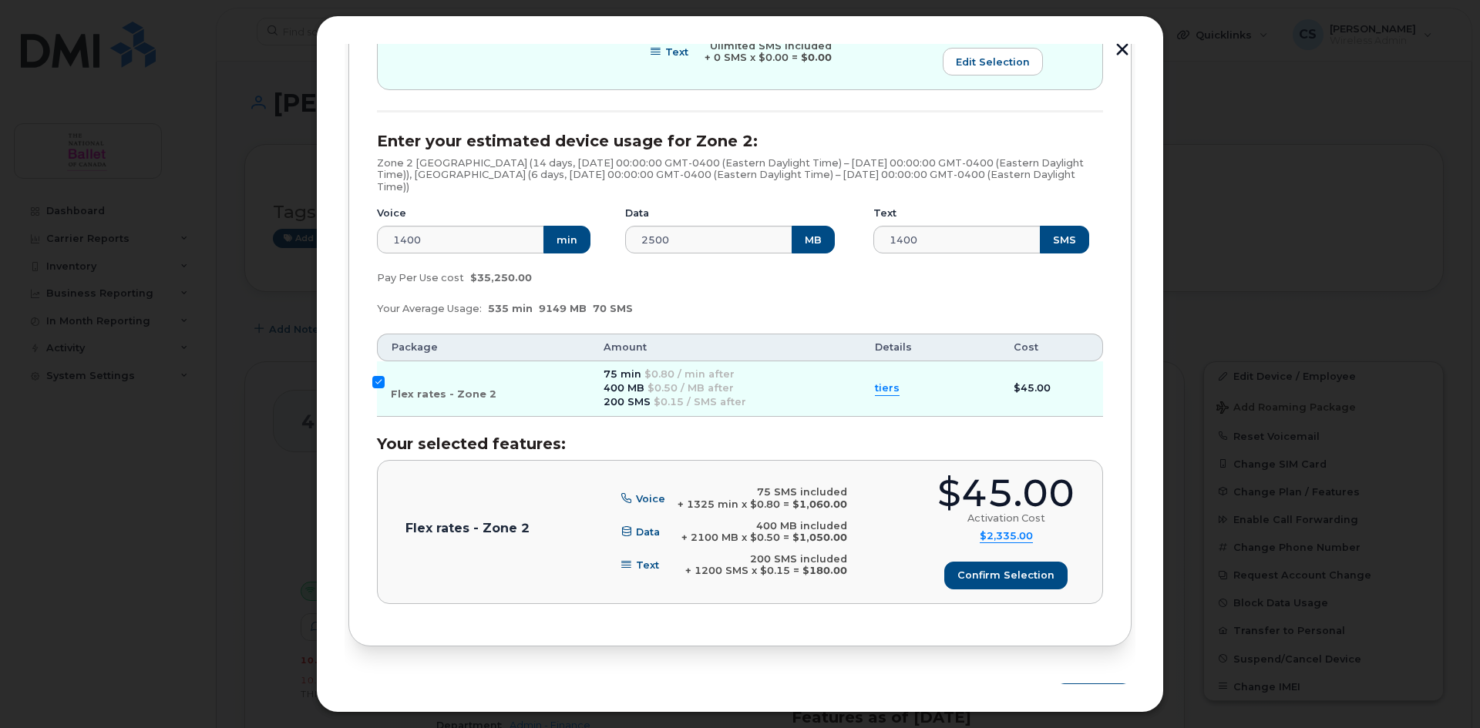
click at [992, 536] on span "$2,335.00" at bounding box center [1006, 536] width 53 height 13
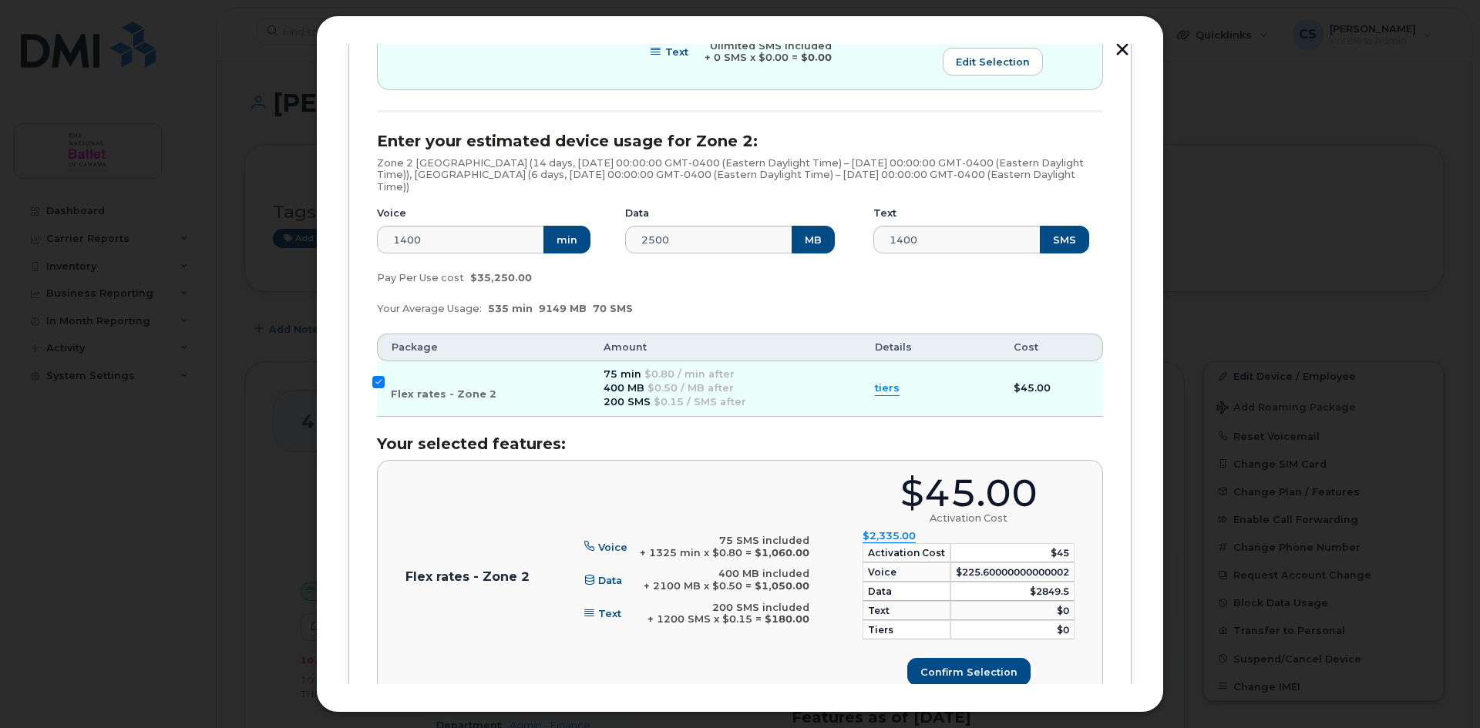
click at [875, 392] on span "tiers" at bounding box center [887, 389] width 25 height 15
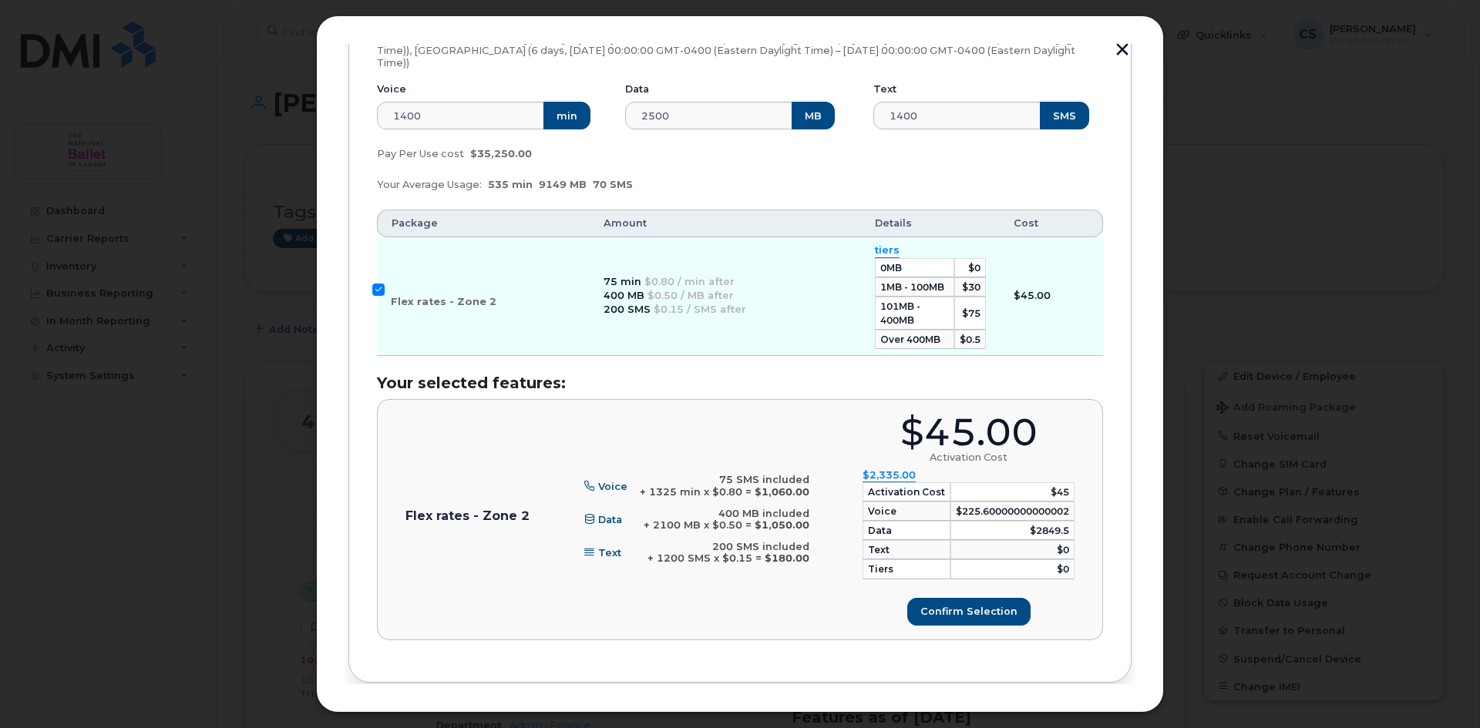
scroll to position [821, 0]
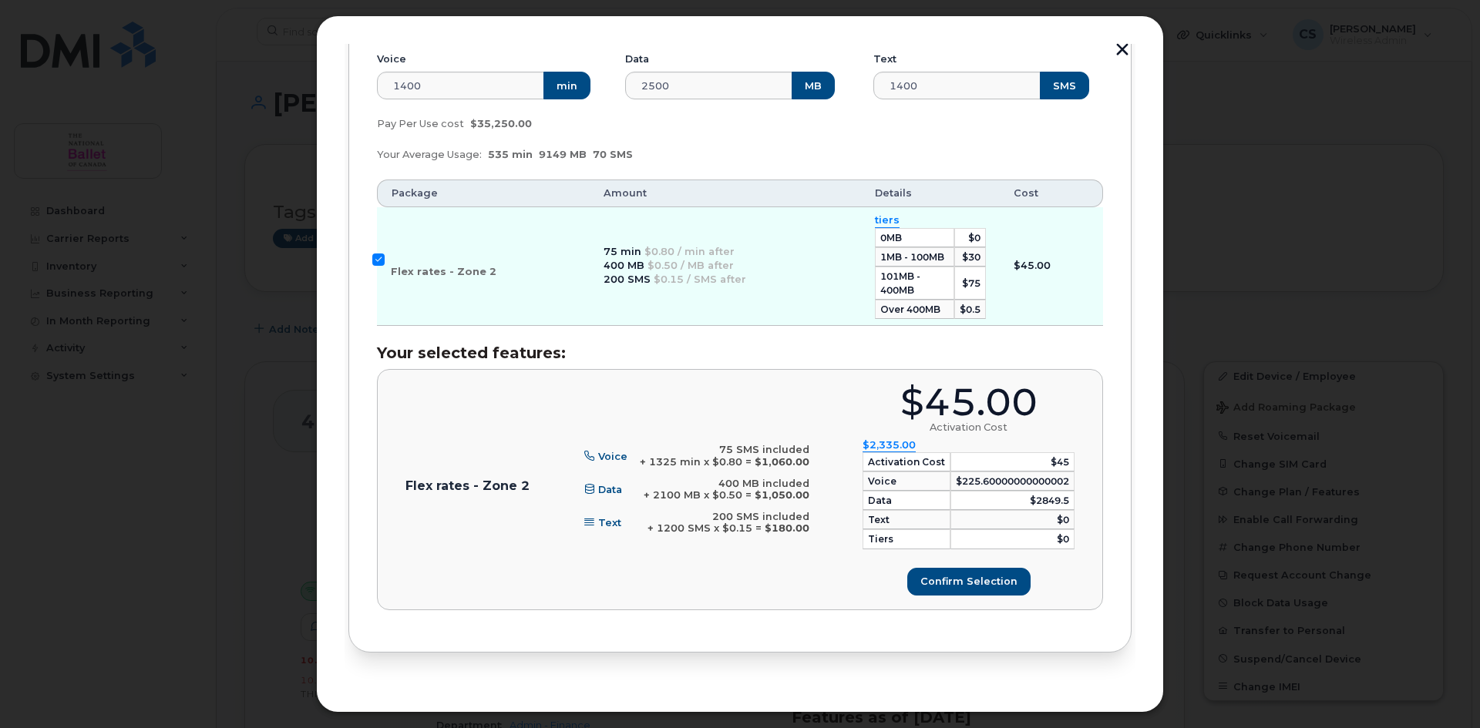
click at [1119, 492] on div "[PERSON_NAME] (416-509-2726), iPhone, Bell Enter your estimated device usage fo…" at bounding box center [739, 31] width 783 height 1243
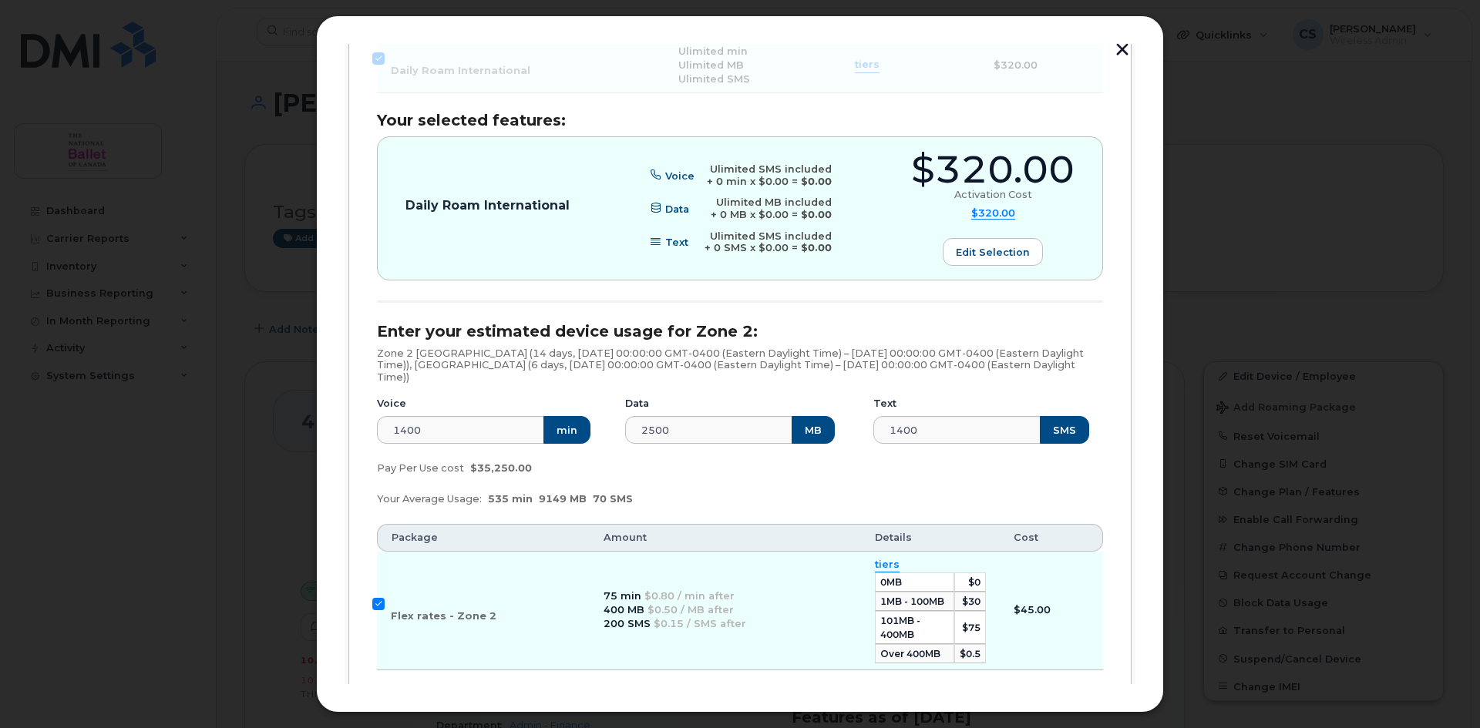
scroll to position [473, 0]
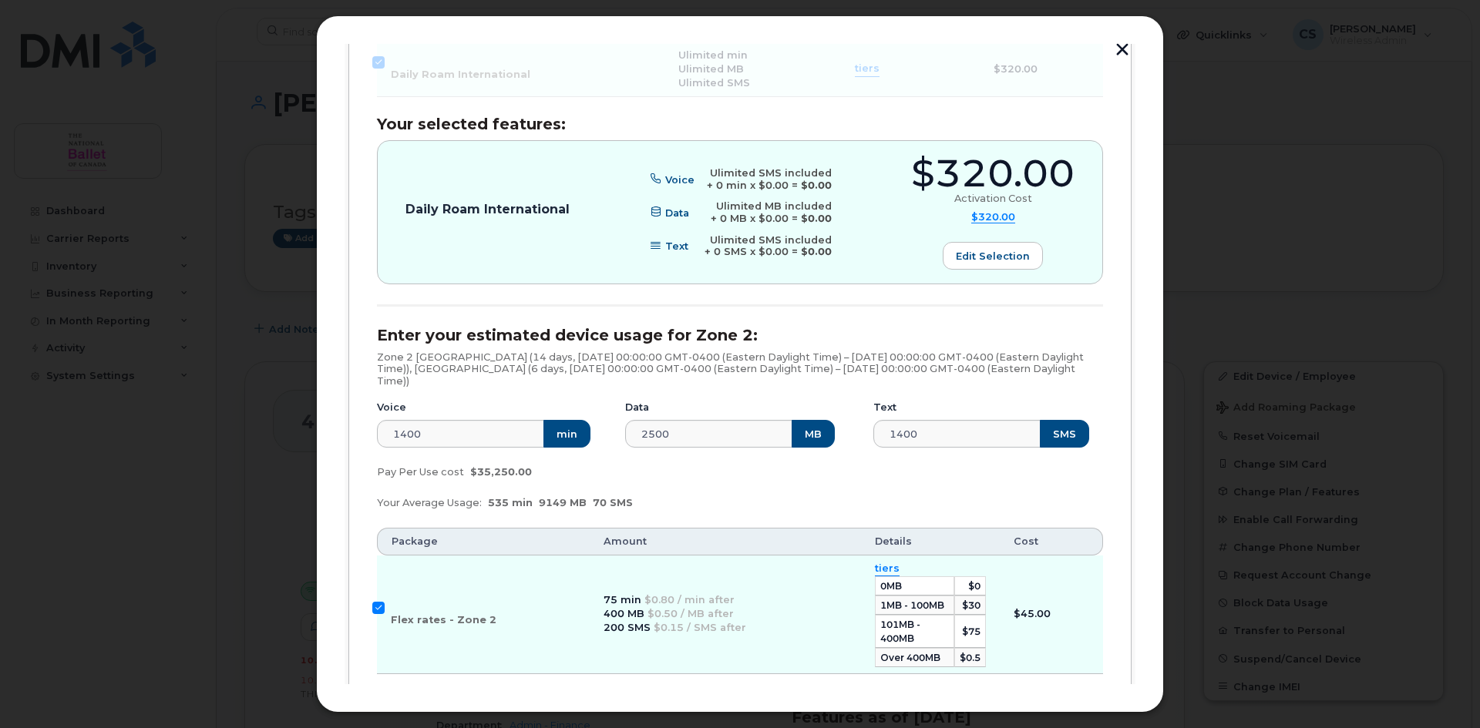
click at [616, 481] on div "Pay Per Use cost $35,250.00" at bounding box center [740, 472] width 745 height 31
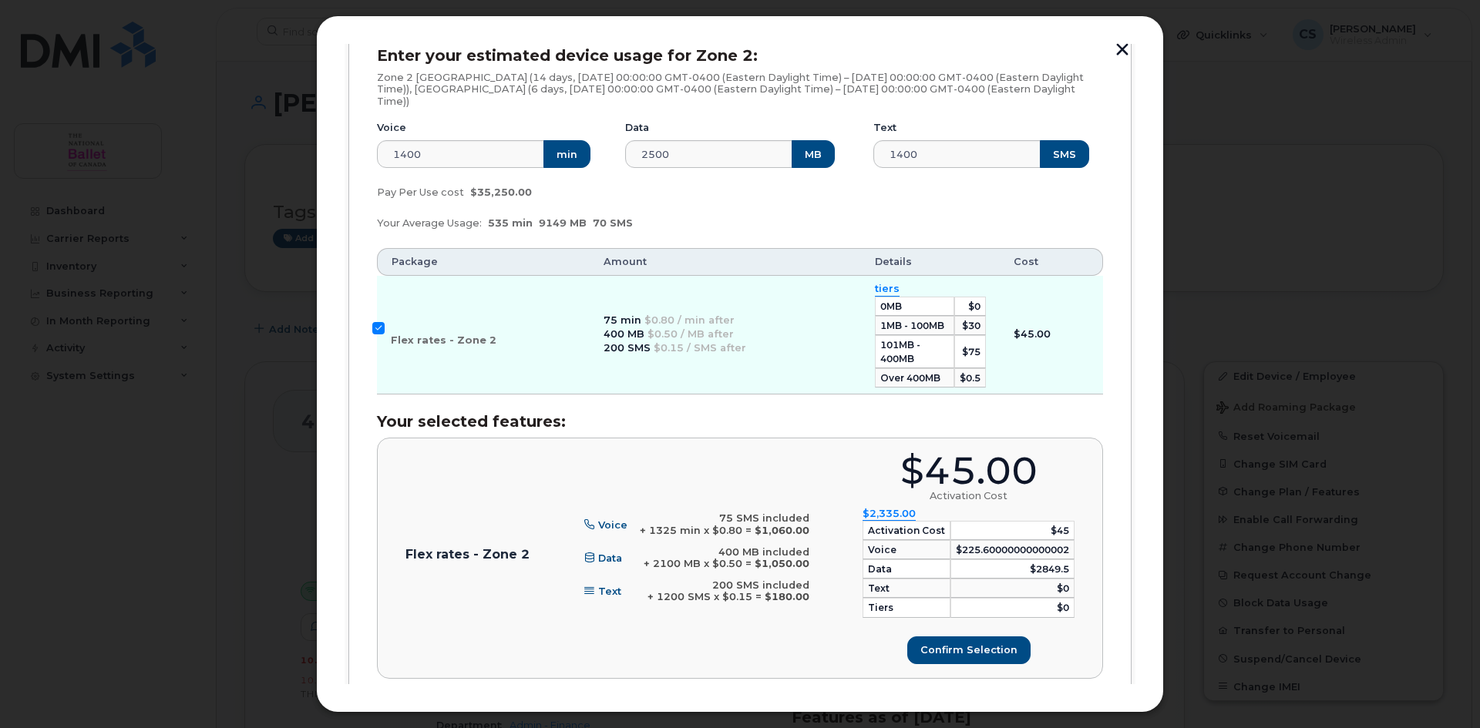
scroll to position [704, 0]
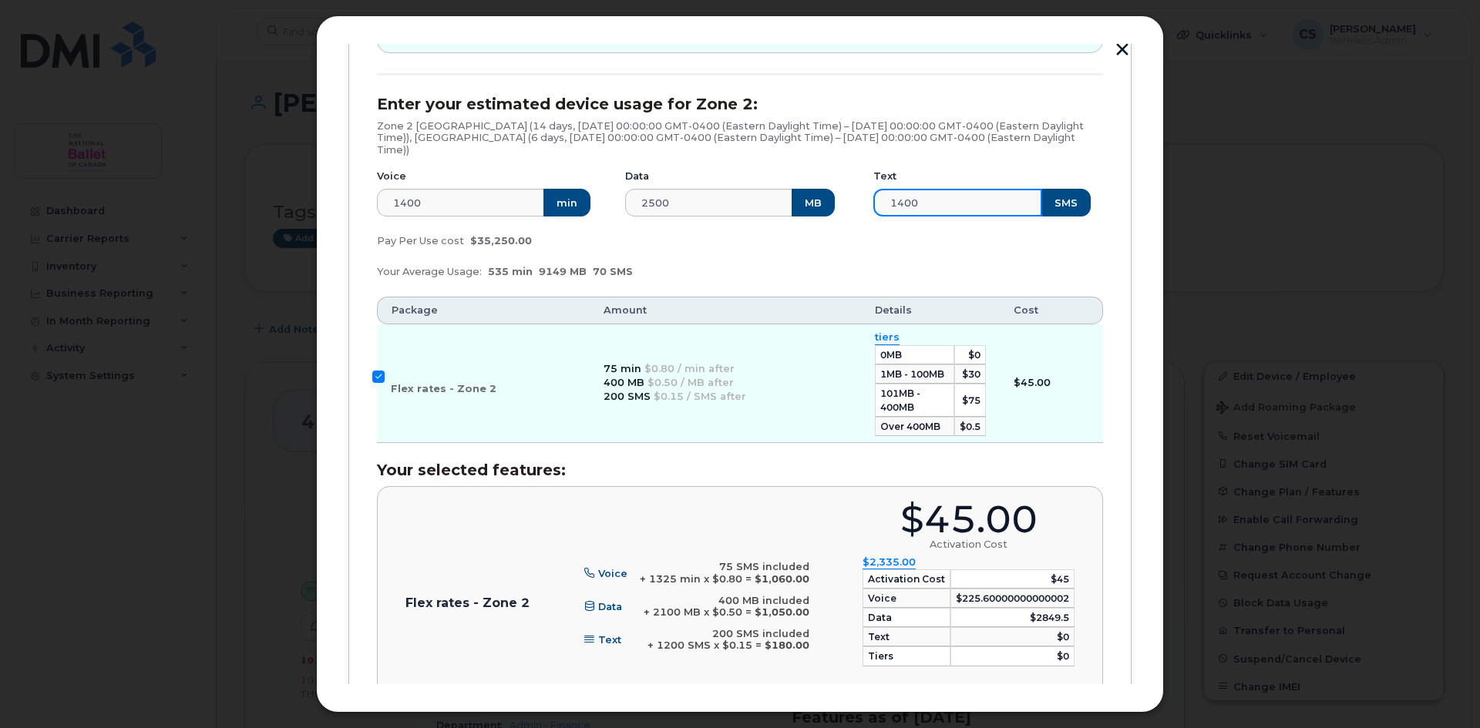
drag, startPoint x: 917, startPoint y: 200, endPoint x: 843, endPoint y: 209, distance: 74.6
click at [843, 208] on div "Voice 1400 min Data 2500 MB Text 1400 SMS" at bounding box center [740, 193] width 745 height 66
type input "500"
click at [929, 258] on div "Your Average Usage: 535 min 9149 MB 70 SMS" at bounding box center [740, 272] width 745 height 31
click at [691, 658] on div "Flex rates - Zone 2 Voice 75 SMS included + 1325 min x $0.80 = $1,060.00 Data 4…" at bounding box center [739, 607] width 669 height 212
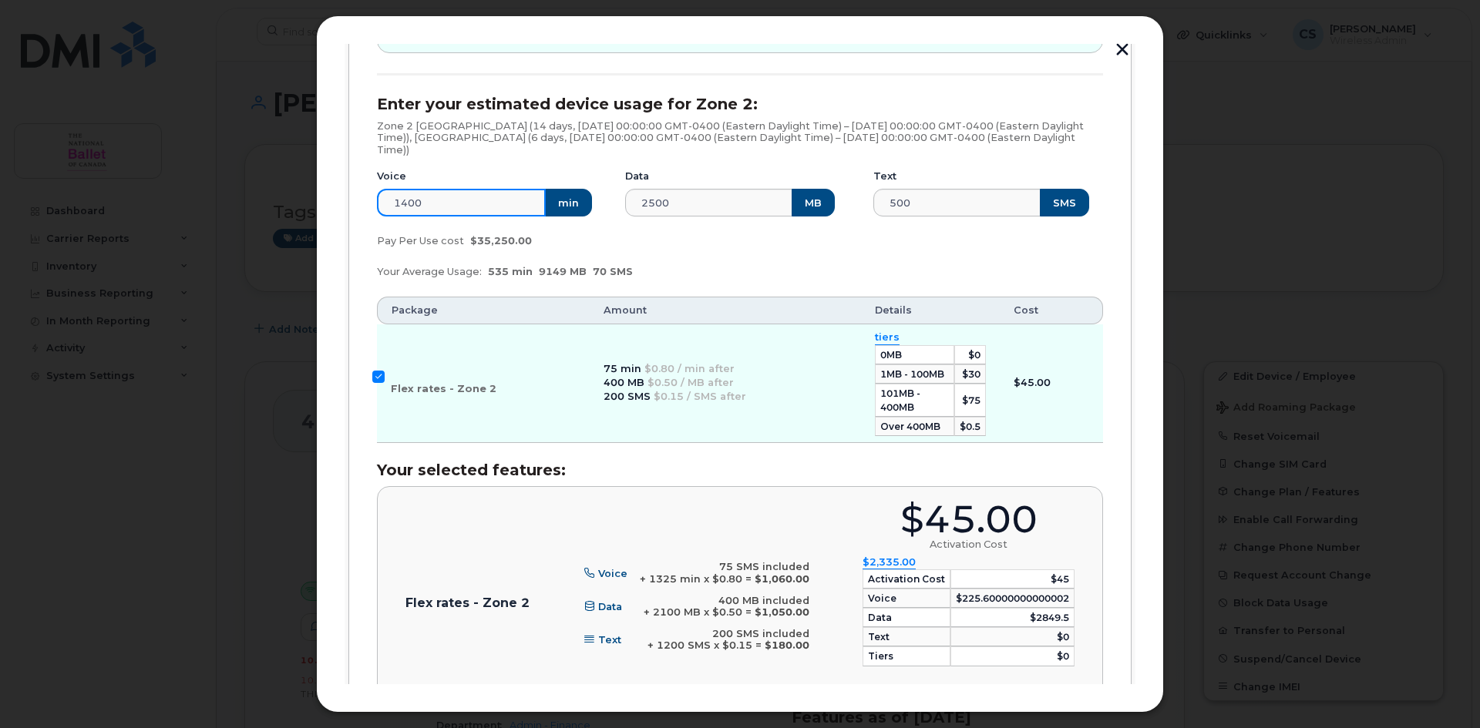
drag, startPoint x: 430, startPoint y: 200, endPoint x: 298, endPoint y: 205, distance: 132.7
click at [298, 204] on div "Add Roaming Package 1 Destinations & Employees 2 Roaming Packages 3 Review 4 Fi…" at bounding box center [740, 364] width 1480 height 728
type input "500"
click at [374, 375] on input "Flex rates - Zone 2" at bounding box center [378, 377] width 12 height 12
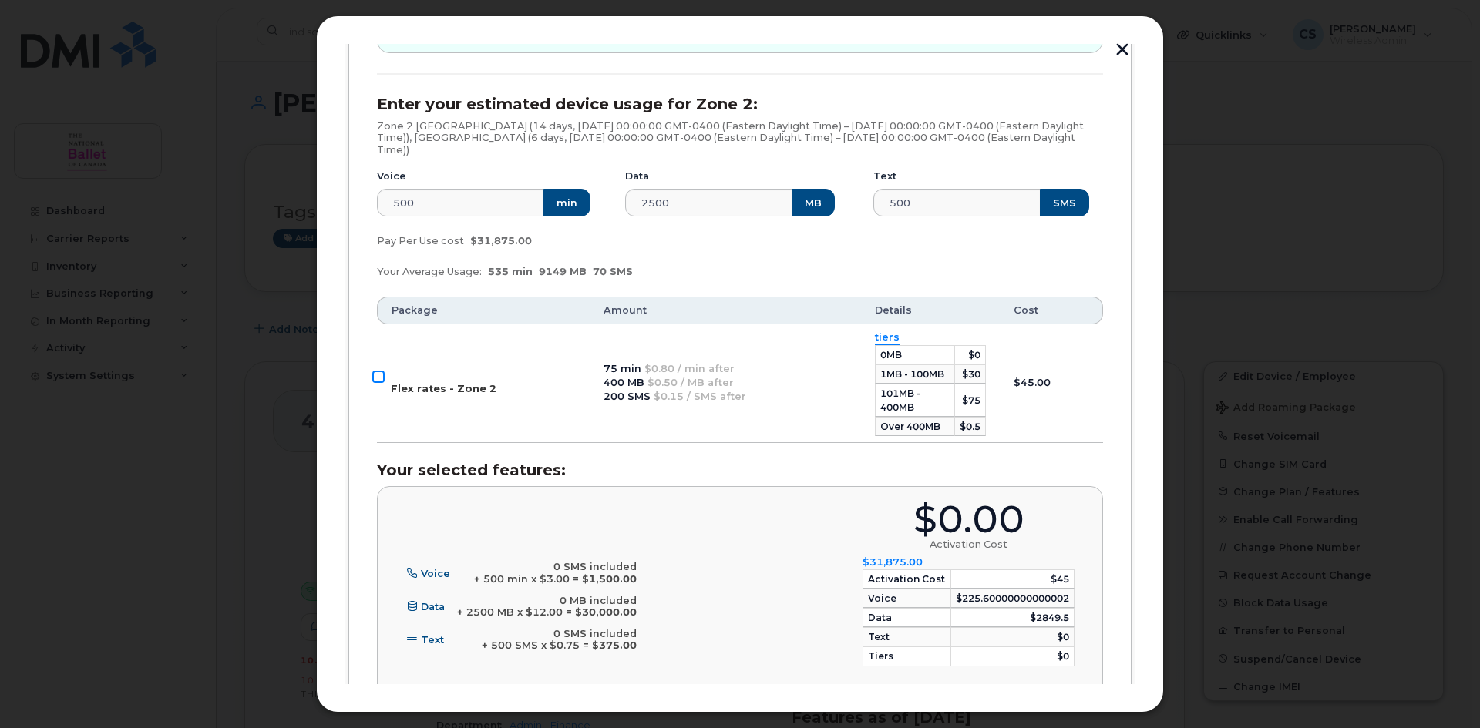
click at [378, 378] on input "Flex rates - Zone 2" at bounding box center [378, 377] width 12 height 12
checkbox input "true"
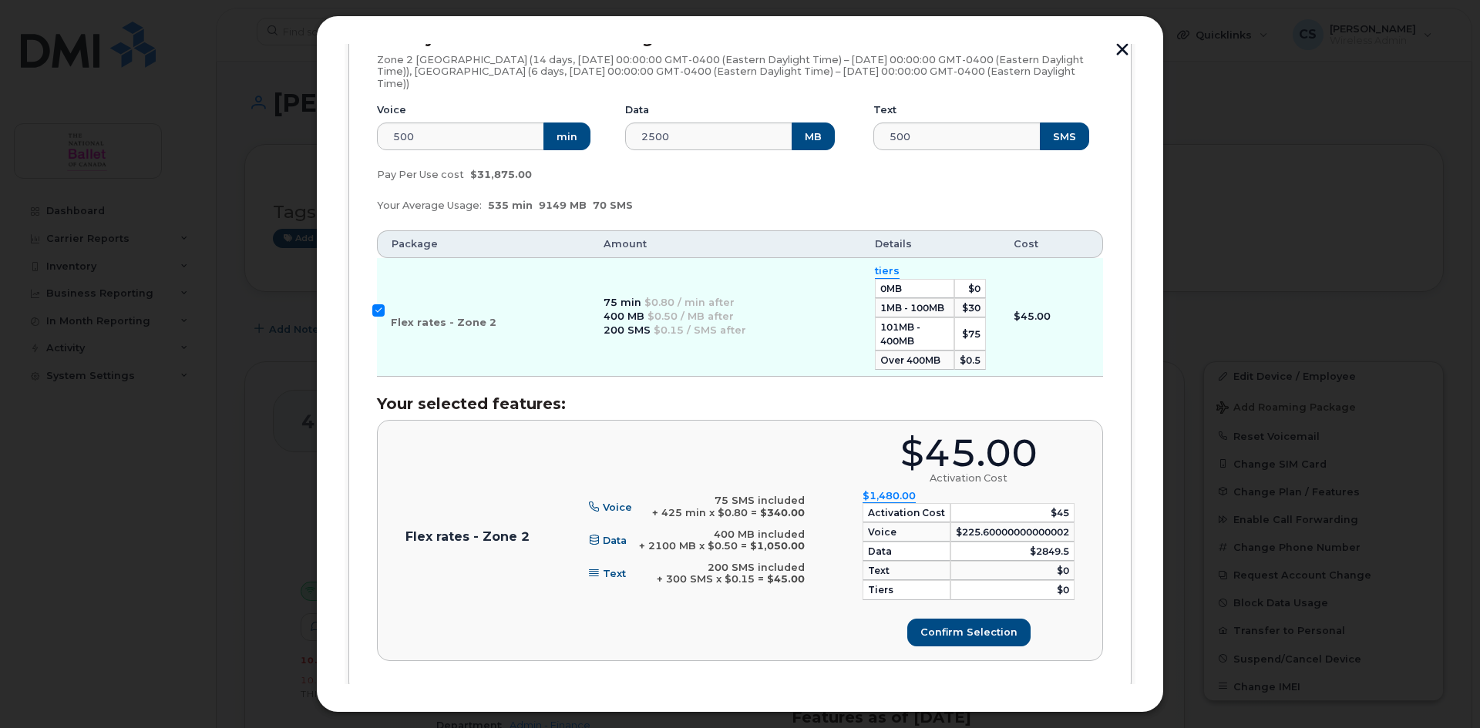
scroll to position [781, 0]
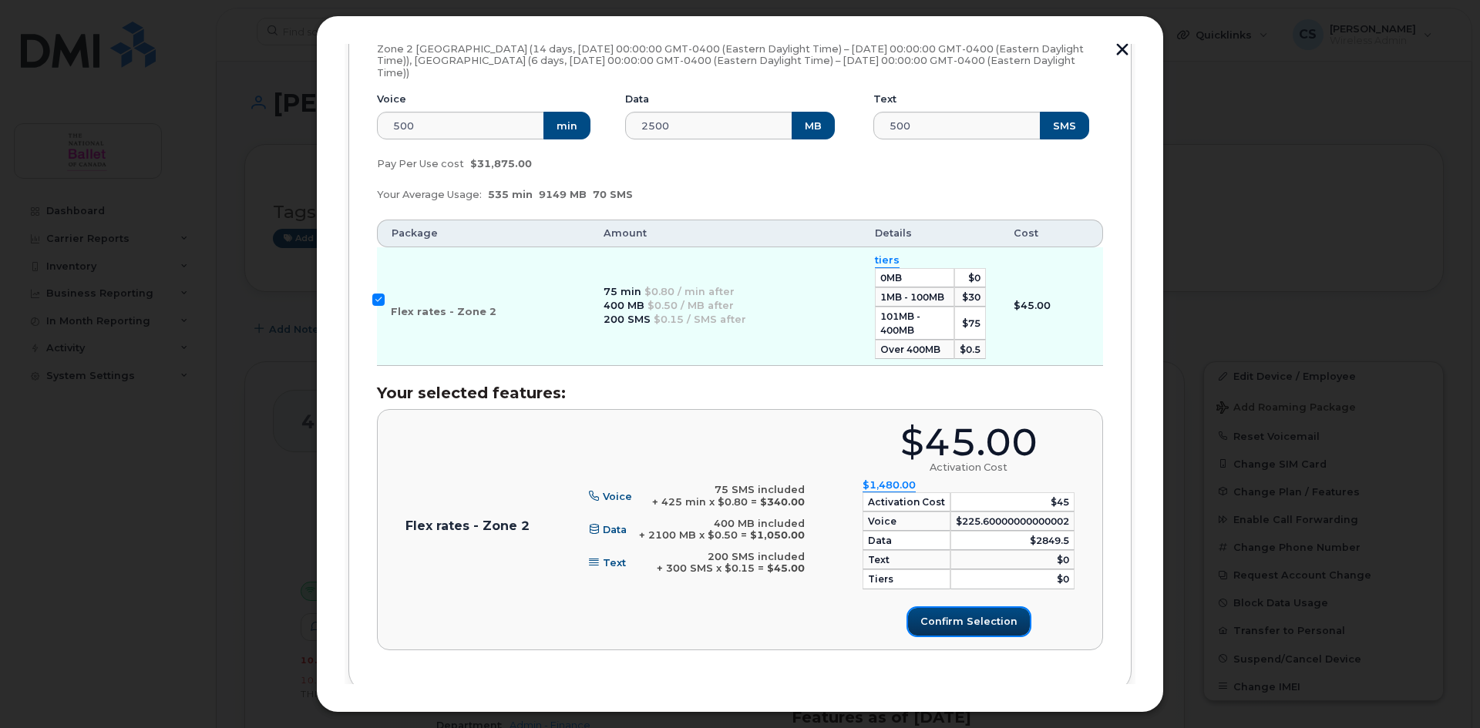
click at [951, 619] on span "Confirm selection" at bounding box center [968, 621] width 97 height 15
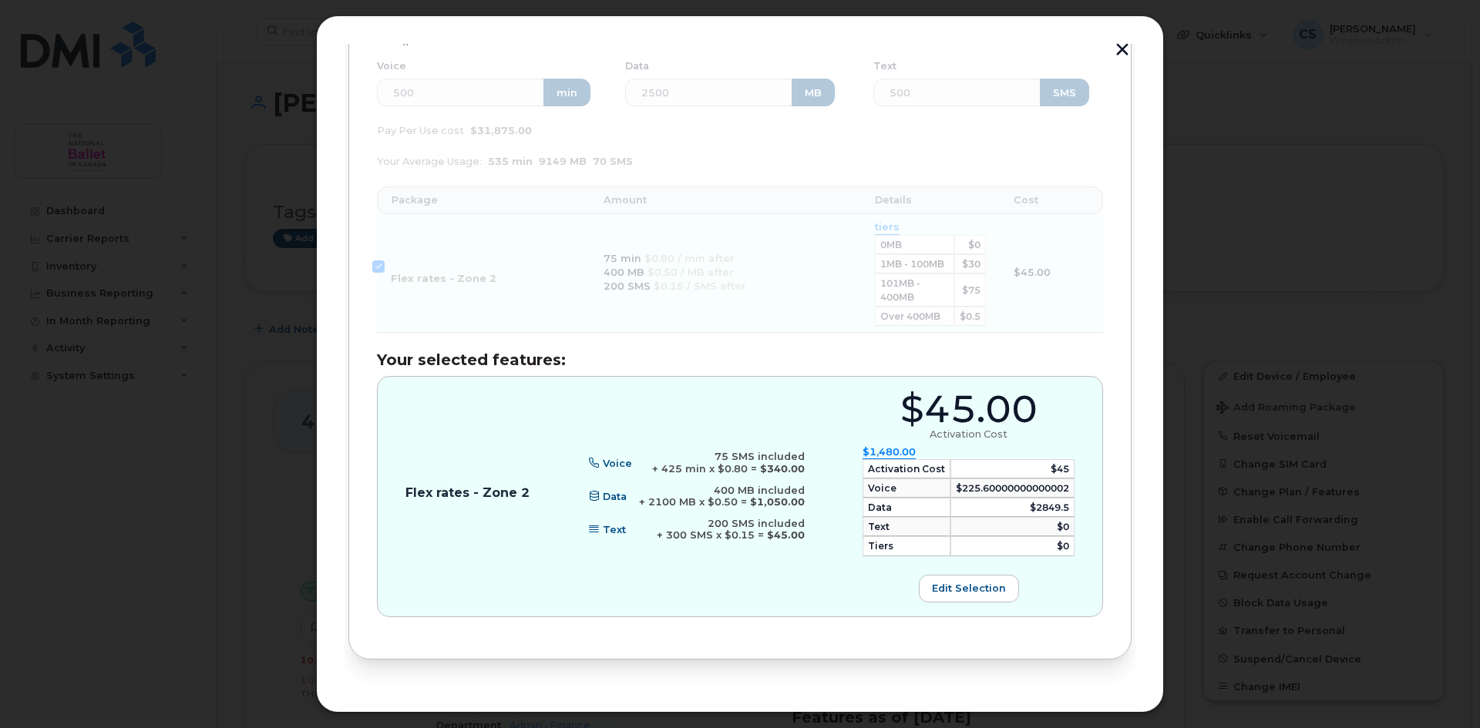
scroll to position [858, 0]
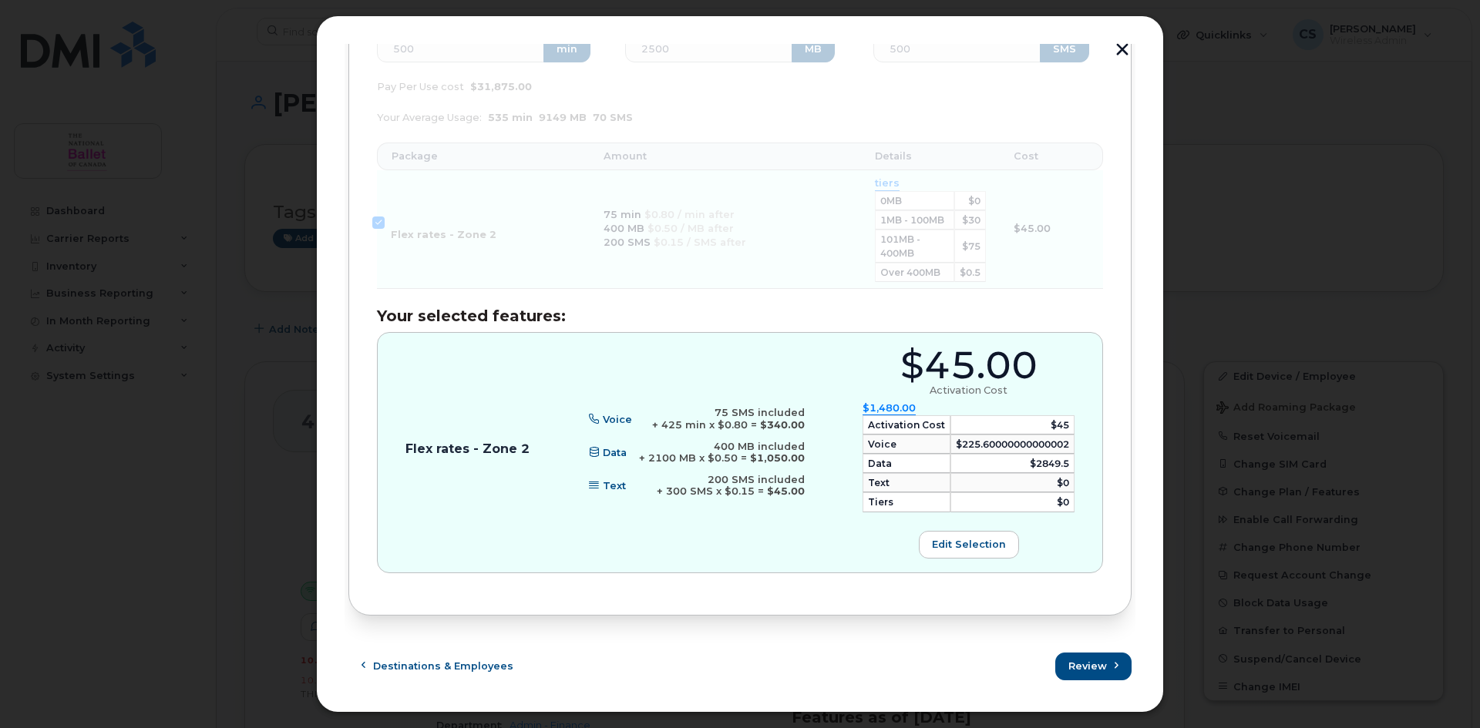
click at [893, 409] on span "$1,480.00" at bounding box center [889, 408] width 53 height 13
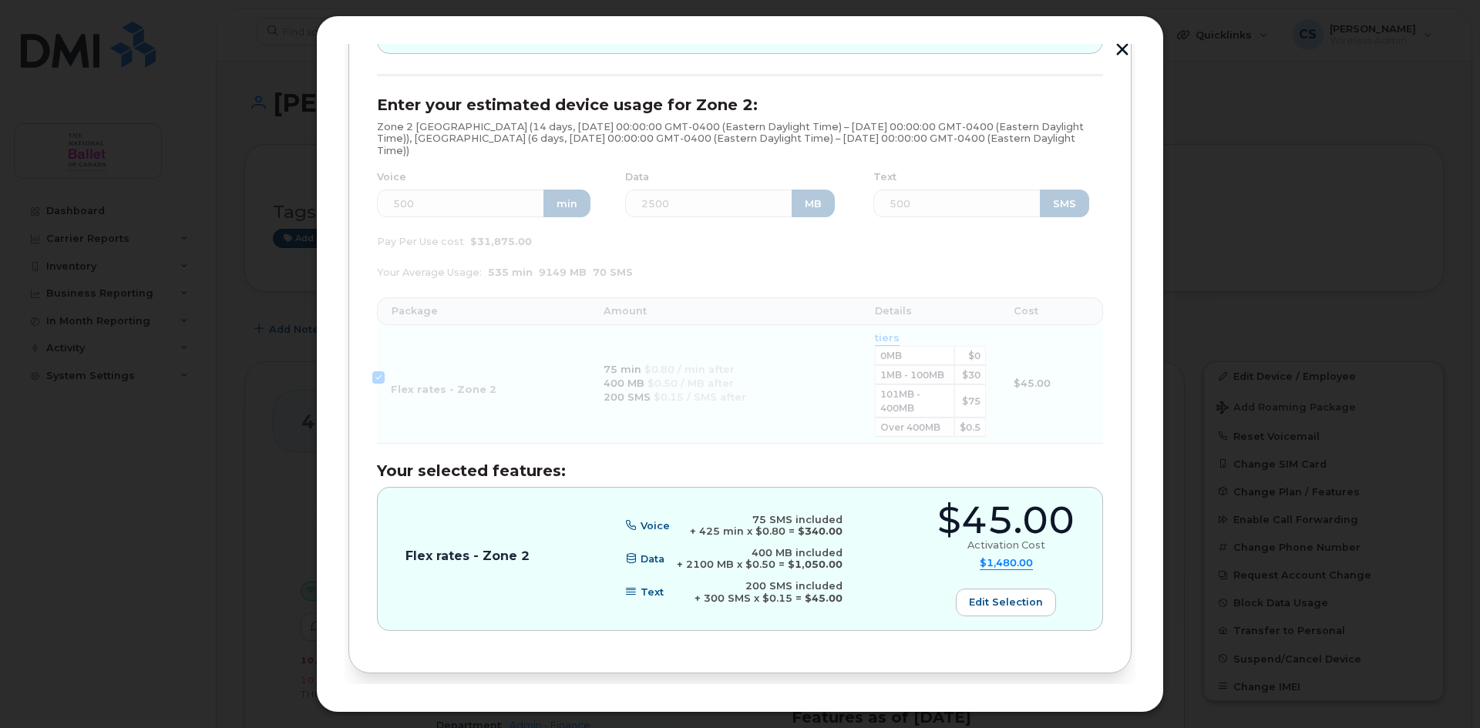
scroll to position [761, 0]
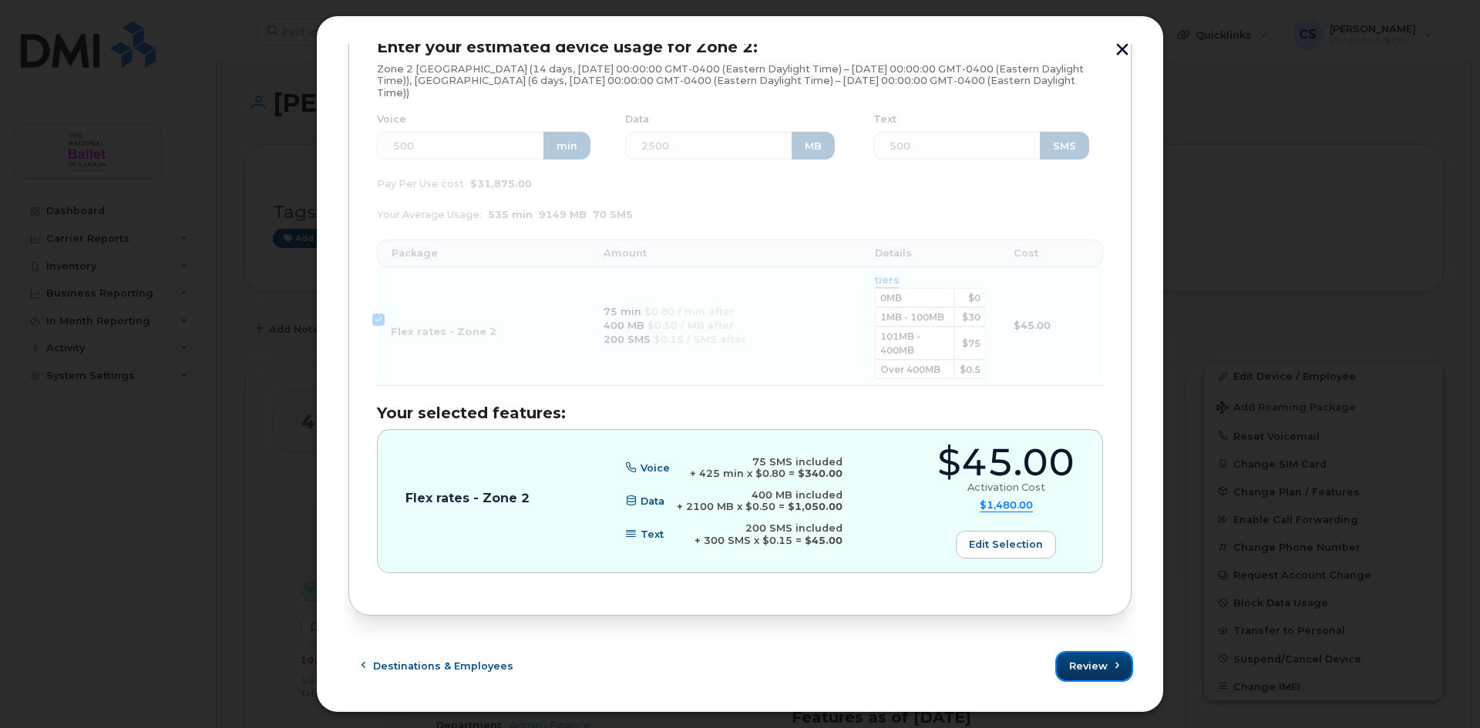
click at [1089, 661] on span "Review" at bounding box center [1088, 666] width 39 height 15
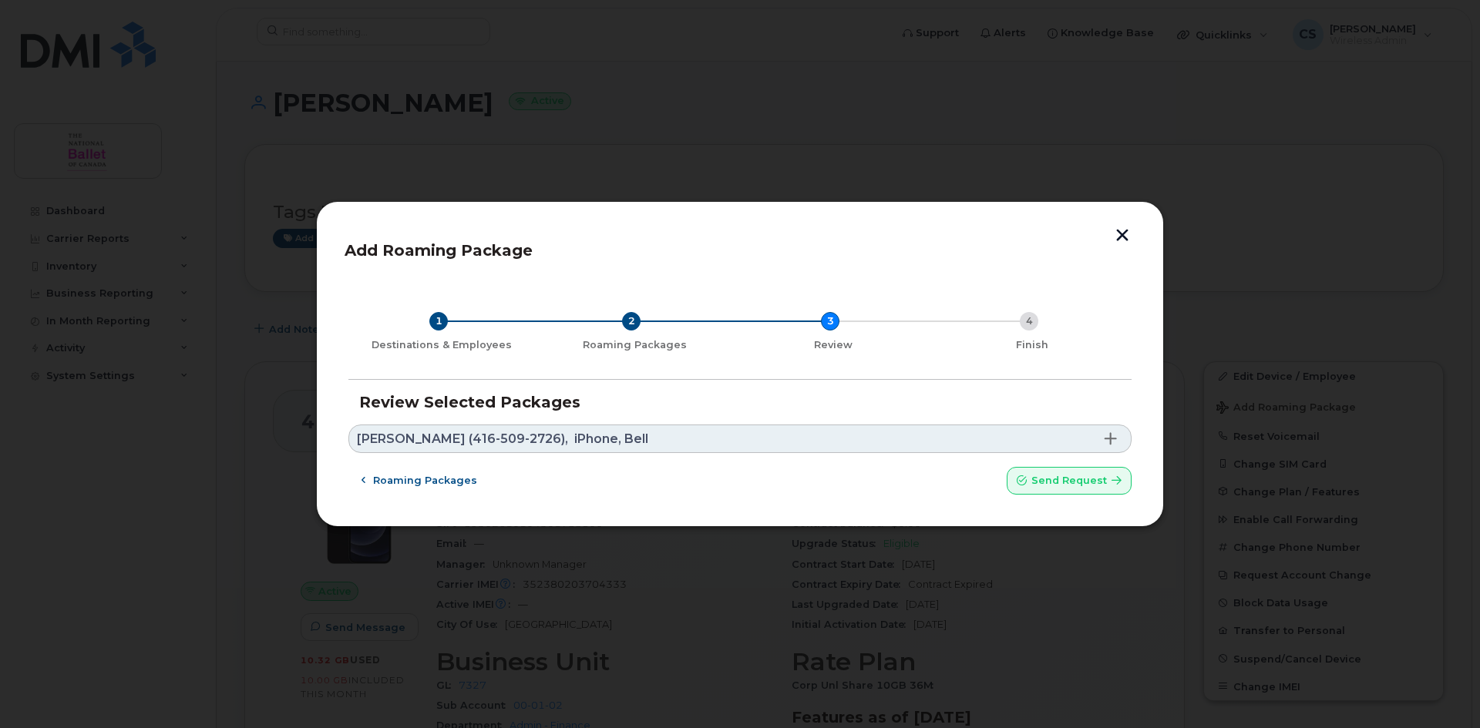
click at [1111, 436] on span at bounding box center [1111, 438] width 12 height 12
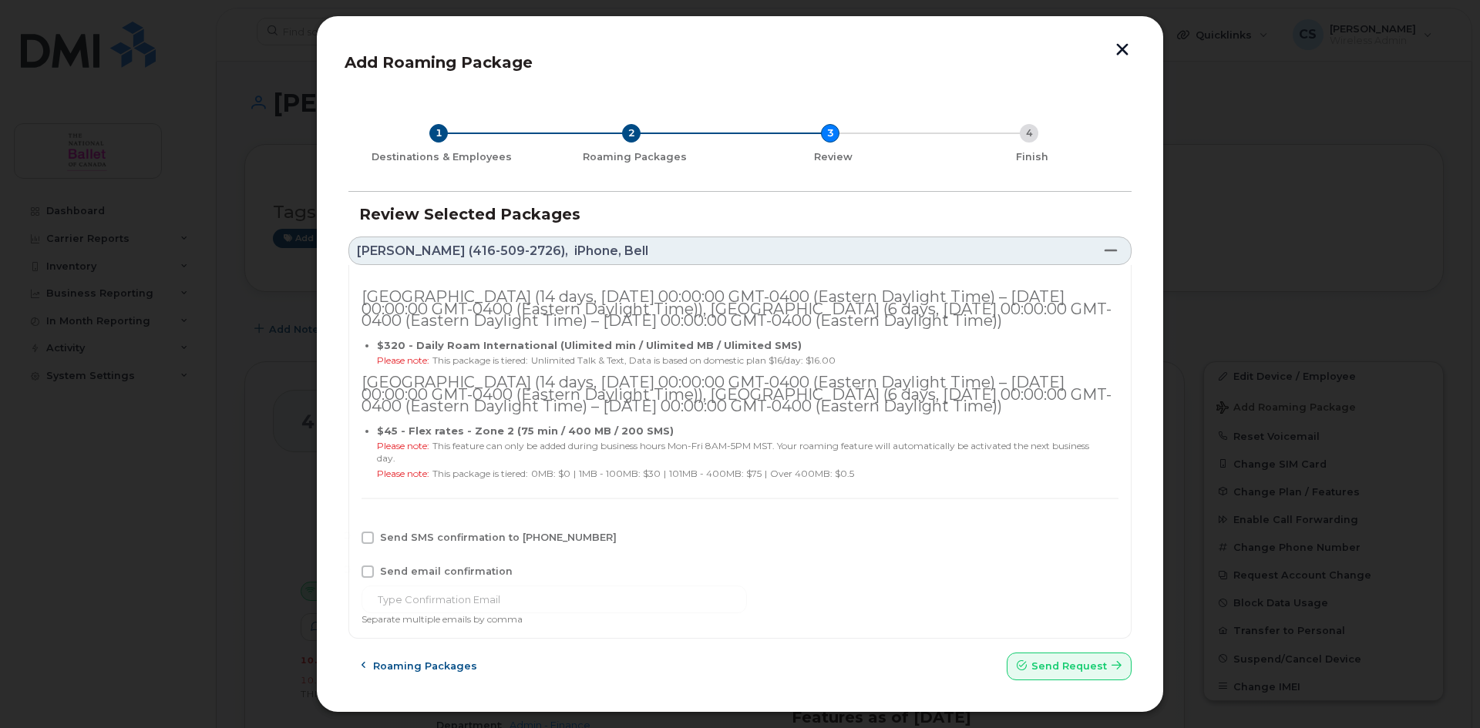
scroll to position [26, 0]
click at [368, 537] on span at bounding box center [368, 538] width 12 height 12
click at [351, 537] on input "Send SMS confirmation to [PHONE_NUMBER]" at bounding box center [347, 536] width 8 height 8
checkbox input "true"
click at [1078, 665] on span "Send request" at bounding box center [1069, 666] width 76 height 15
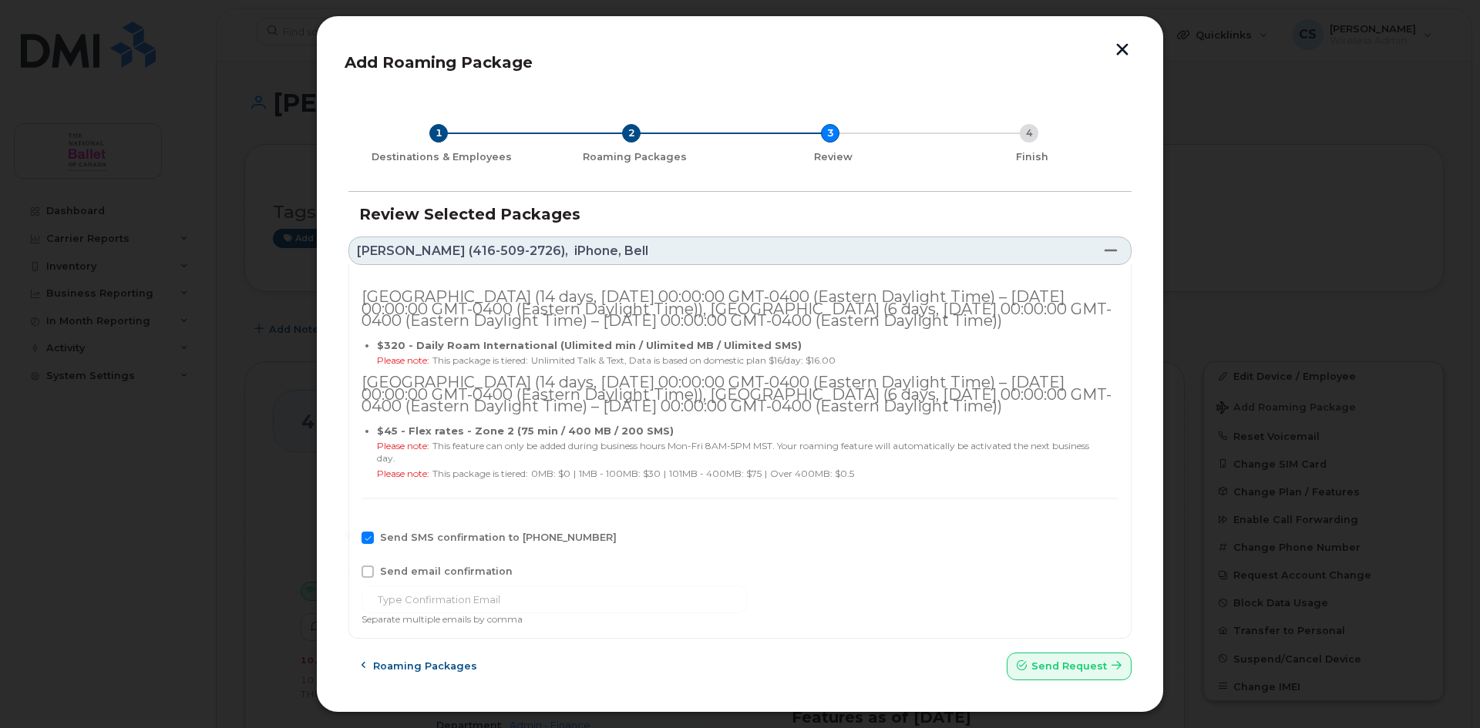
click at [368, 569] on span at bounding box center [368, 572] width 12 height 12
click at [351, 569] on input "Send email confirmation" at bounding box center [347, 570] width 8 height 8
checkbox input "true"
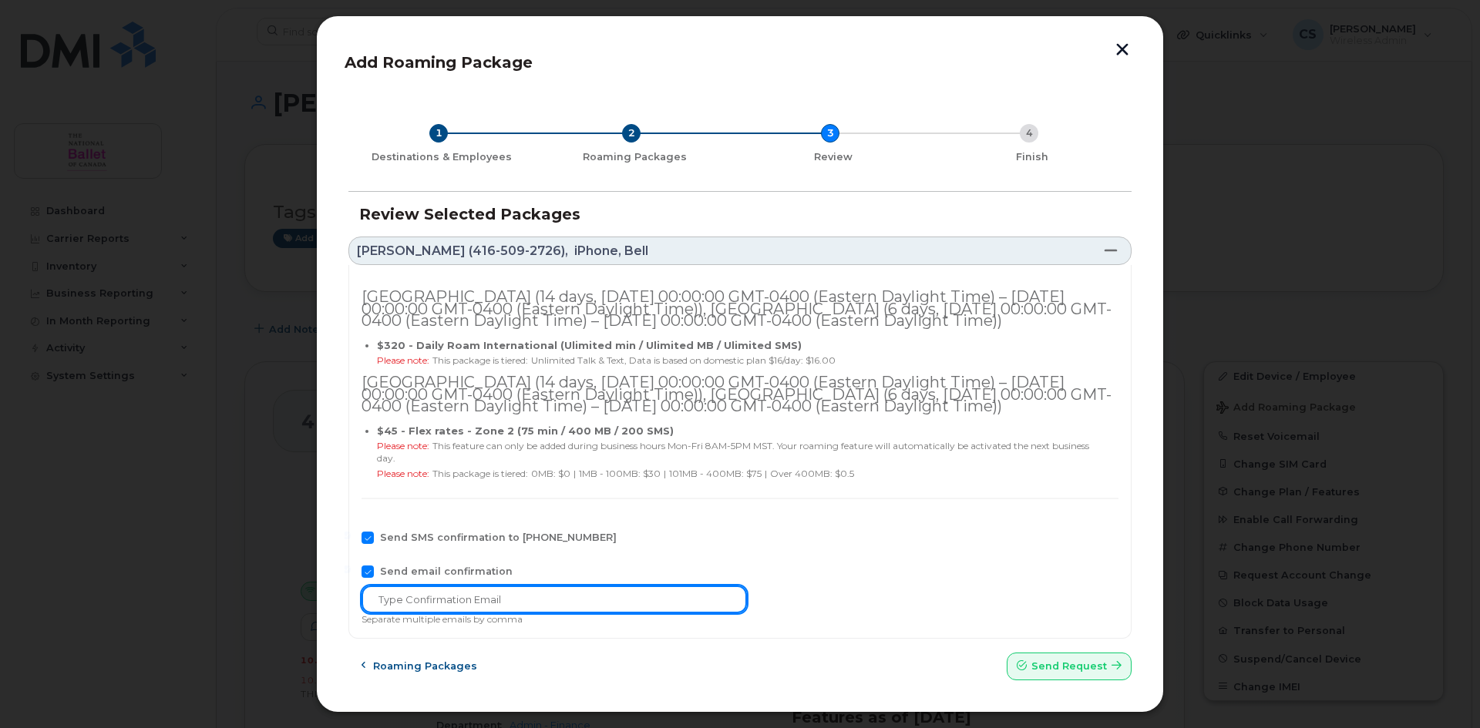
click at [424, 597] on input "text" at bounding box center [554, 600] width 385 height 28
type input "[EMAIL_ADDRESS][DOMAIN_NAME], [EMAIL_ADDRESS][DOMAIN_NAME]"
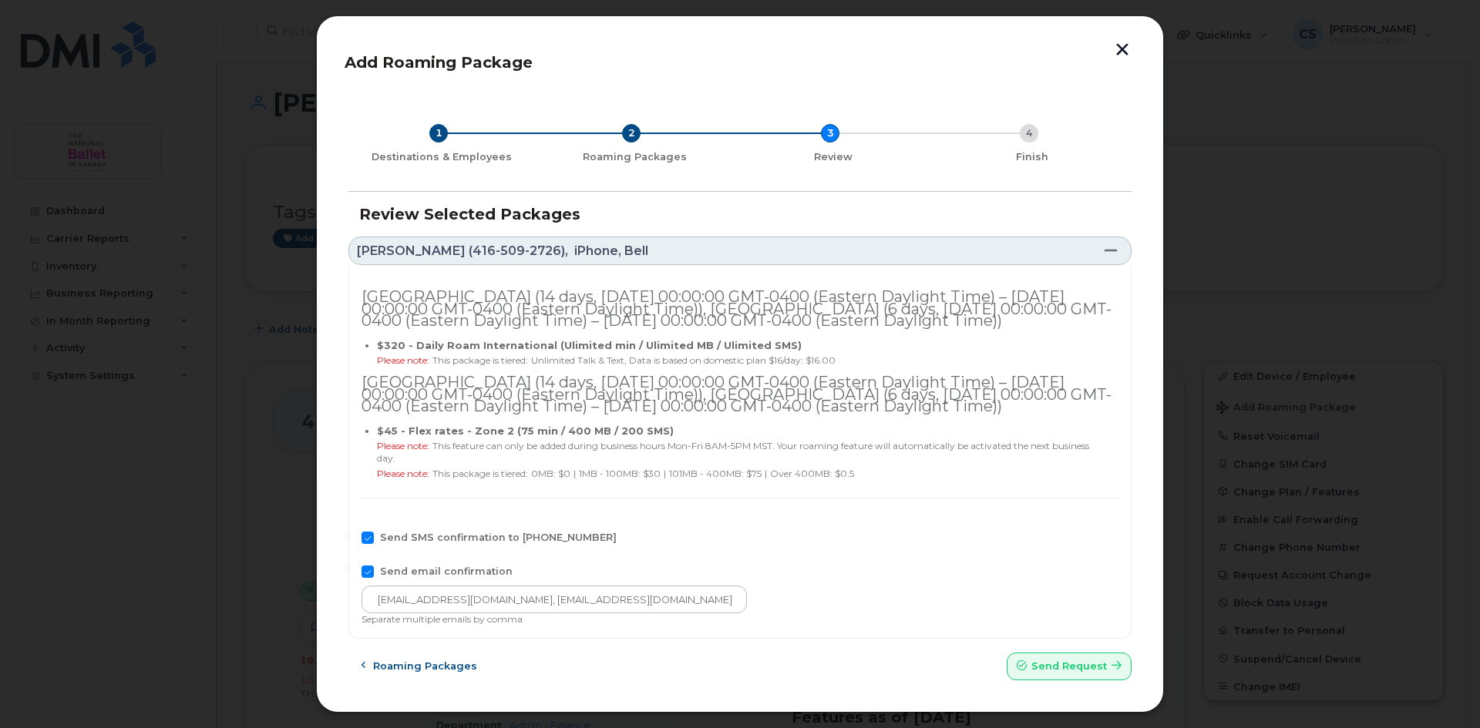
drag, startPoint x: 828, startPoint y: 557, endPoint x: 893, endPoint y: 575, distance: 67.9
click at [829, 559] on div "[GEOGRAPHIC_DATA] (14 days, [DATE] 00:00:00 GMT-0400 (Eastern Daylight Time) – …" at bounding box center [739, 452] width 783 height 374
click at [1071, 666] on span "Send request" at bounding box center [1069, 666] width 76 height 15
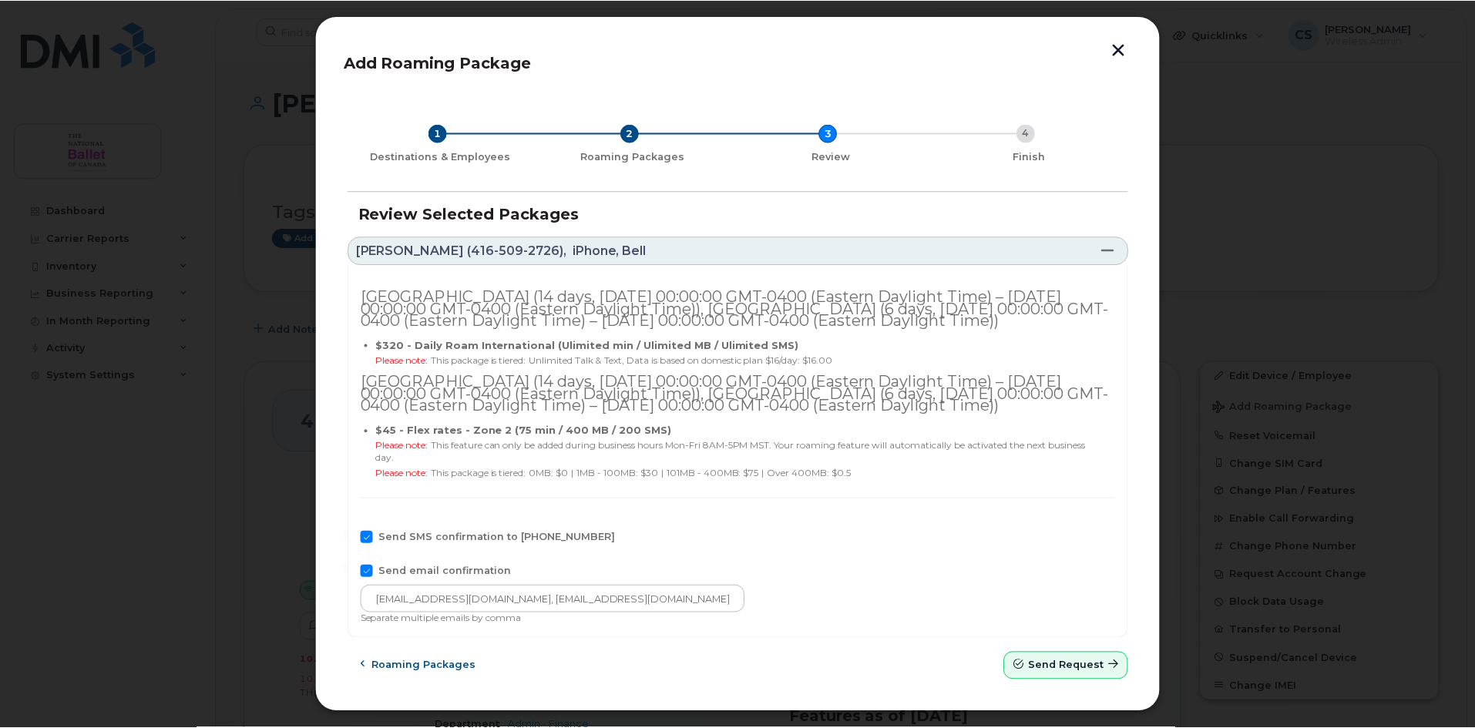
scroll to position [0, 0]
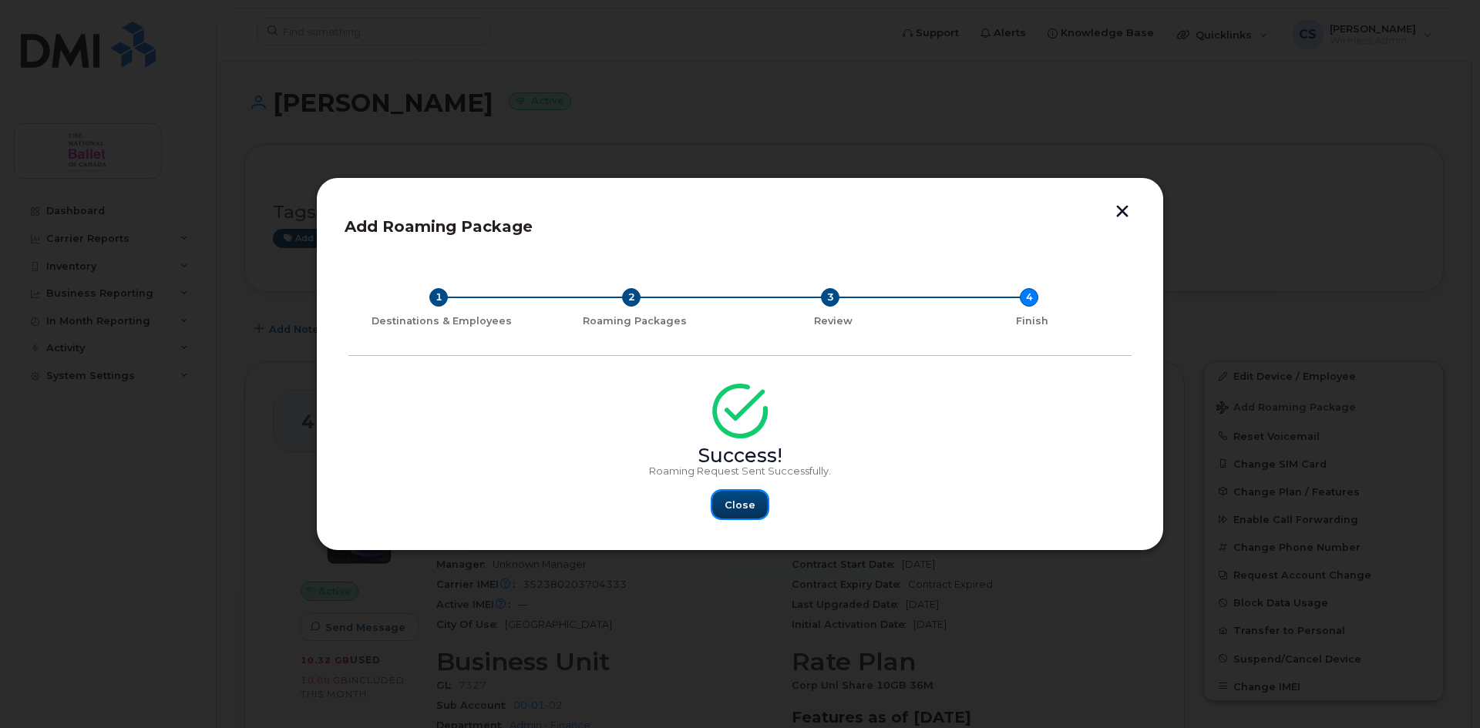
click at [742, 503] on span "Close" at bounding box center [740, 505] width 31 height 15
